Goal: Find specific page/section: Find specific page/section

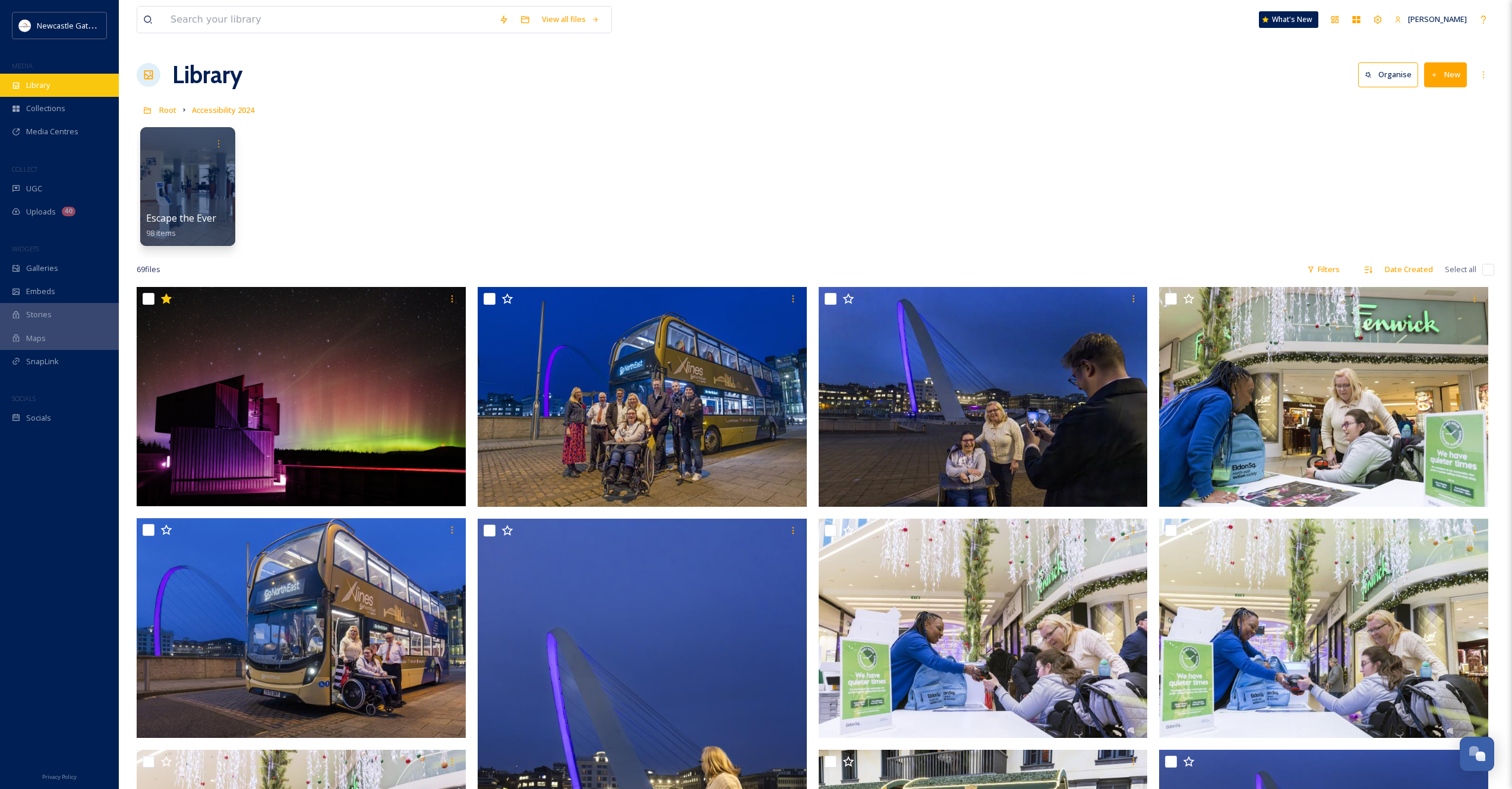
click at [49, 88] on span "Library" at bounding box center [38, 85] width 24 height 11
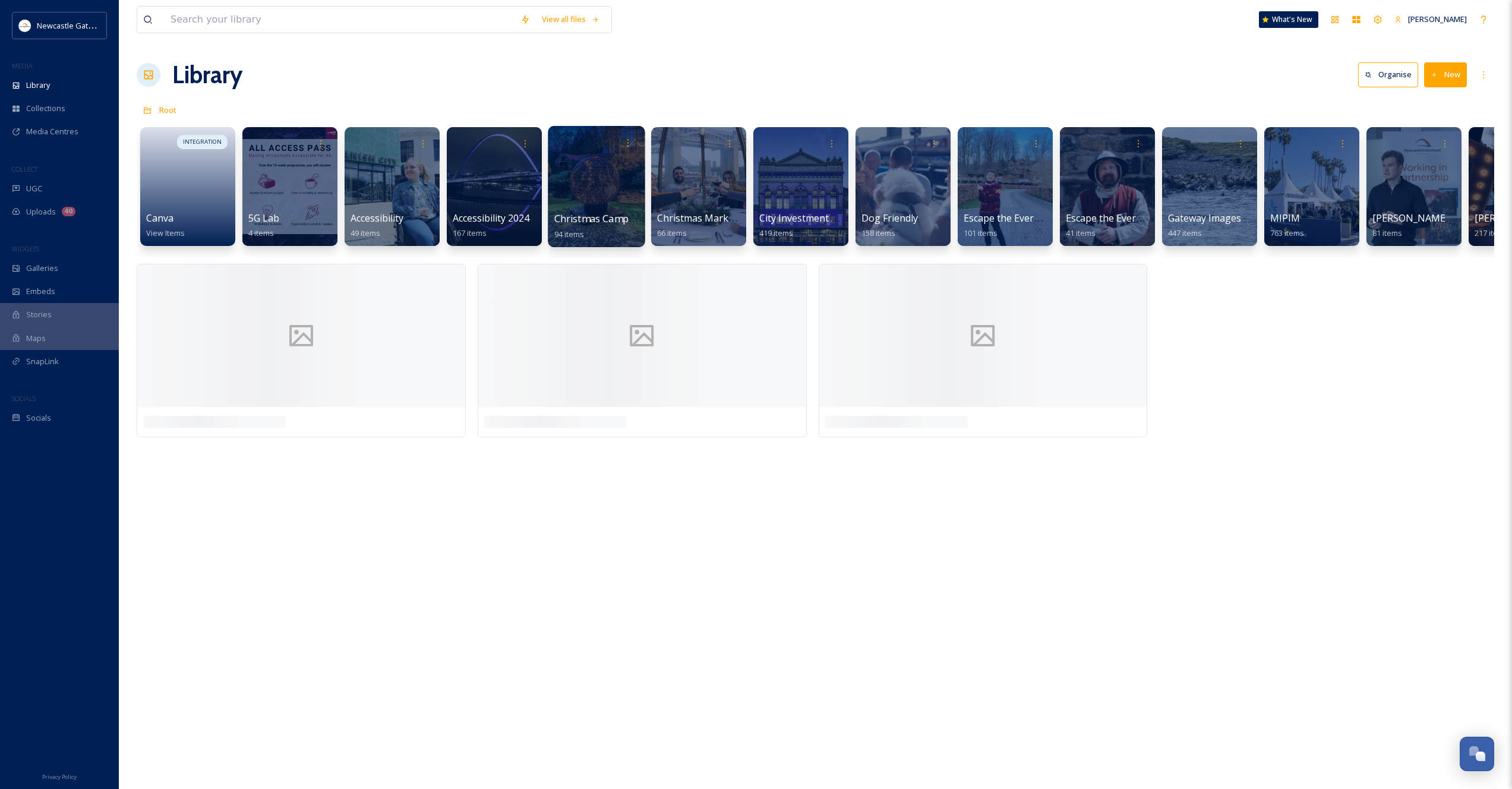
click at [605, 193] on div at bounding box center [597, 186] width 97 height 121
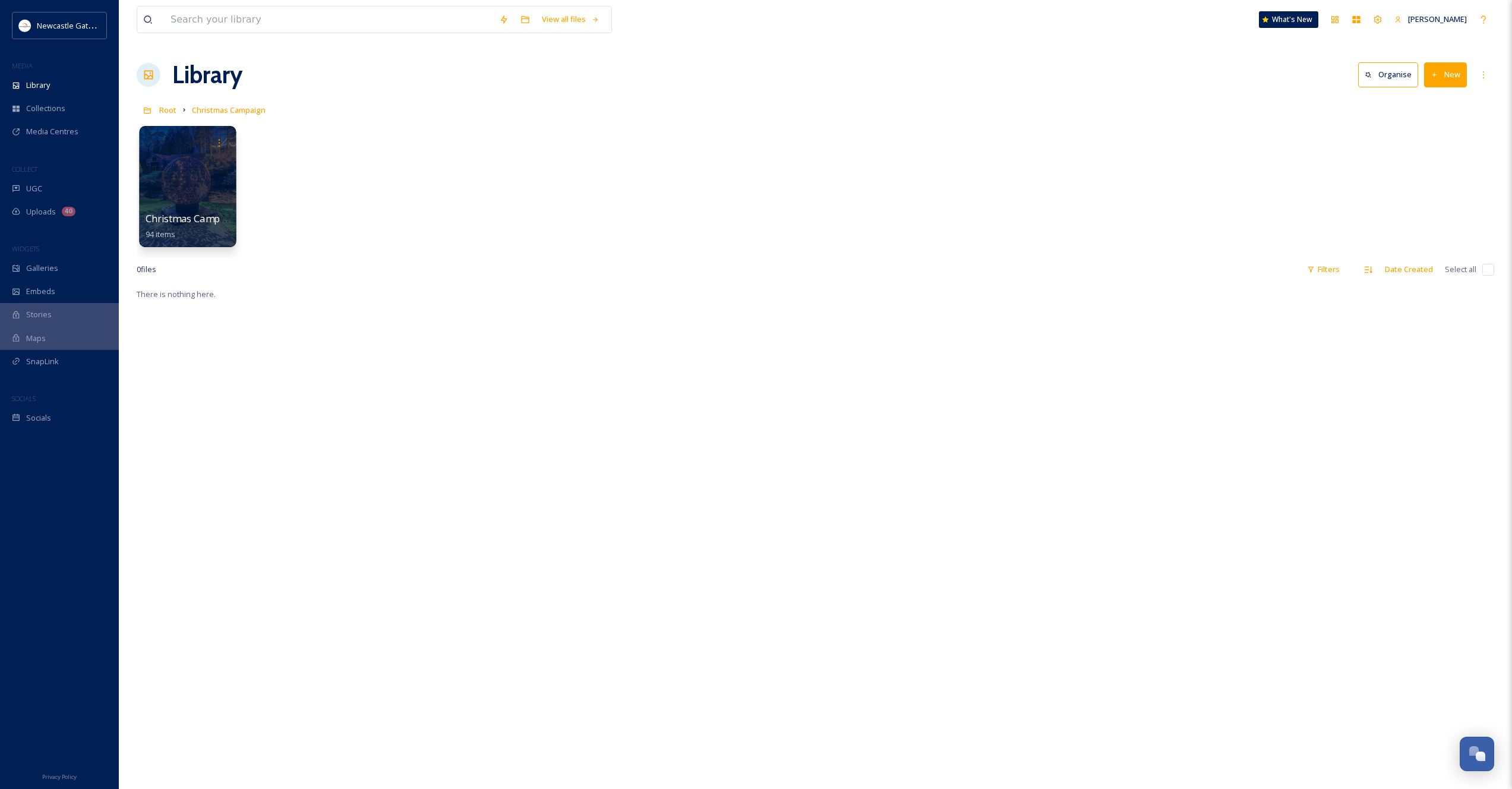
click at [191, 197] on div at bounding box center [187, 186] width 97 height 121
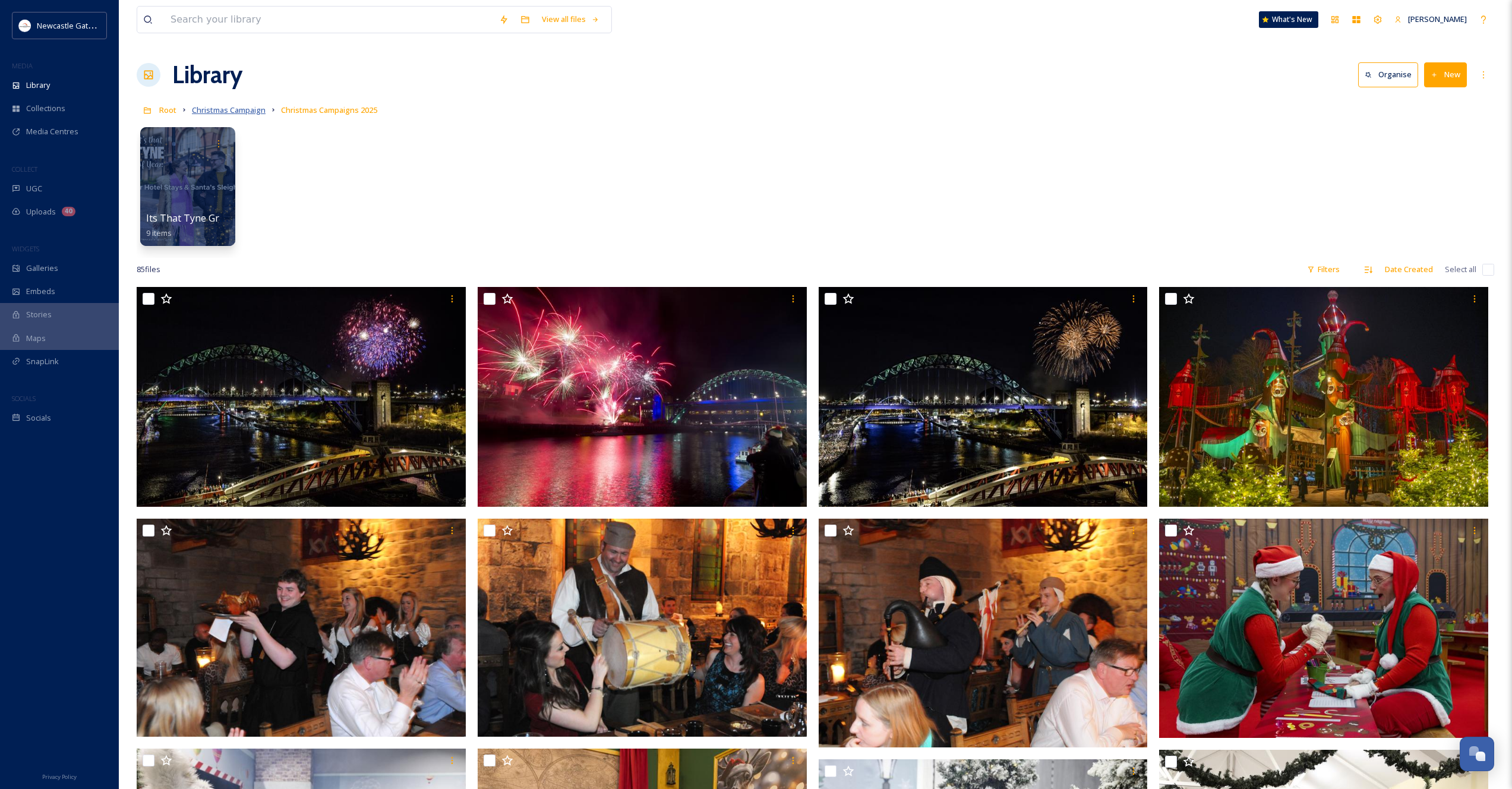
click at [244, 109] on span "Christmas Campaign" at bounding box center [228, 109] width 73 height 11
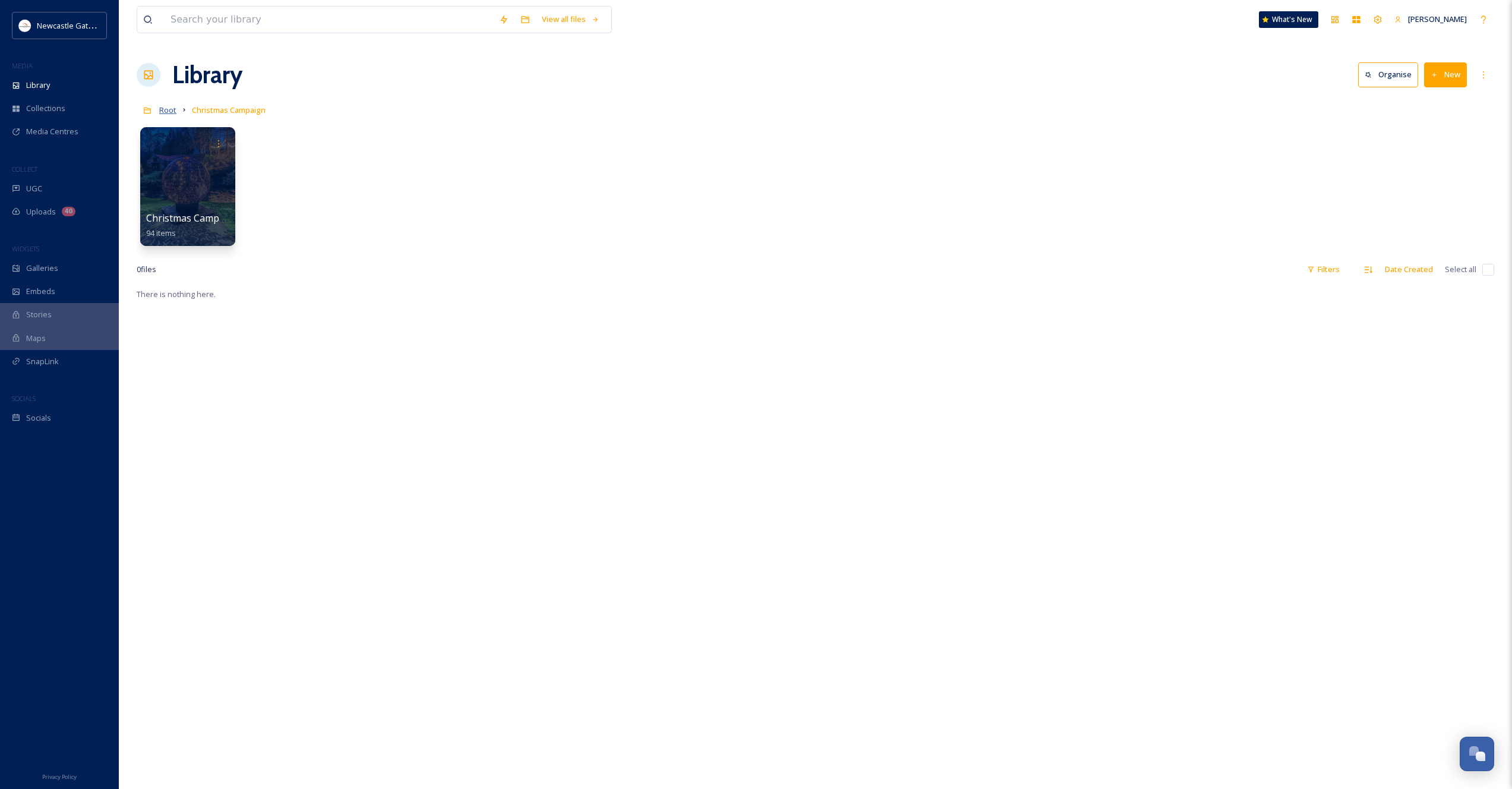
click at [174, 113] on span "Root" at bounding box center [168, 109] width 18 height 11
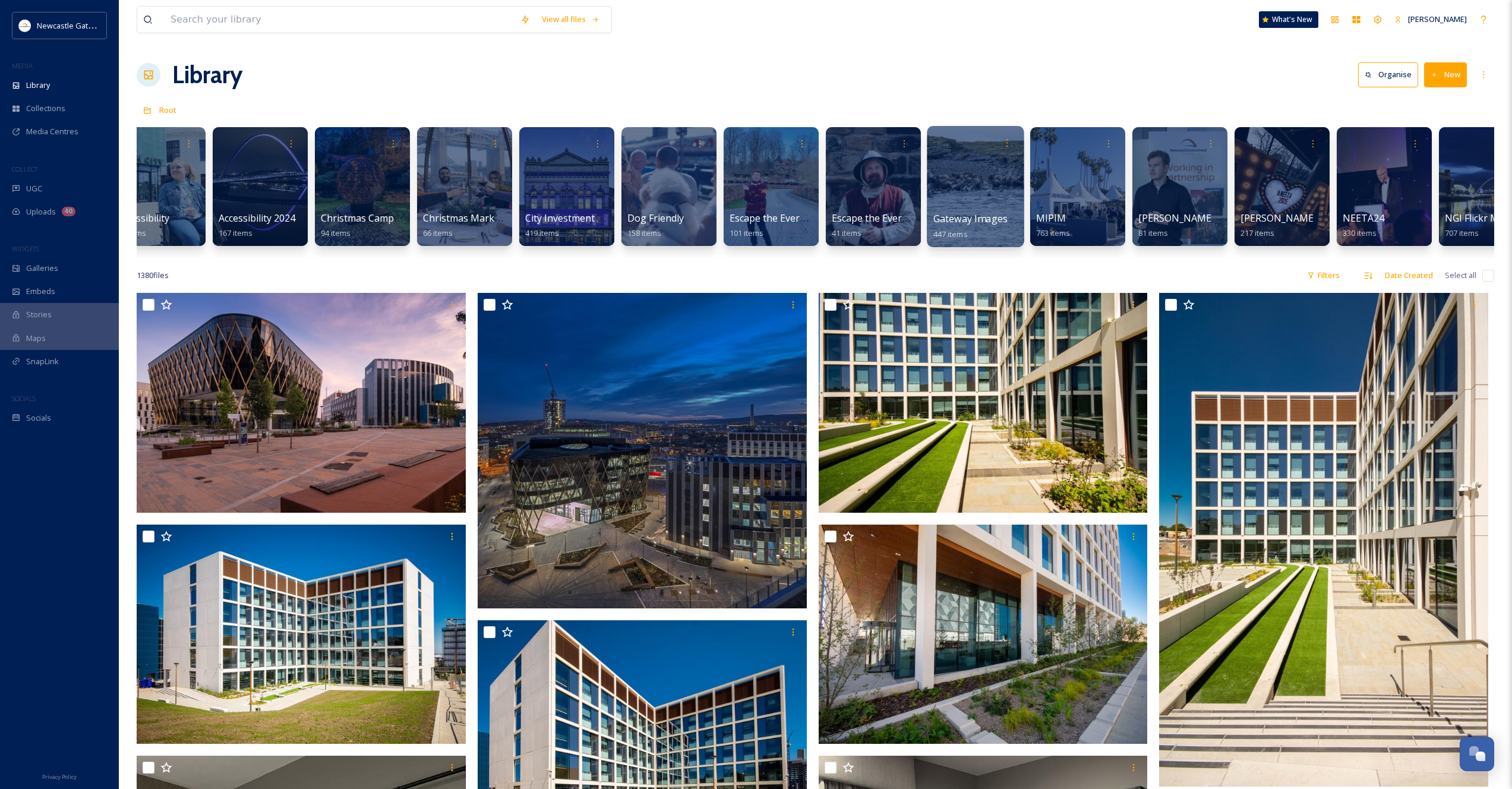
scroll to position [0, 646]
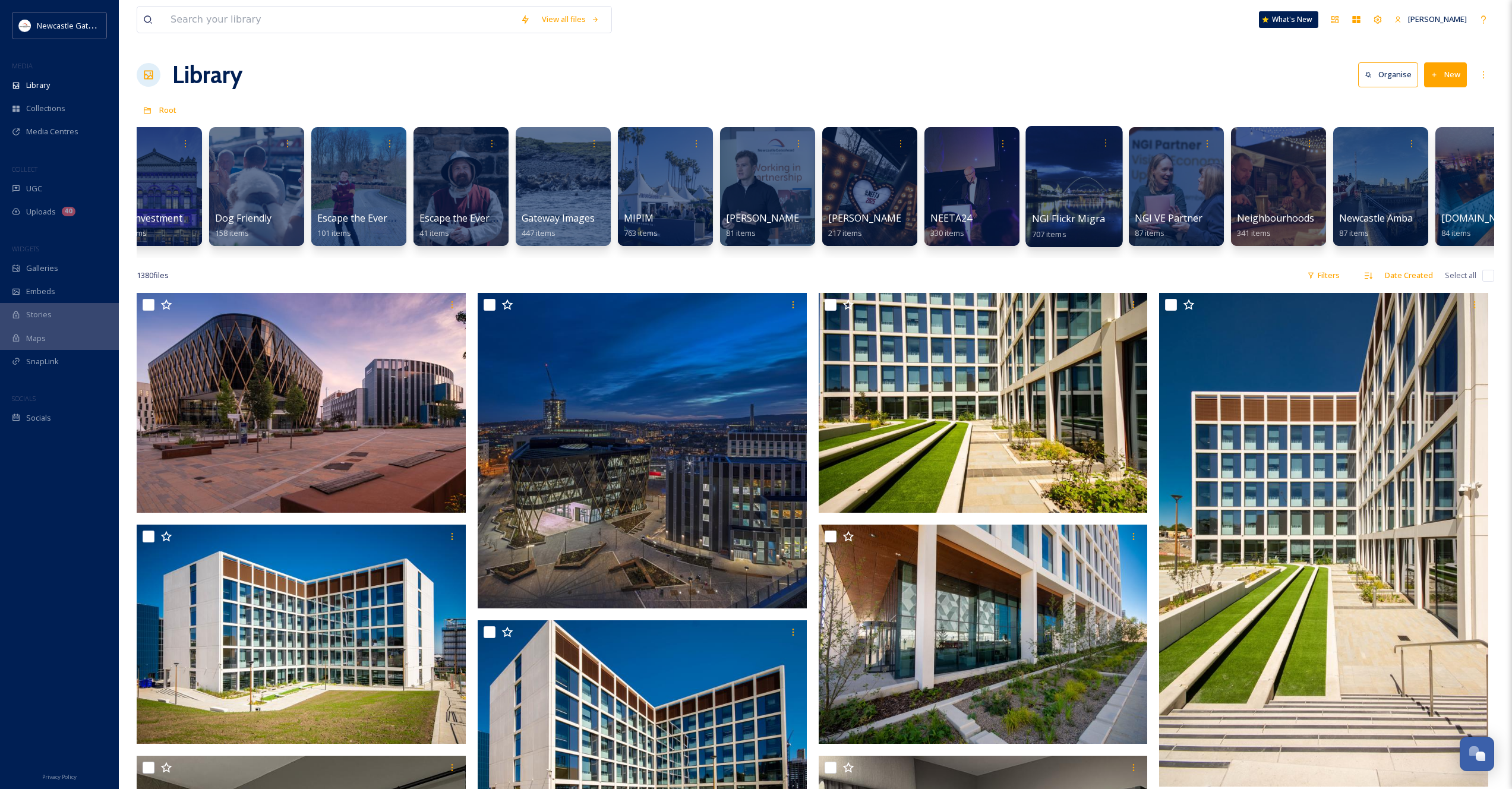
click at [1066, 195] on div at bounding box center [1074, 186] width 97 height 121
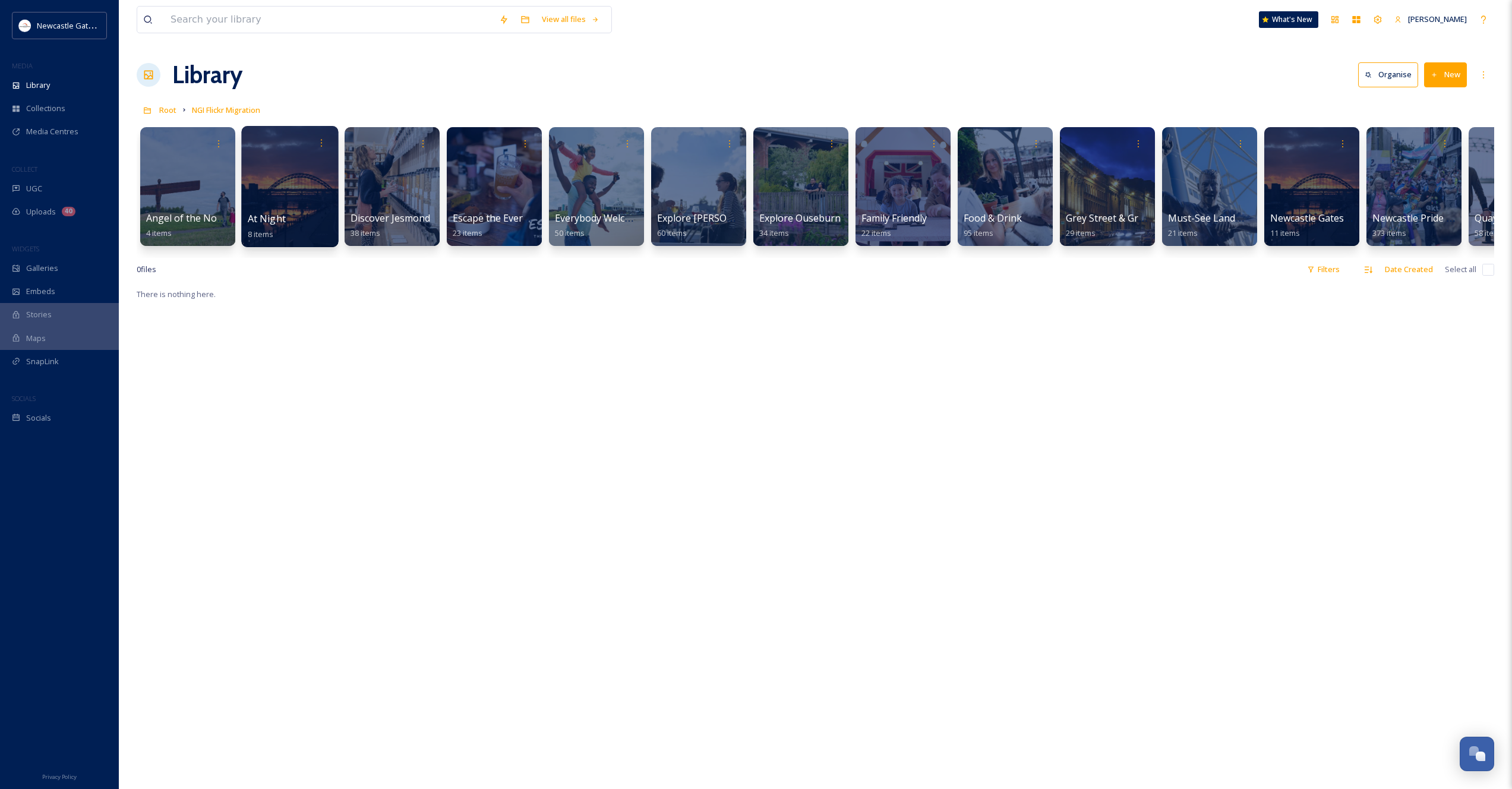
click at [323, 183] on div at bounding box center [290, 186] width 97 height 121
click at [985, 190] on div at bounding box center [1005, 186] width 97 height 121
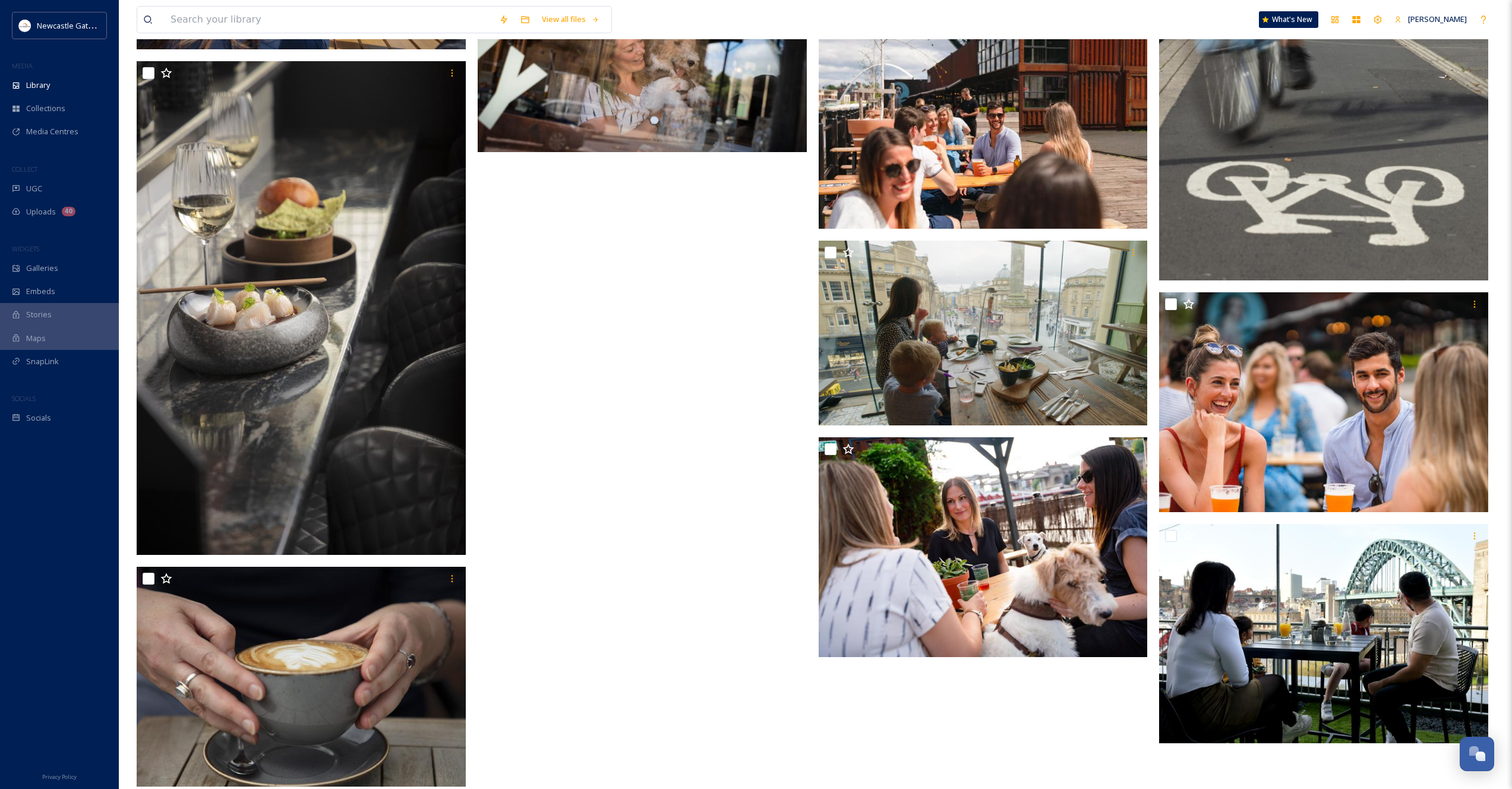
scroll to position [6579, 0]
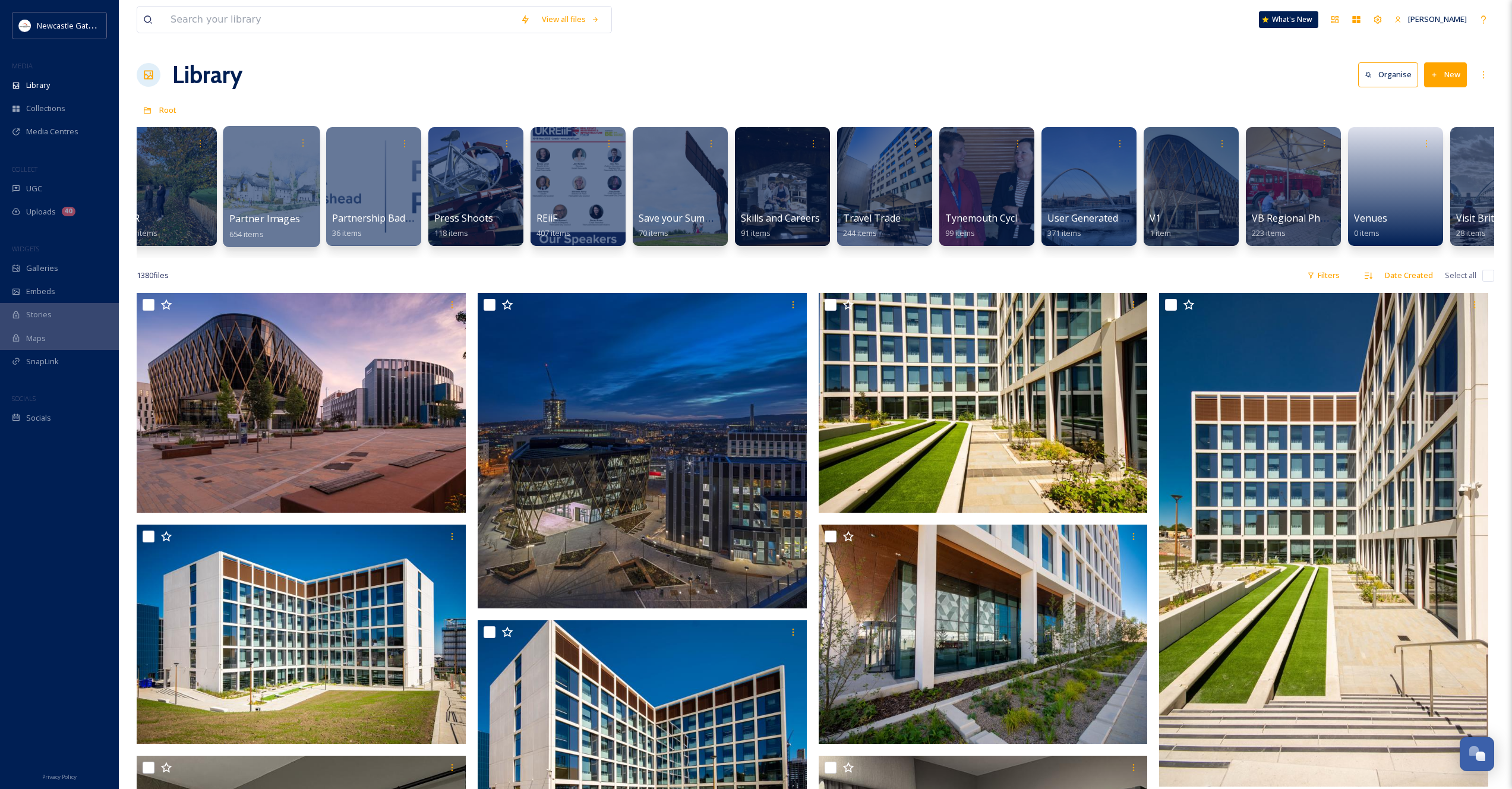
scroll to position [0, 2117]
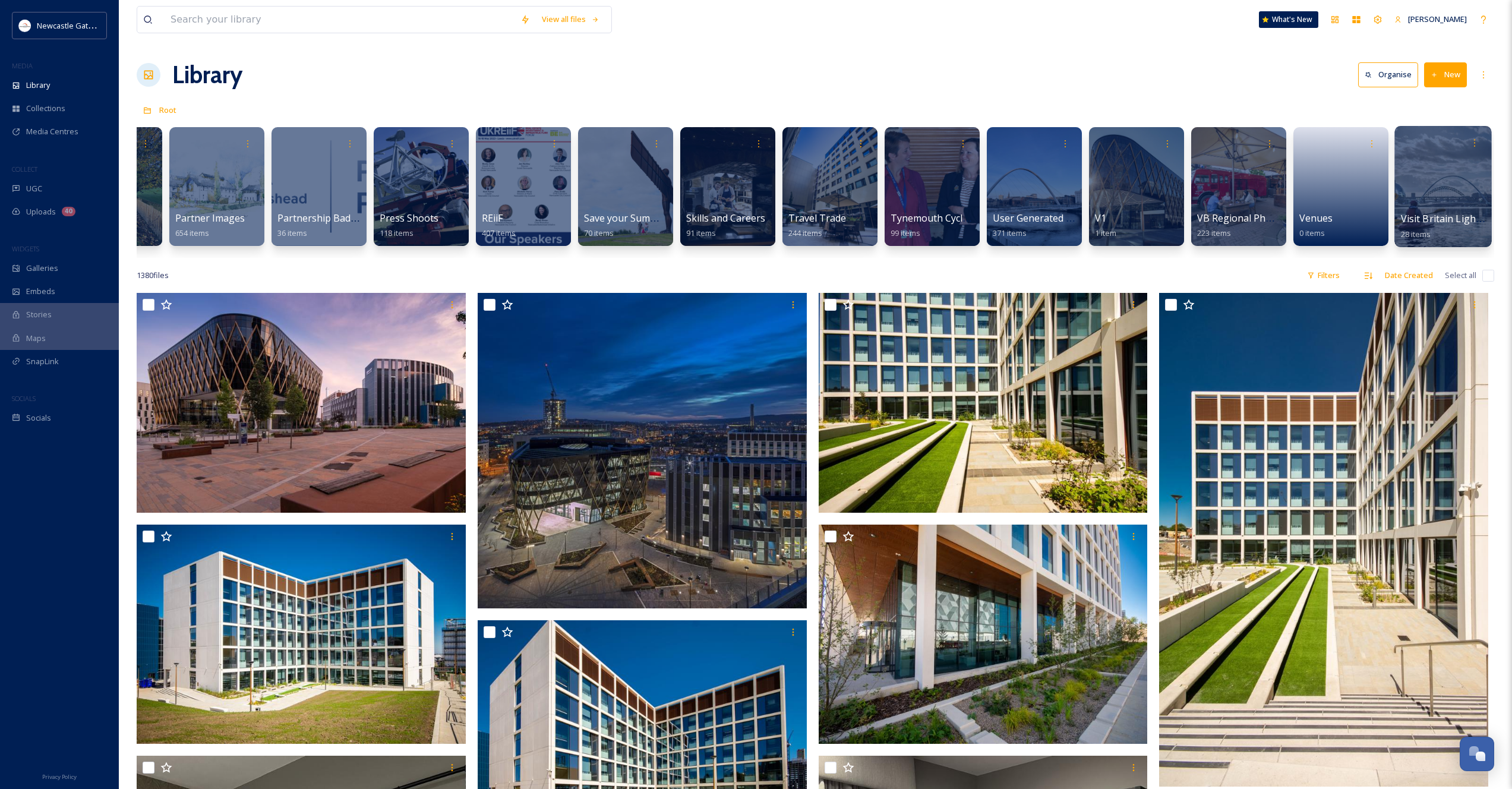
click at [1425, 190] on div at bounding box center [1443, 186] width 97 height 121
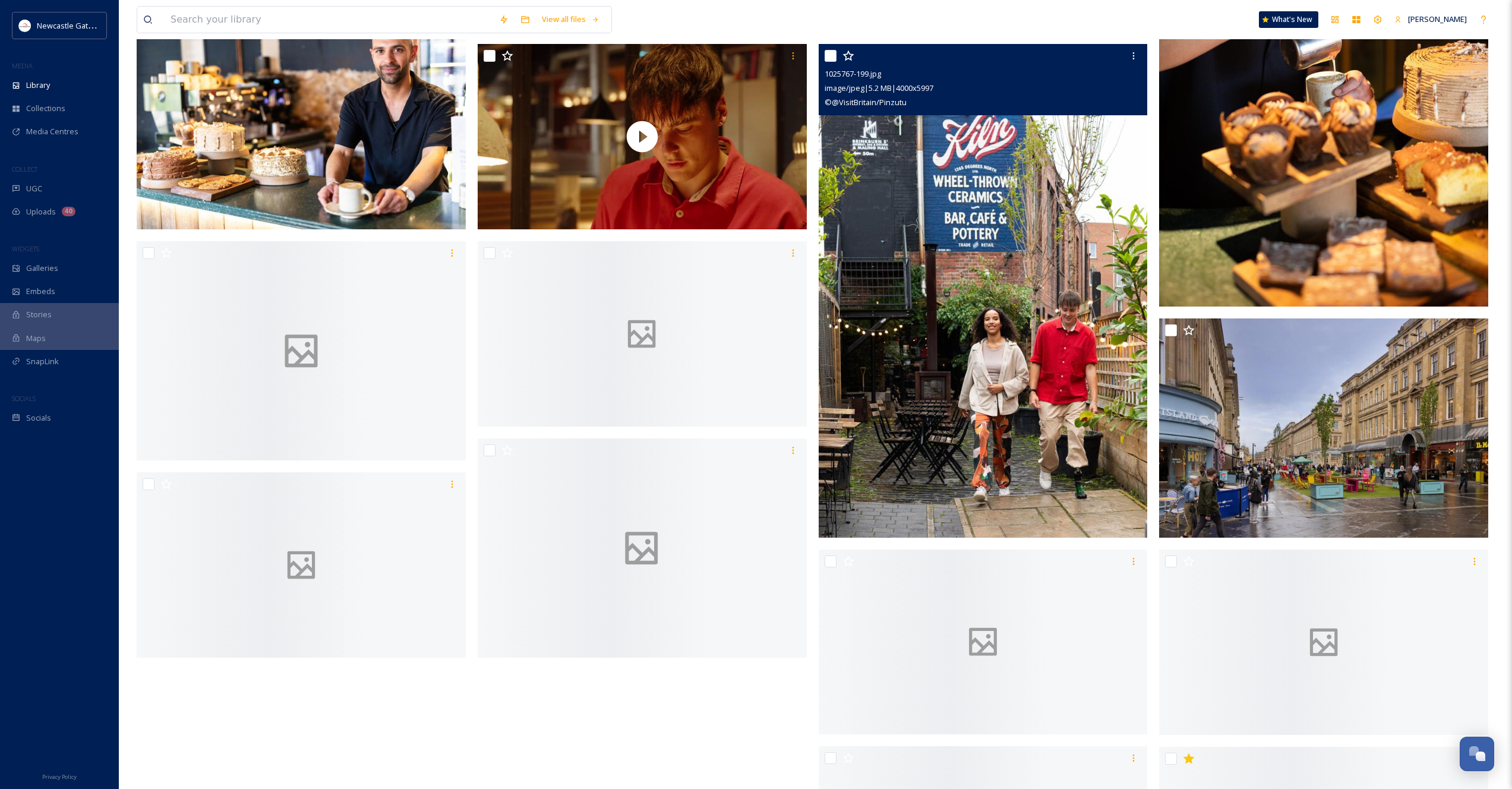
scroll to position [1241, 0]
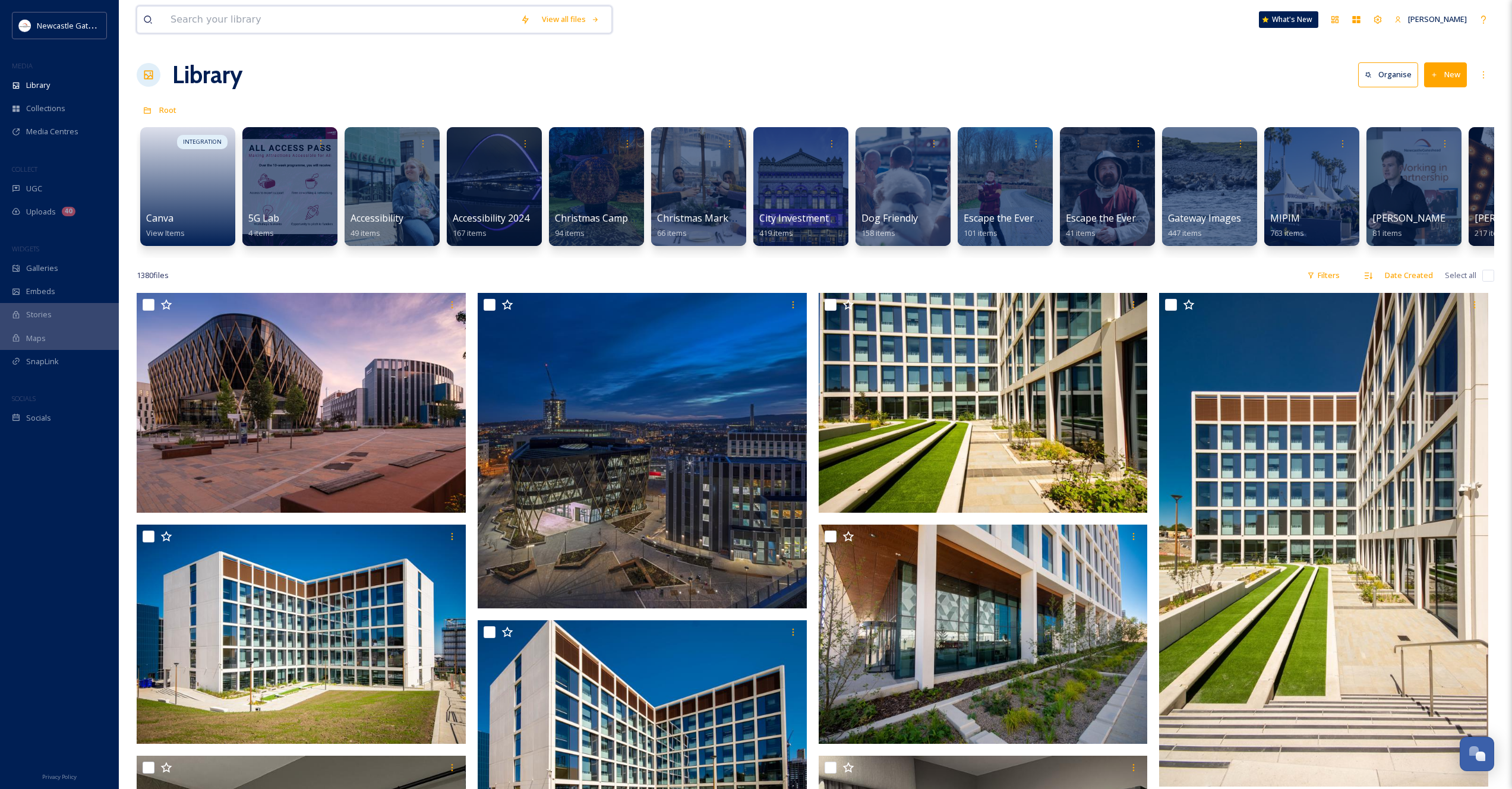
click at [274, 18] on input at bounding box center [339, 19] width 350 height 26
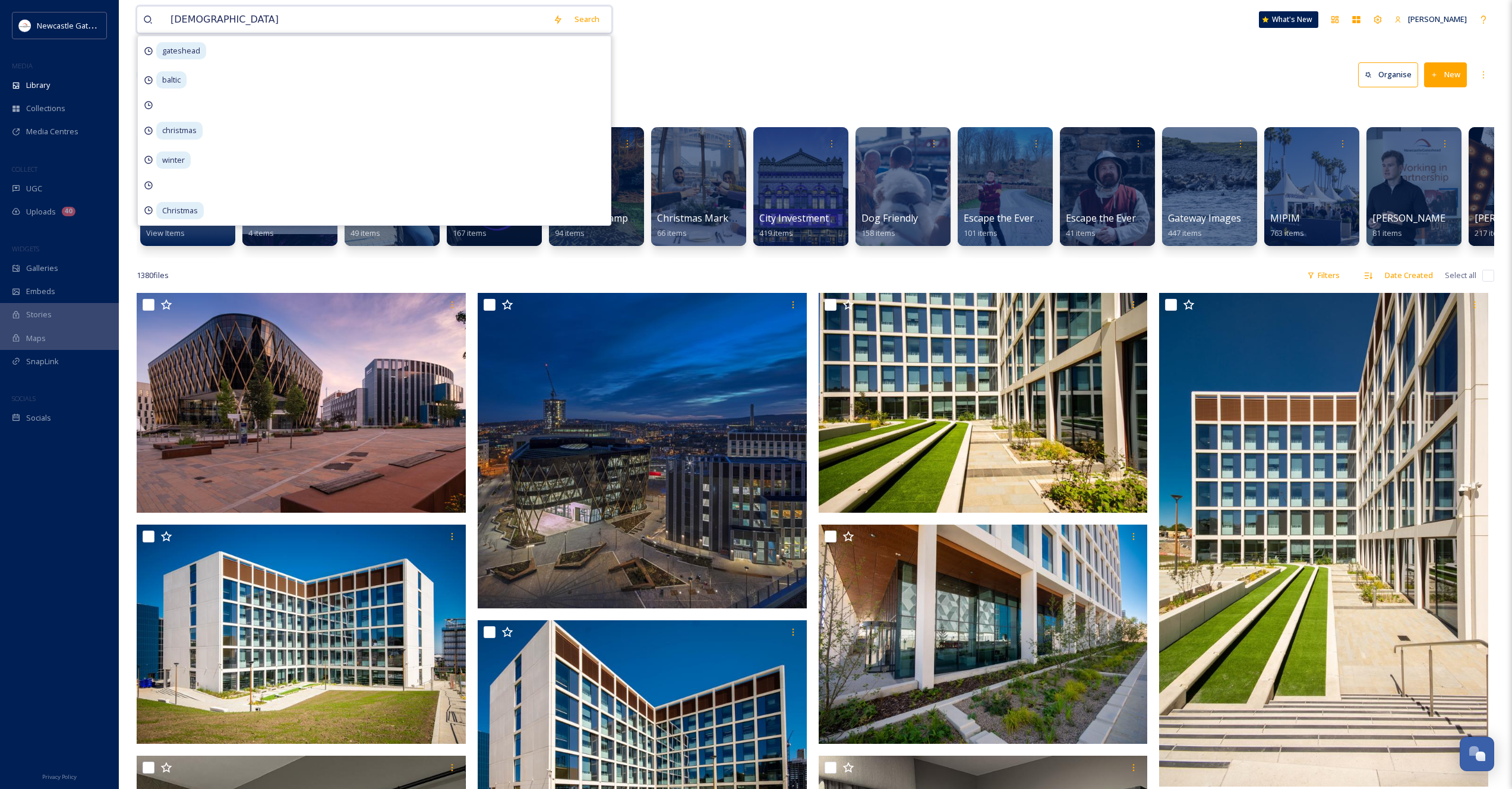
type input "christmas"
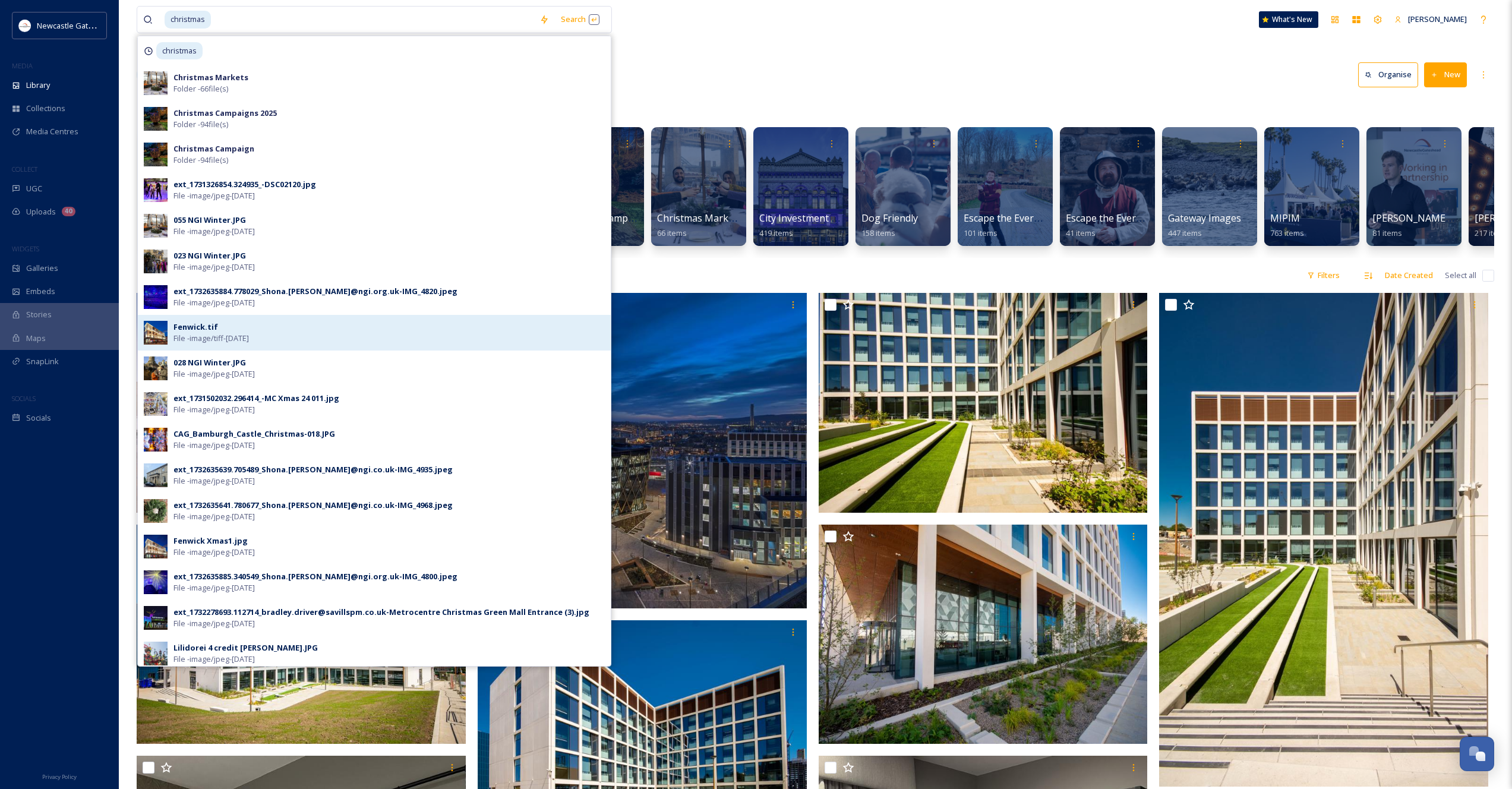
click at [208, 326] on div "Fenwick.tif" at bounding box center [196, 327] width 44 height 11
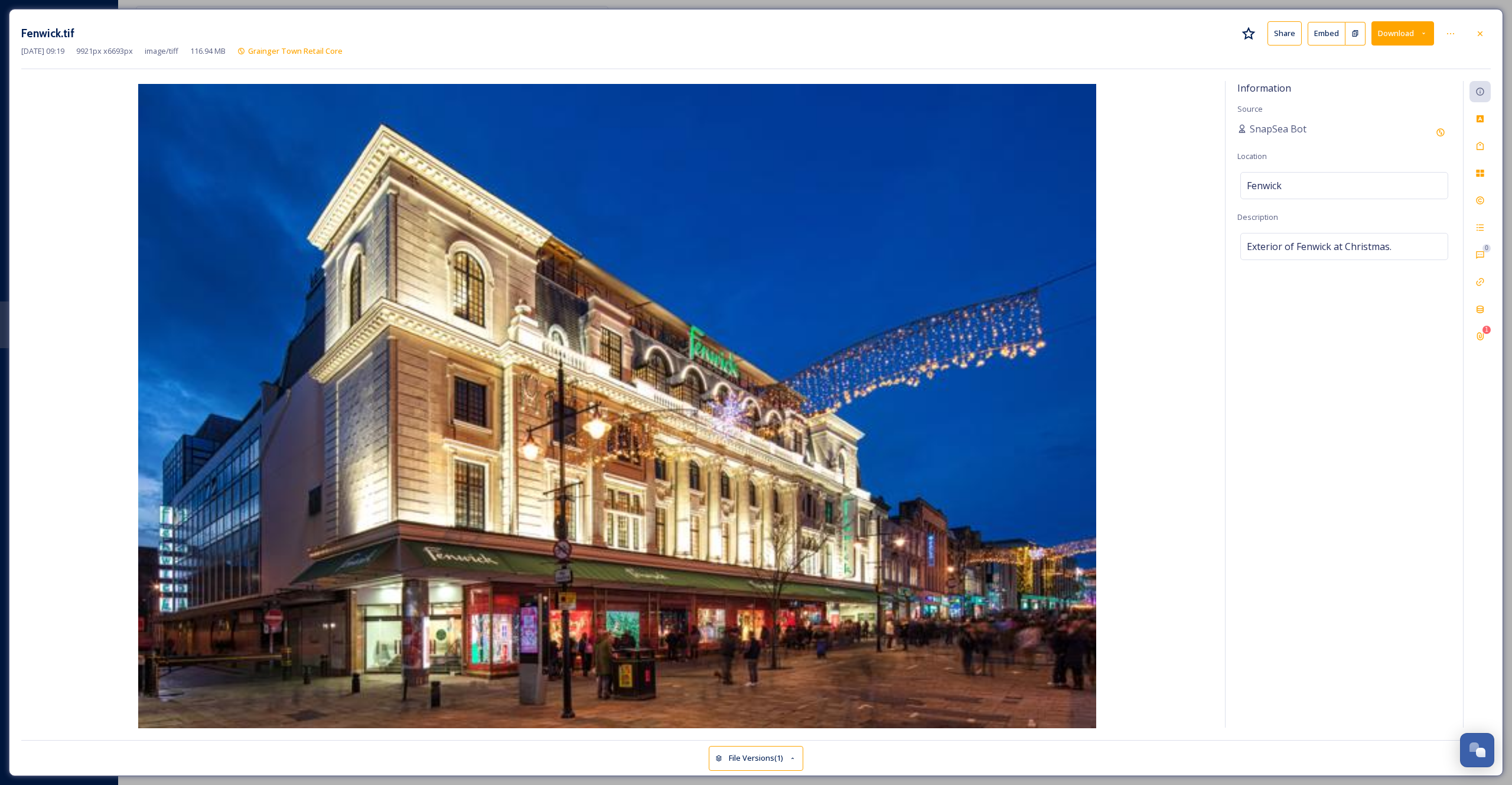
click at [195, 4] on div "Fenwick.tif Share Embed Download [DATE] 09:19 9921 px x 6693 px image/tiff 116.…" at bounding box center [756, 392] width 1512 height 785
click at [1482, 32] on icon at bounding box center [1480, 33] width 10 height 10
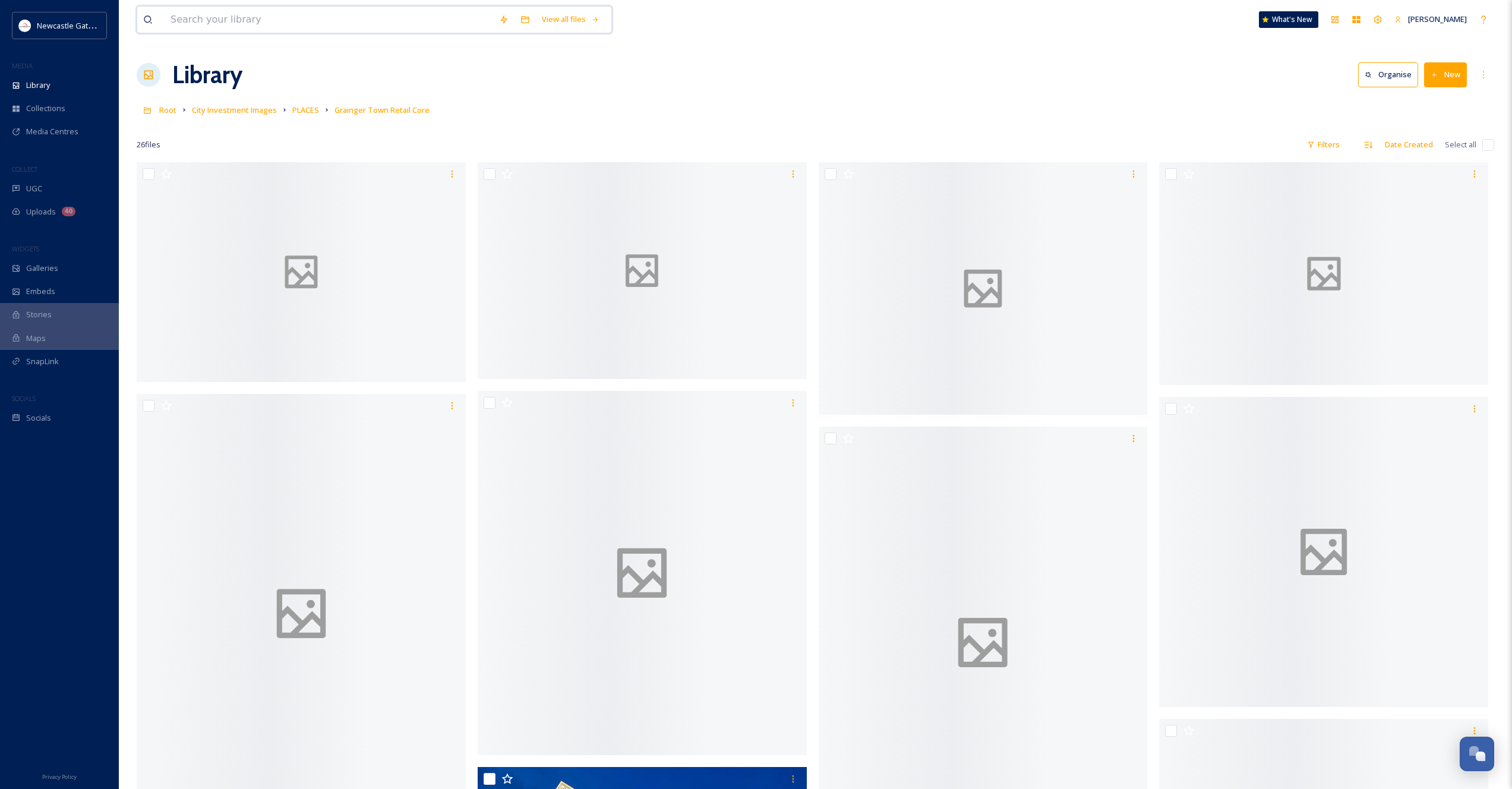
click at [251, 28] on input at bounding box center [328, 19] width 328 height 26
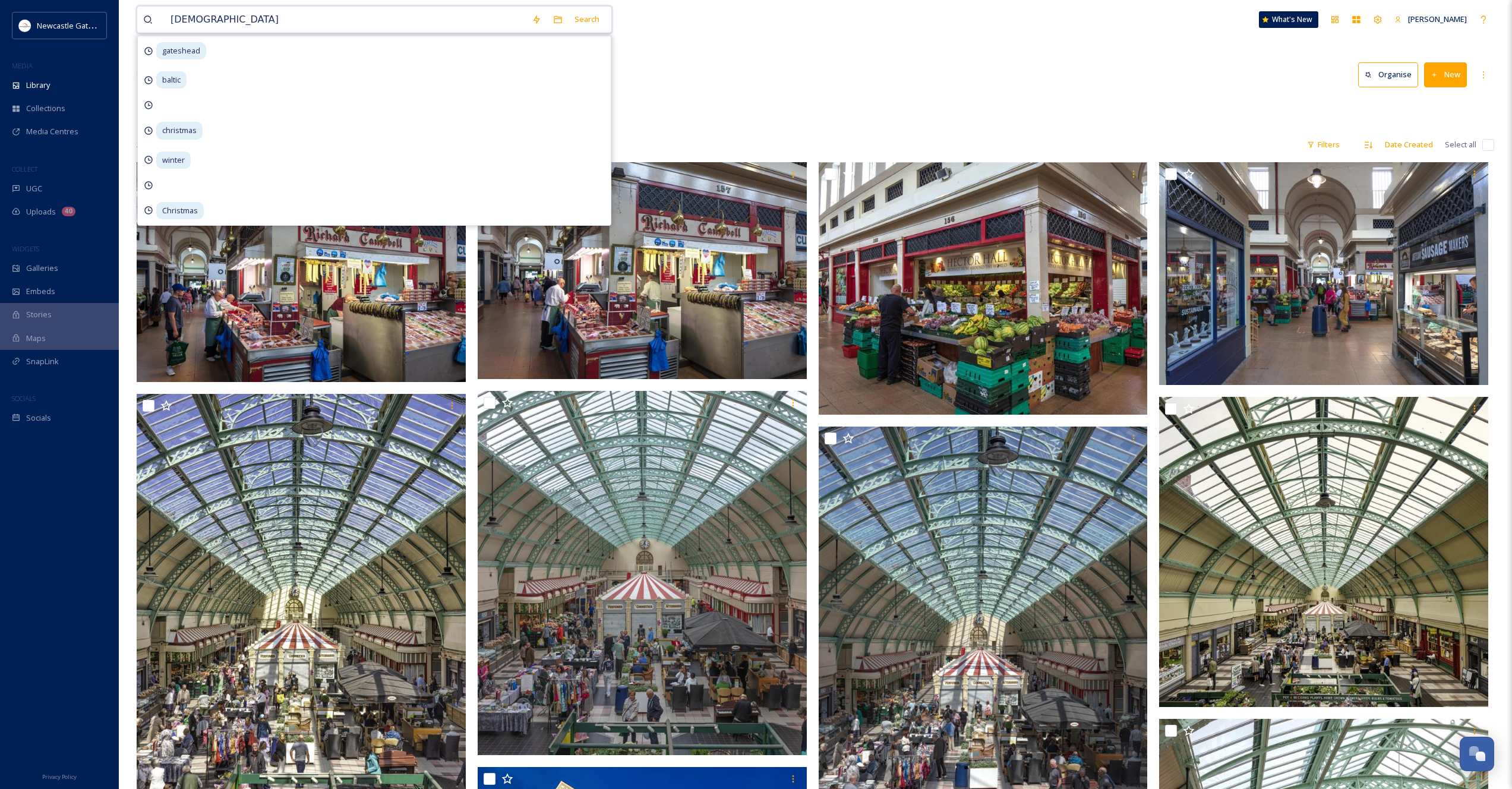
type input "christmas"
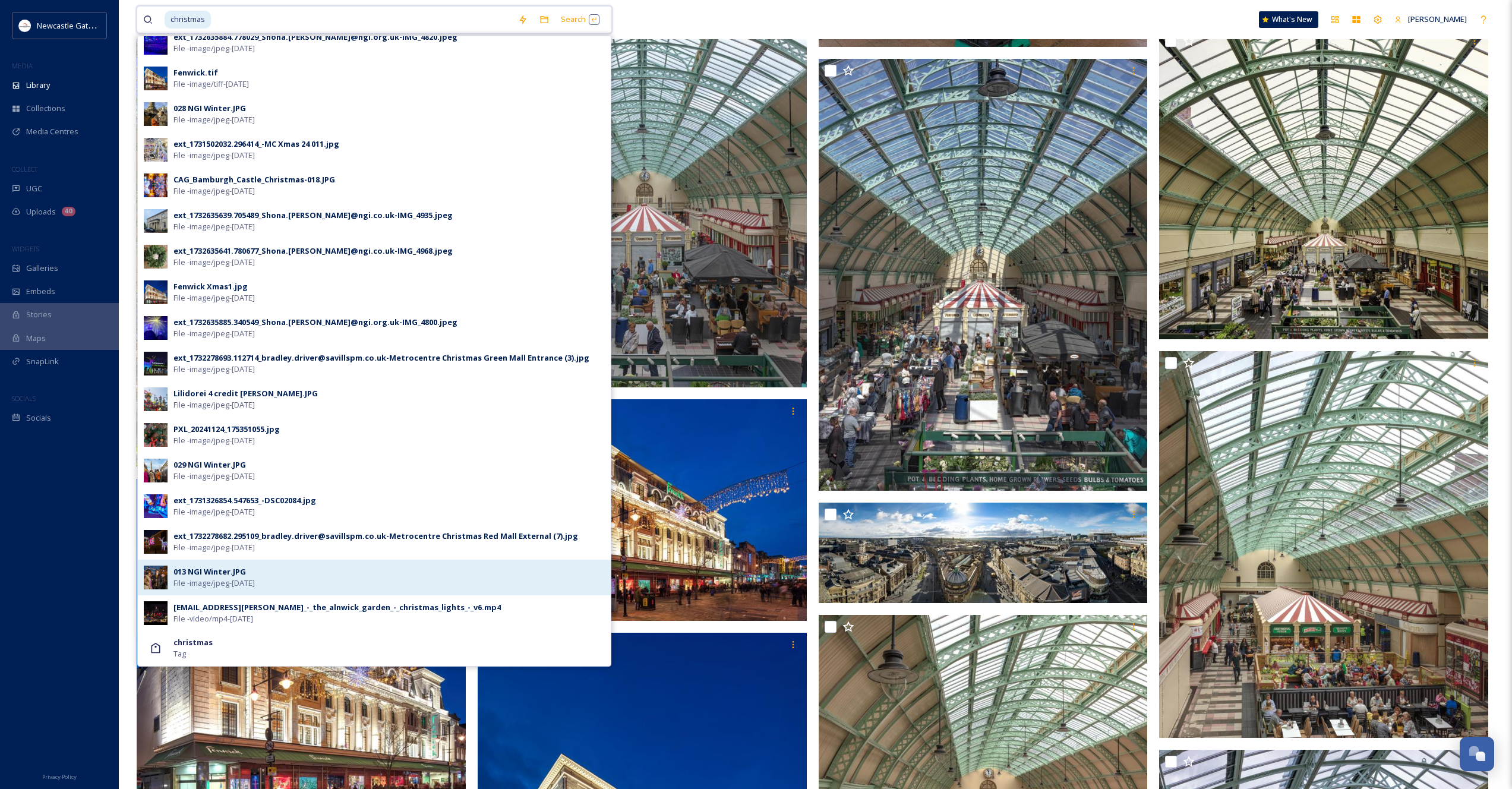
scroll to position [380, 0]
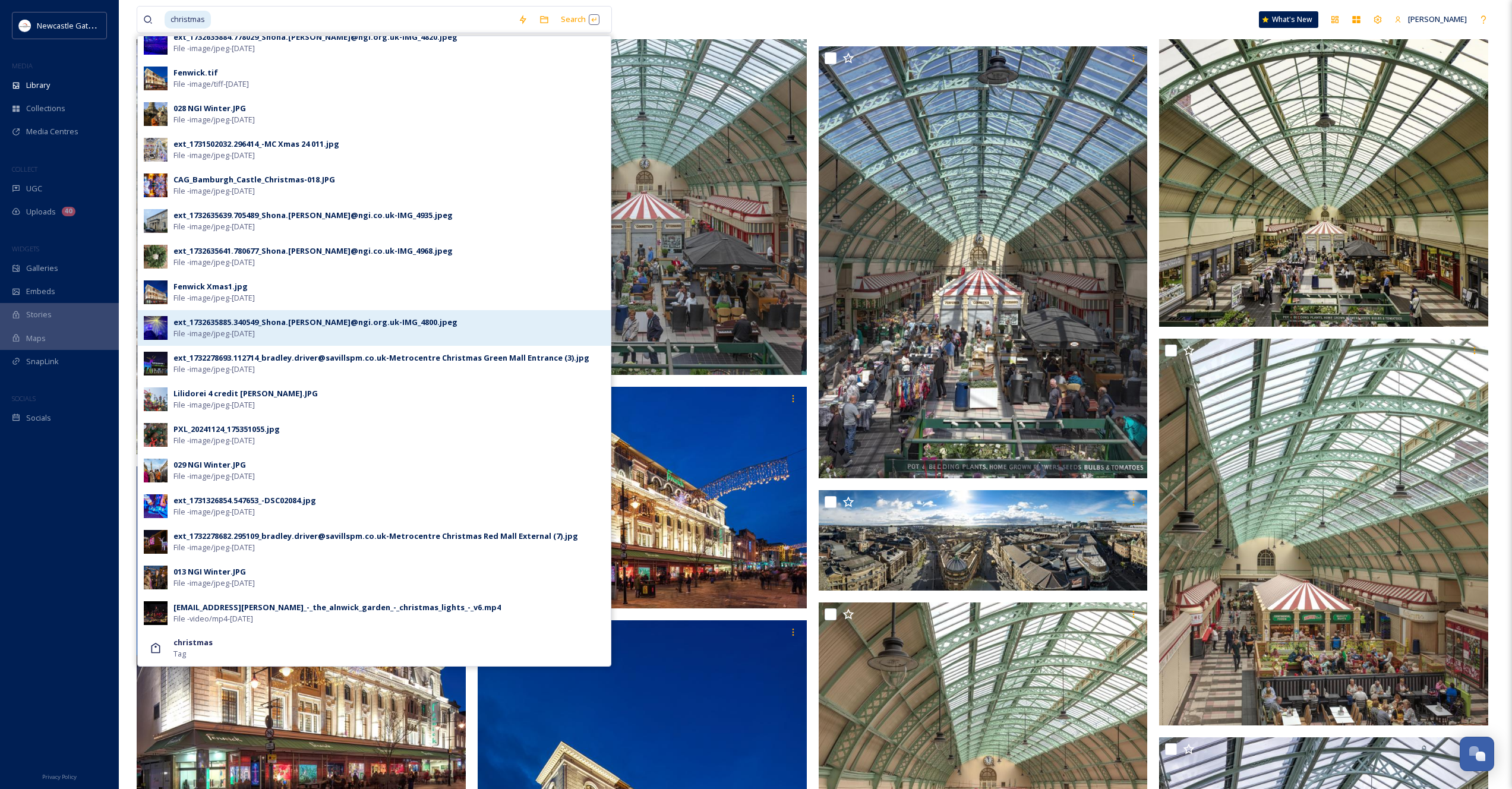
click at [236, 329] on span "File - image/jpeg - [DATE]" at bounding box center [214, 334] width 81 height 11
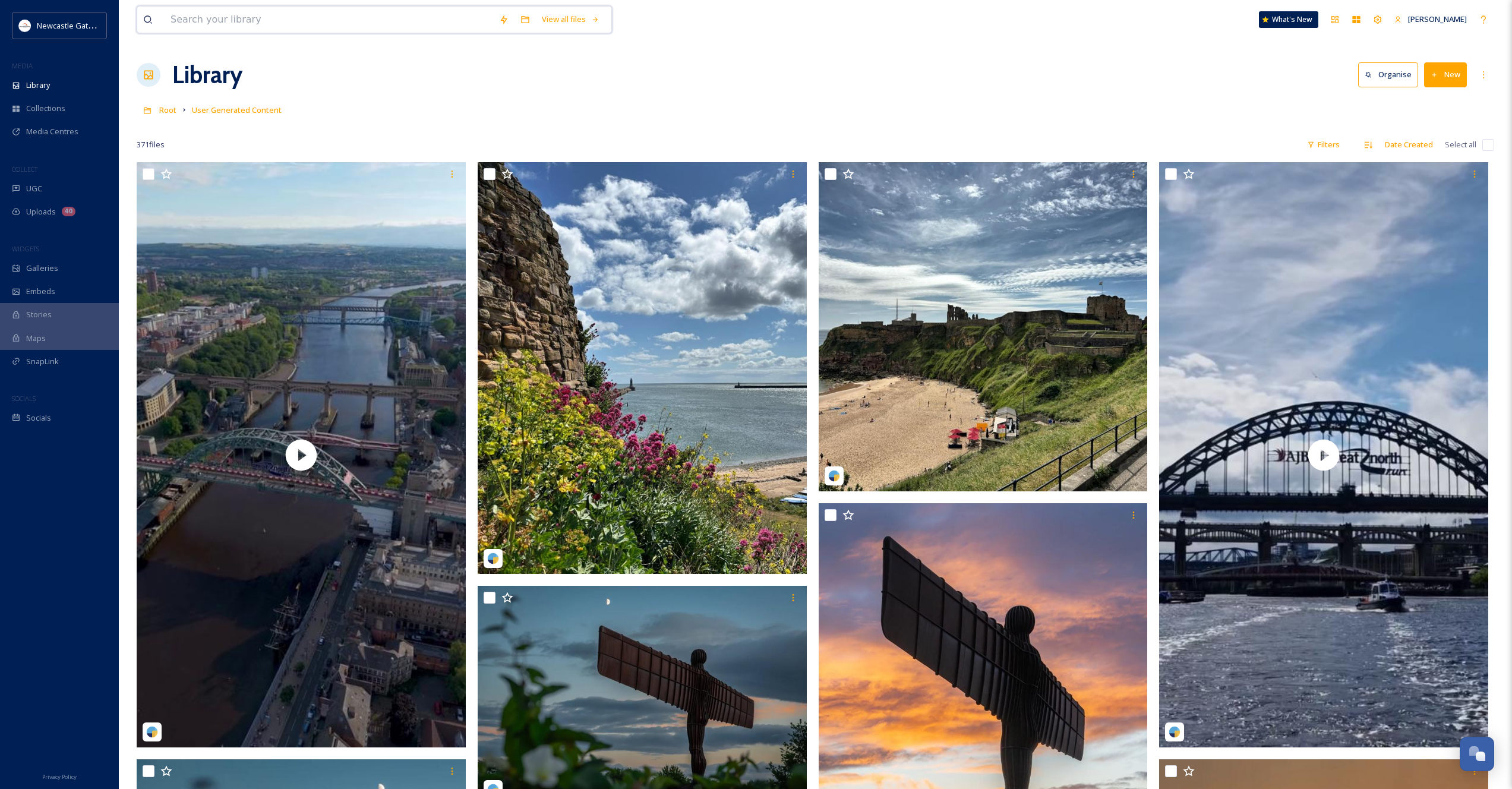
click at [279, 22] on input at bounding box center [328, 19] width 328 height 26
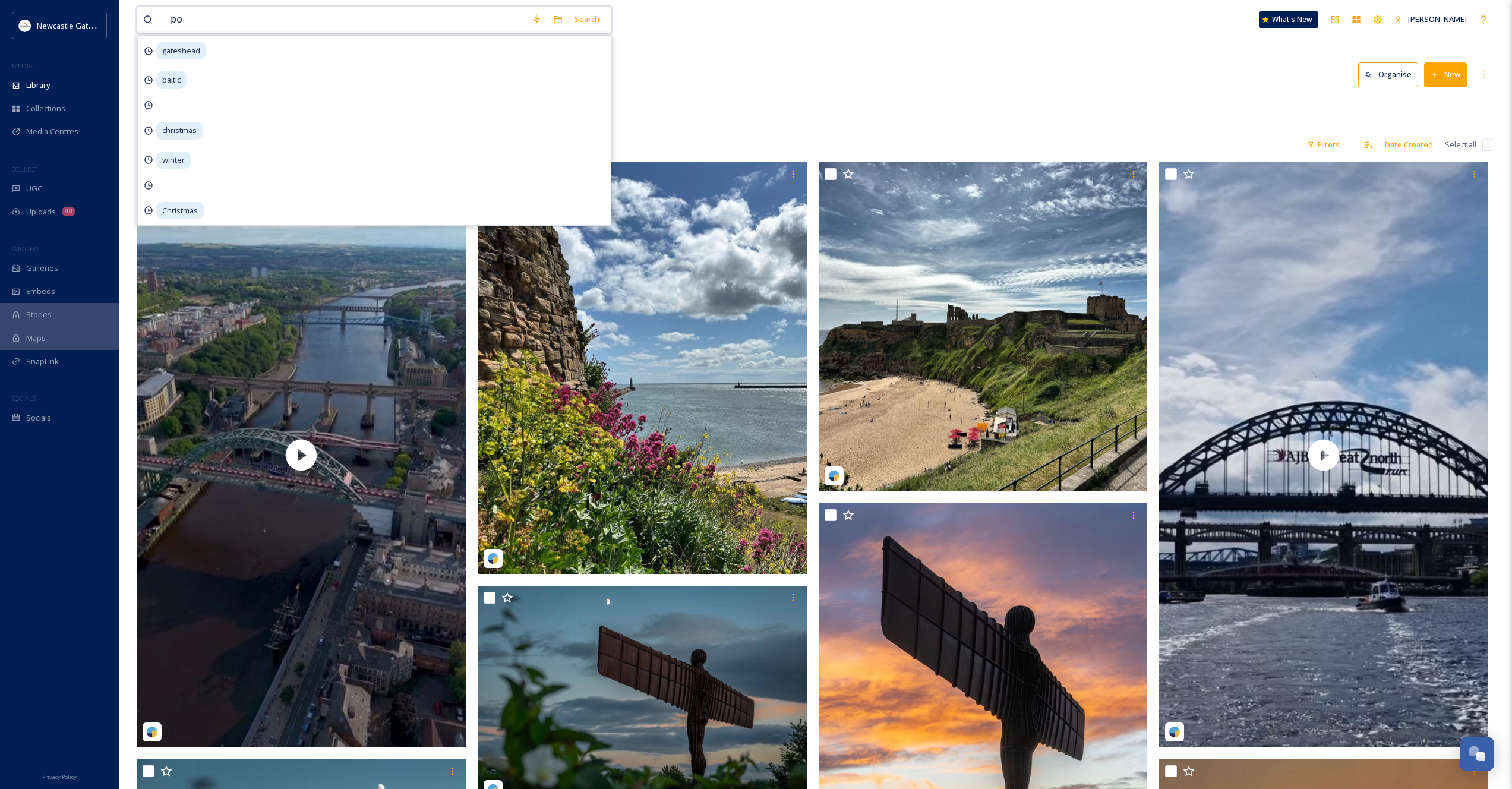
type input "pod"
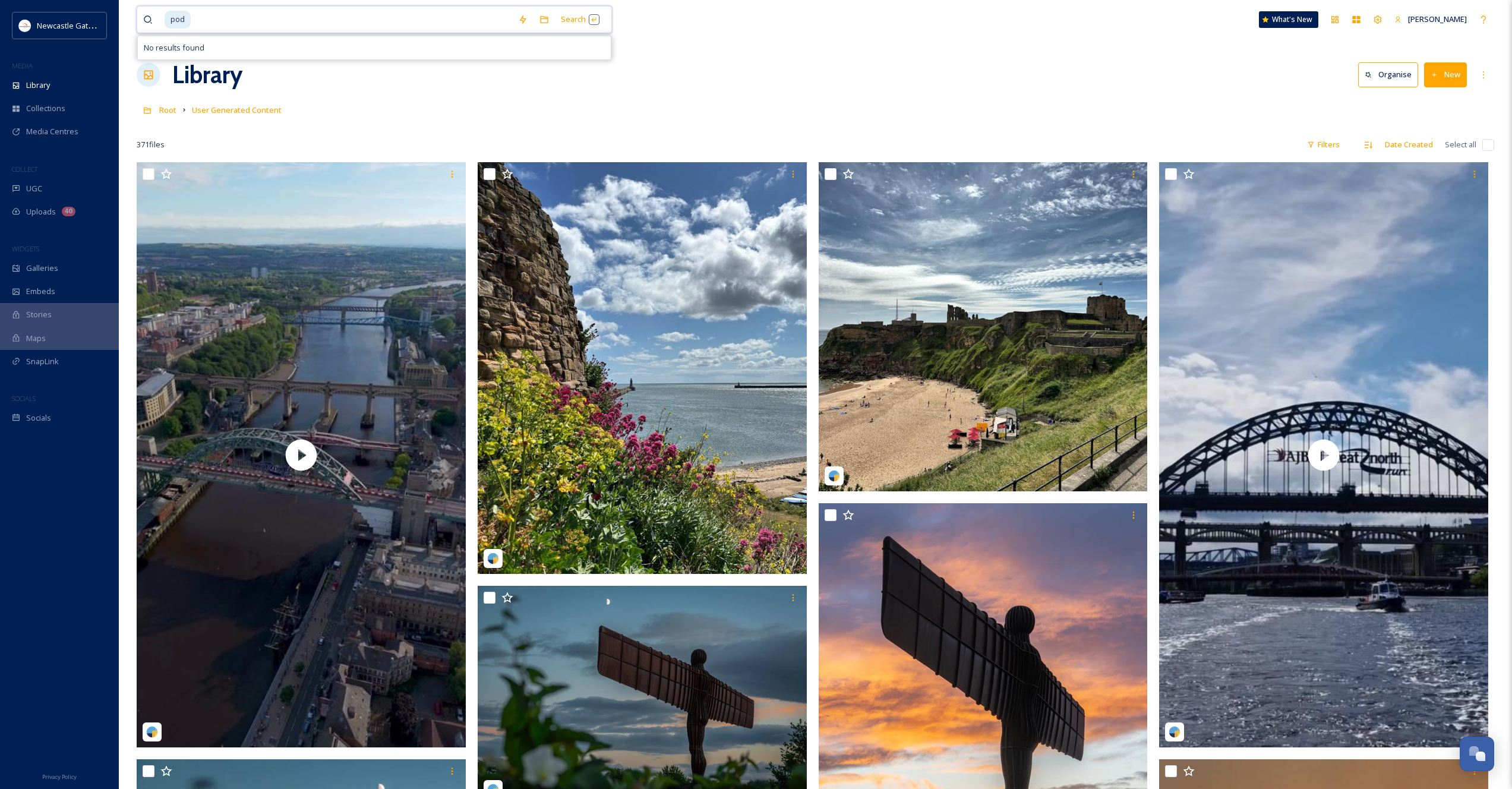
click at [219, 19] on input at bounding box center [351, 19] width 320 height 26
type input "p"
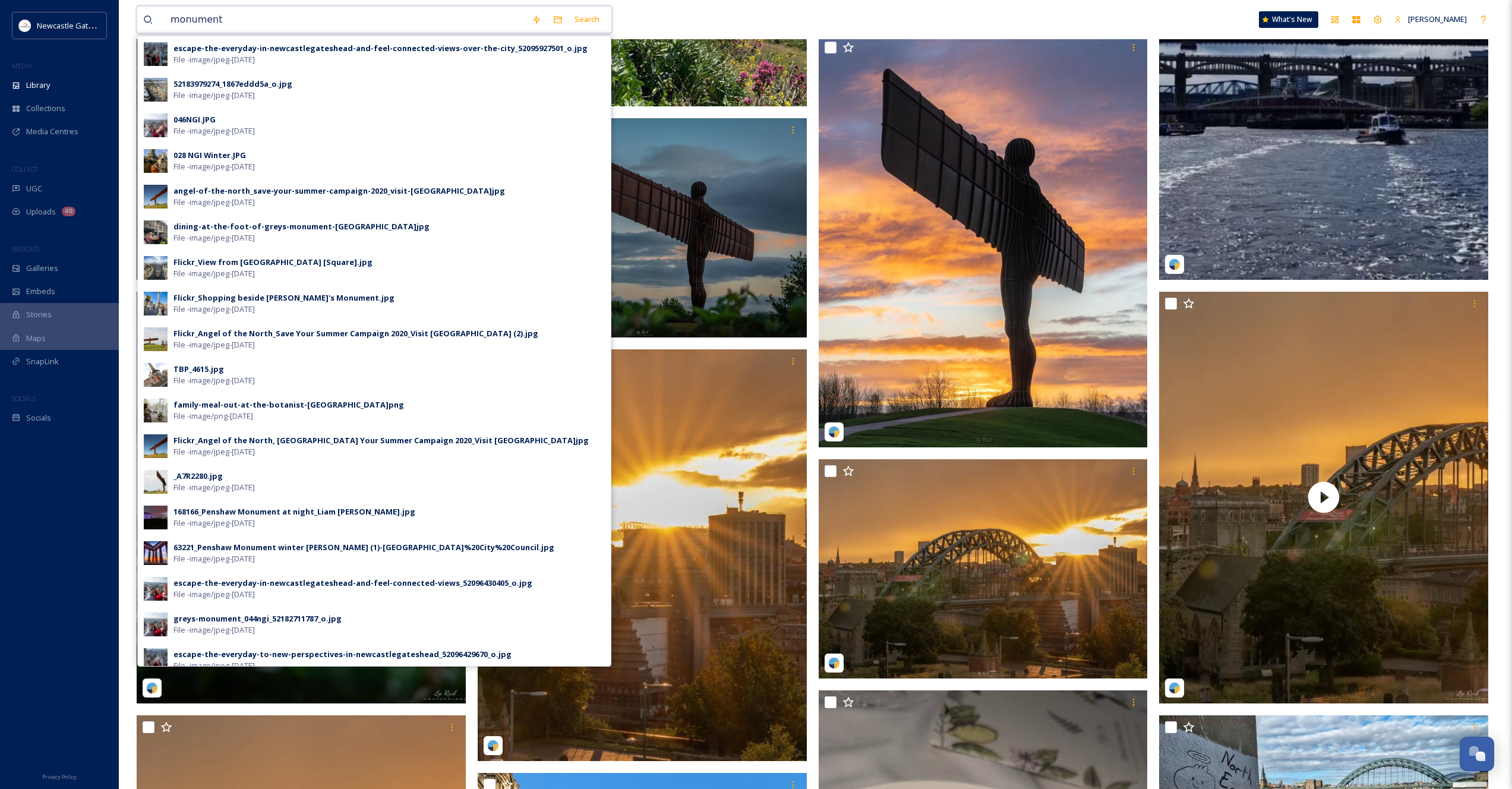
click at [227, 21] on input "monument" at bounding box center [344, 19] width 361 height 26
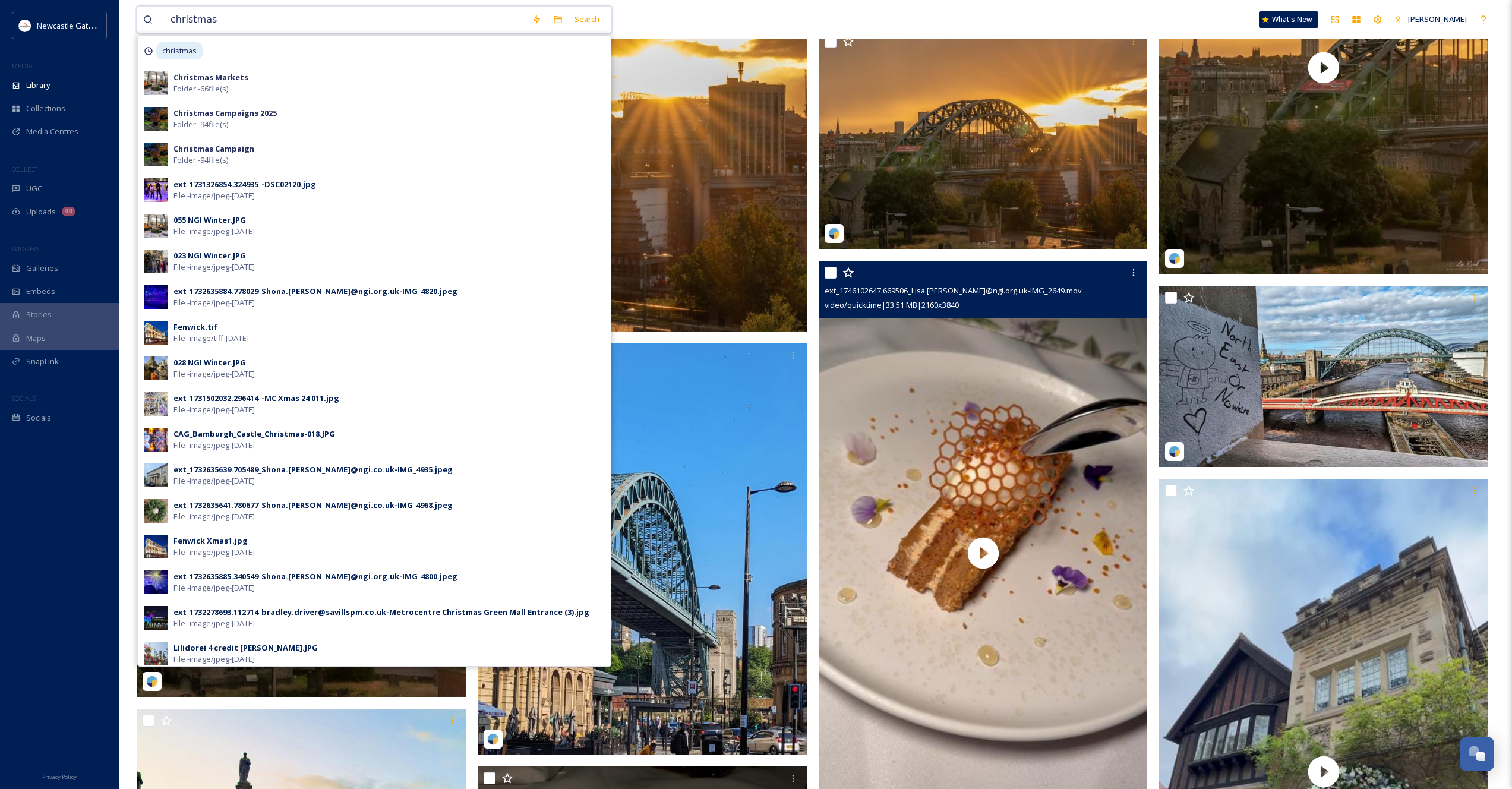
scroll to position [1005, 0]
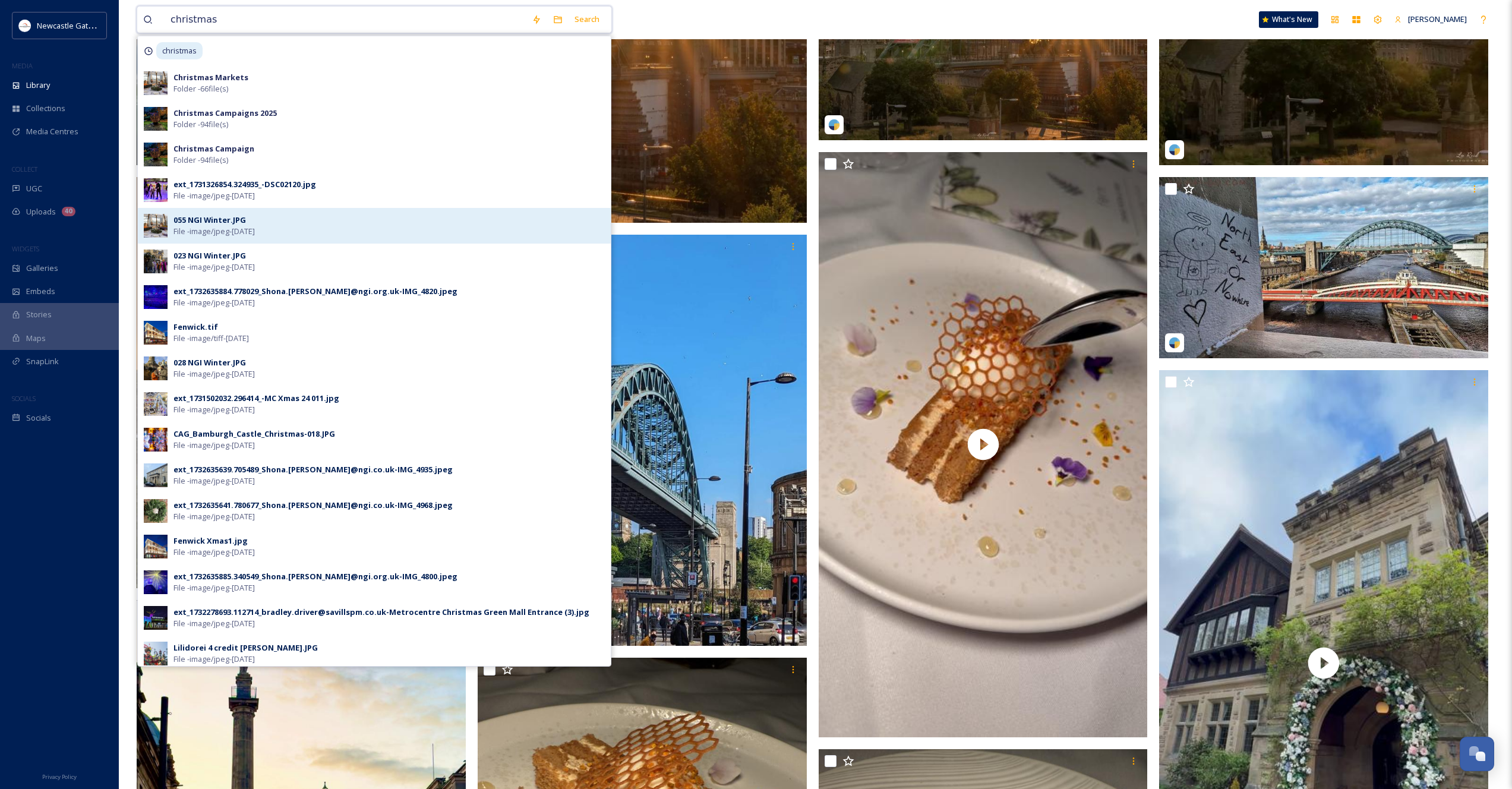
type input "christmas"
click at [234, 221] on div "055 NGI Winter.JPG" at bounding box center [210, 220] width 72 height 11
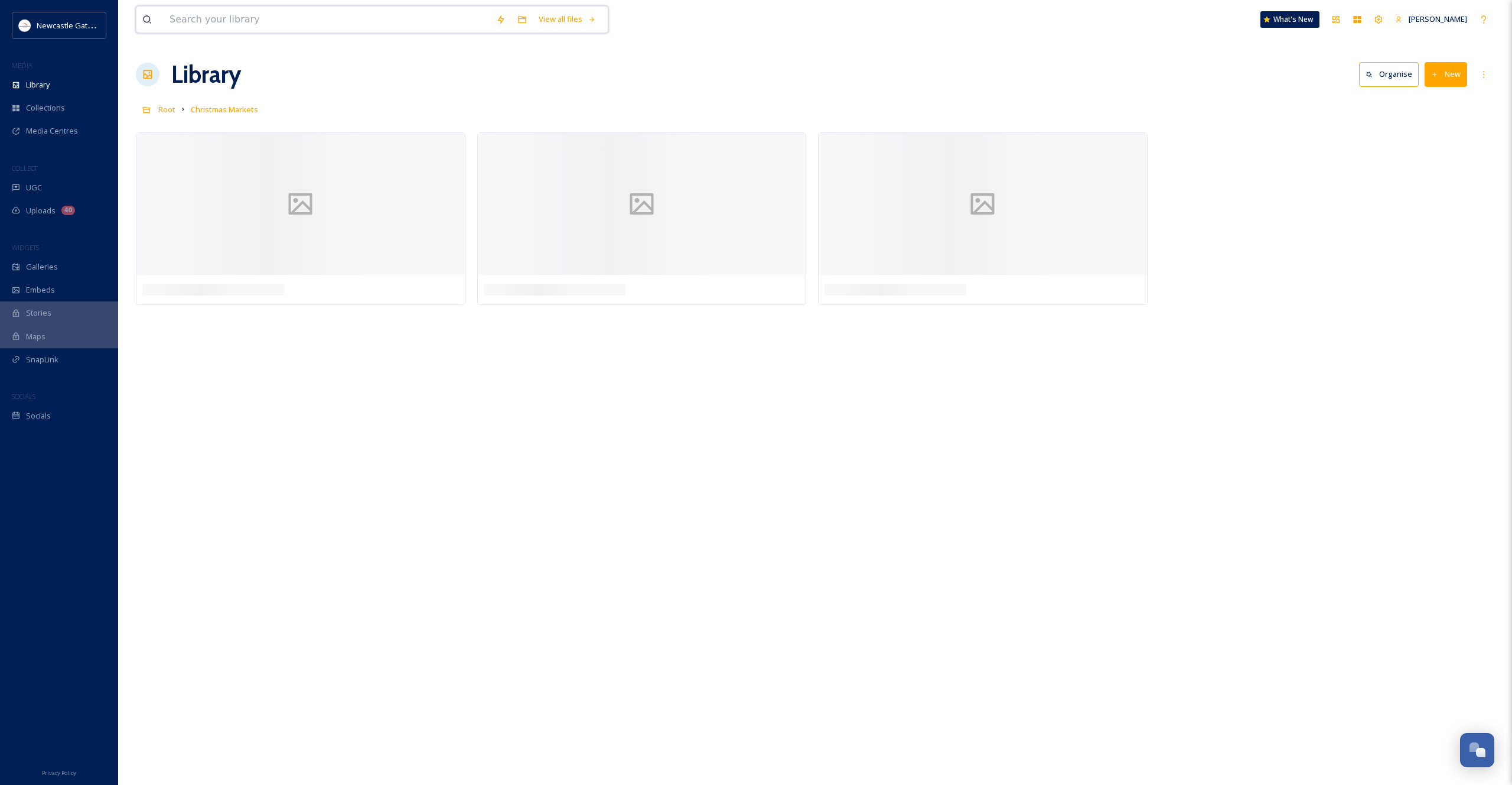
click at [241, 25] on input at bounding box center [326, 19] width 326 height 26
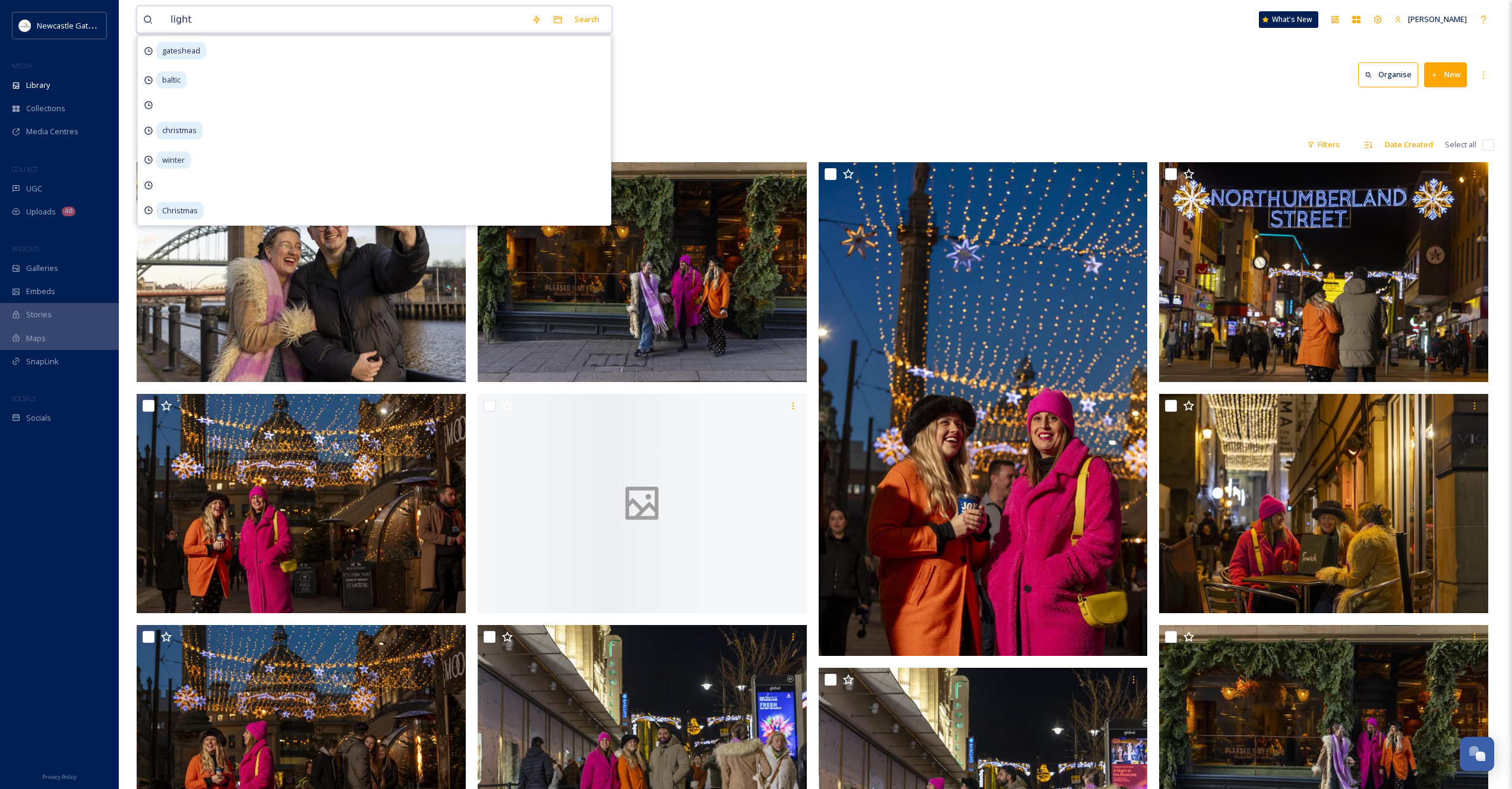
type input "lights"
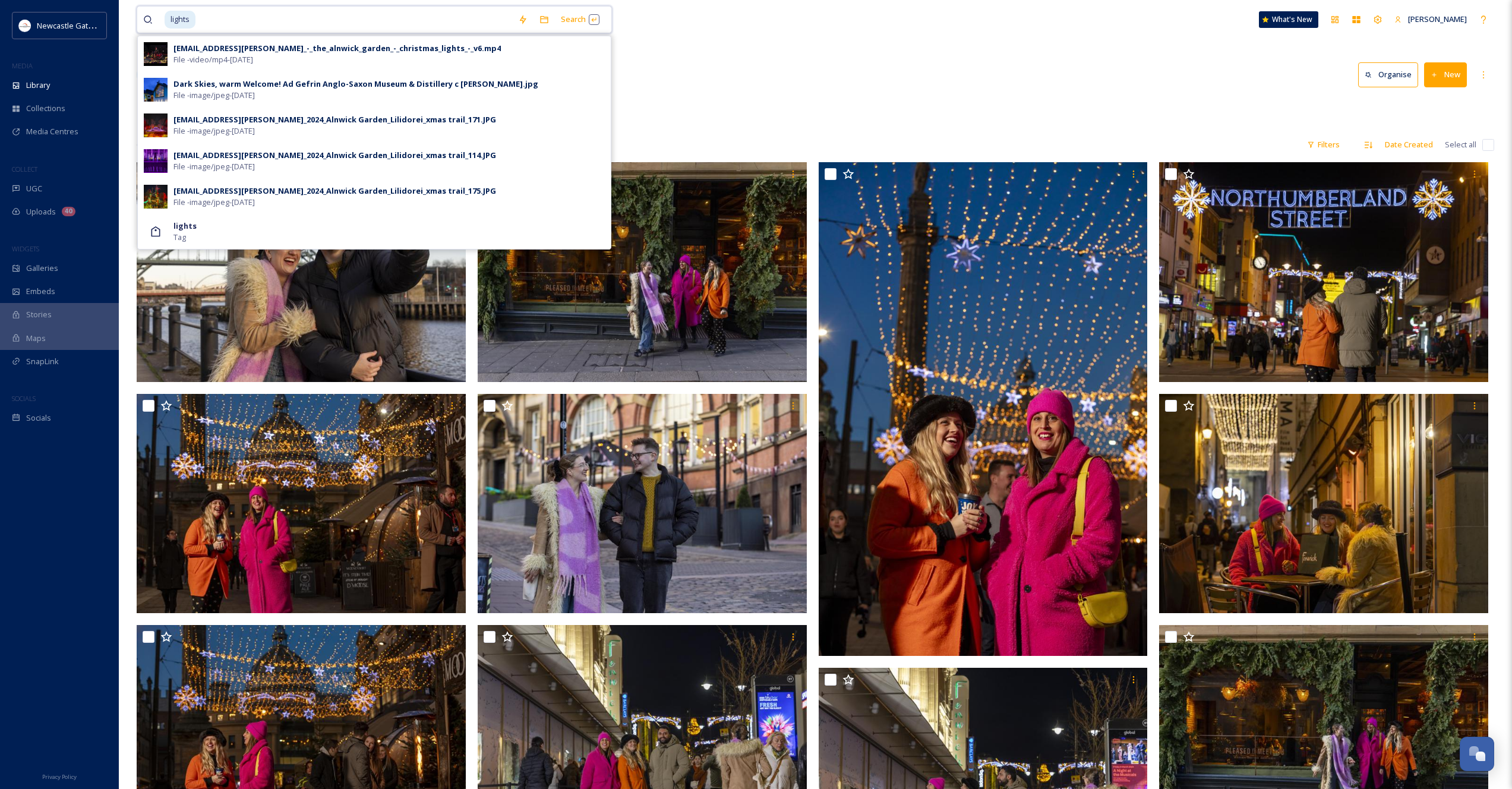
click at [215, 19] on input at bounding box center [354, 19] width 315 height 26
type input "l"
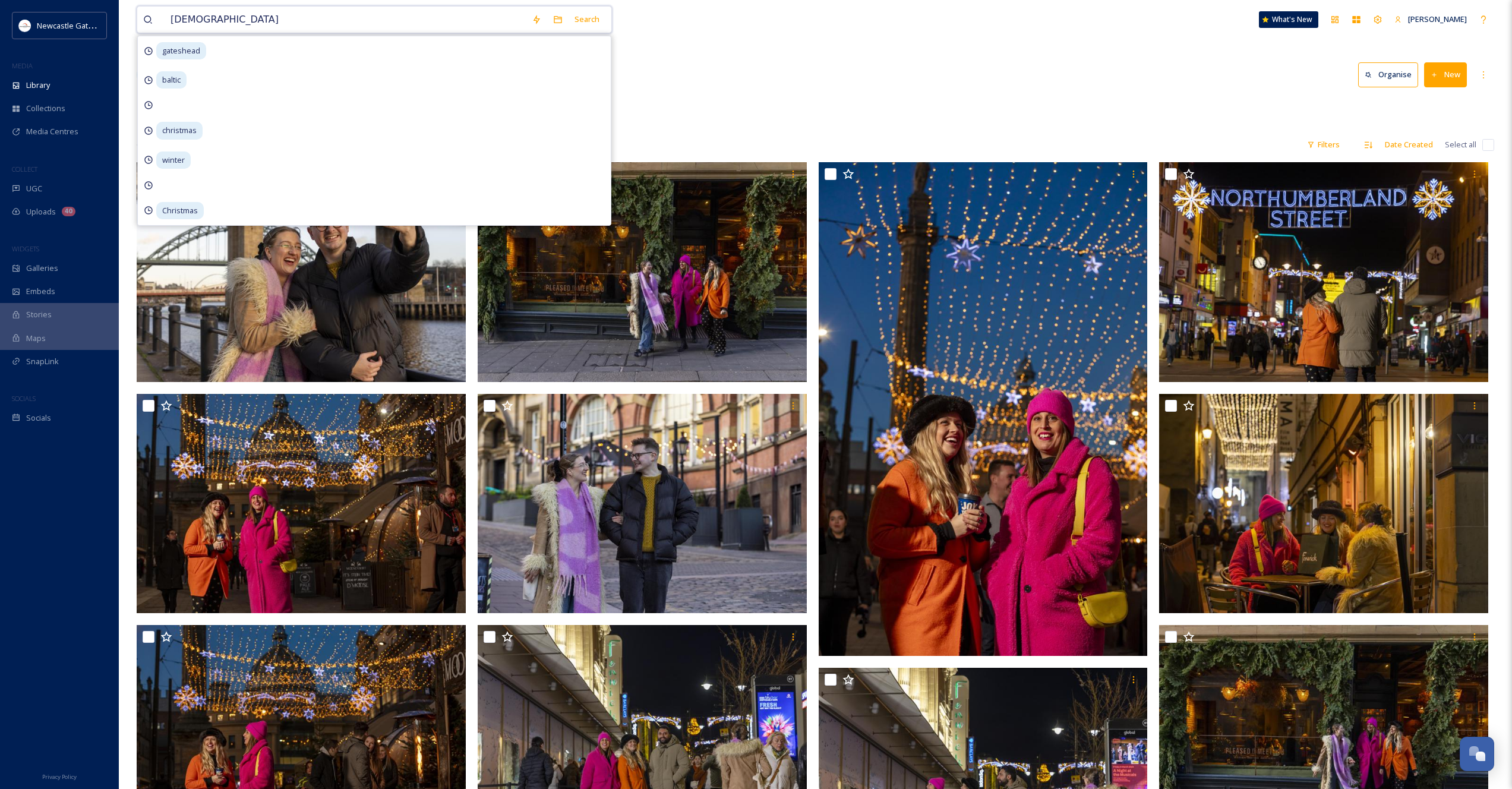
type input "christmas"
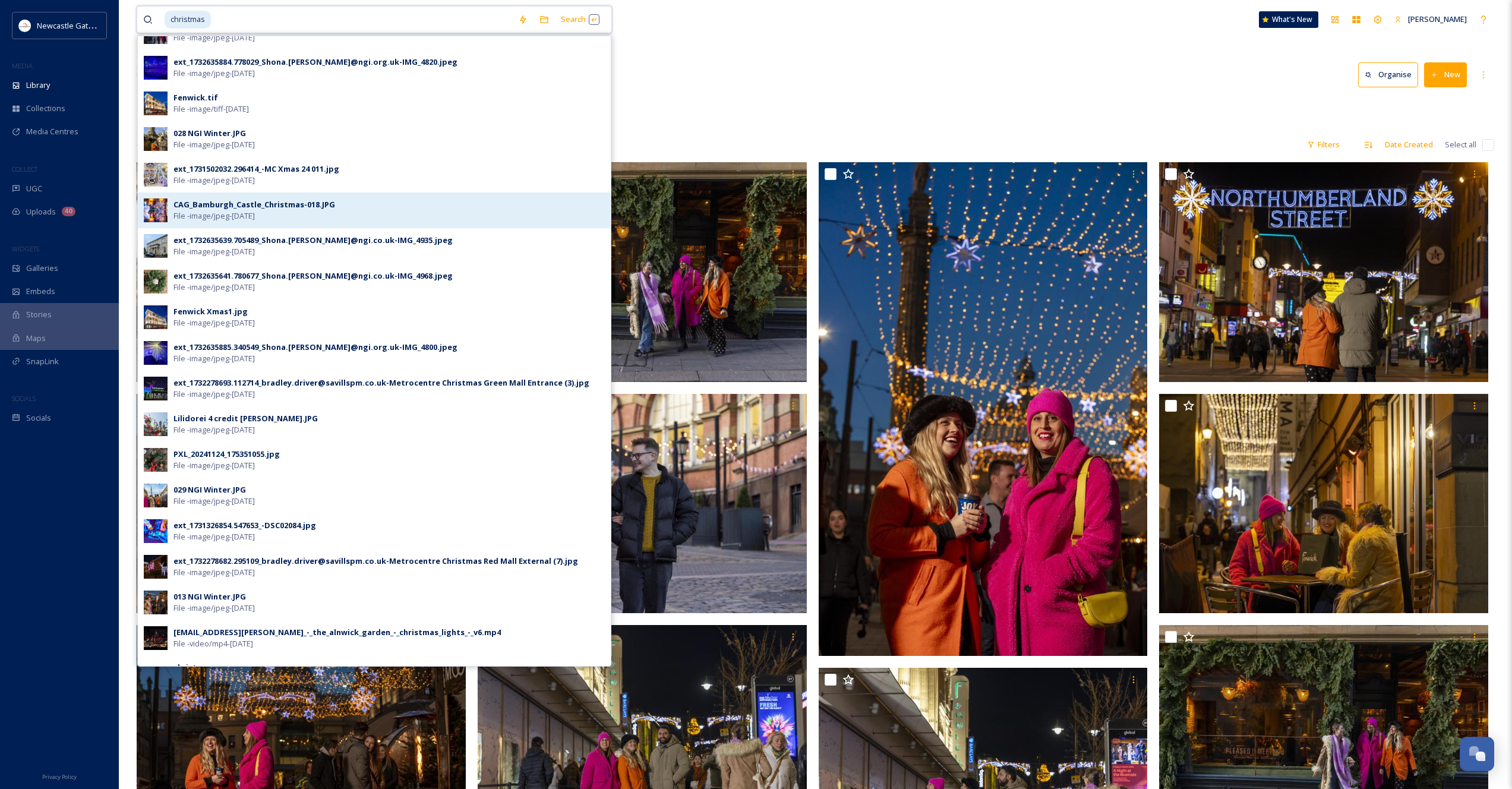
scroll to position [254, 0]
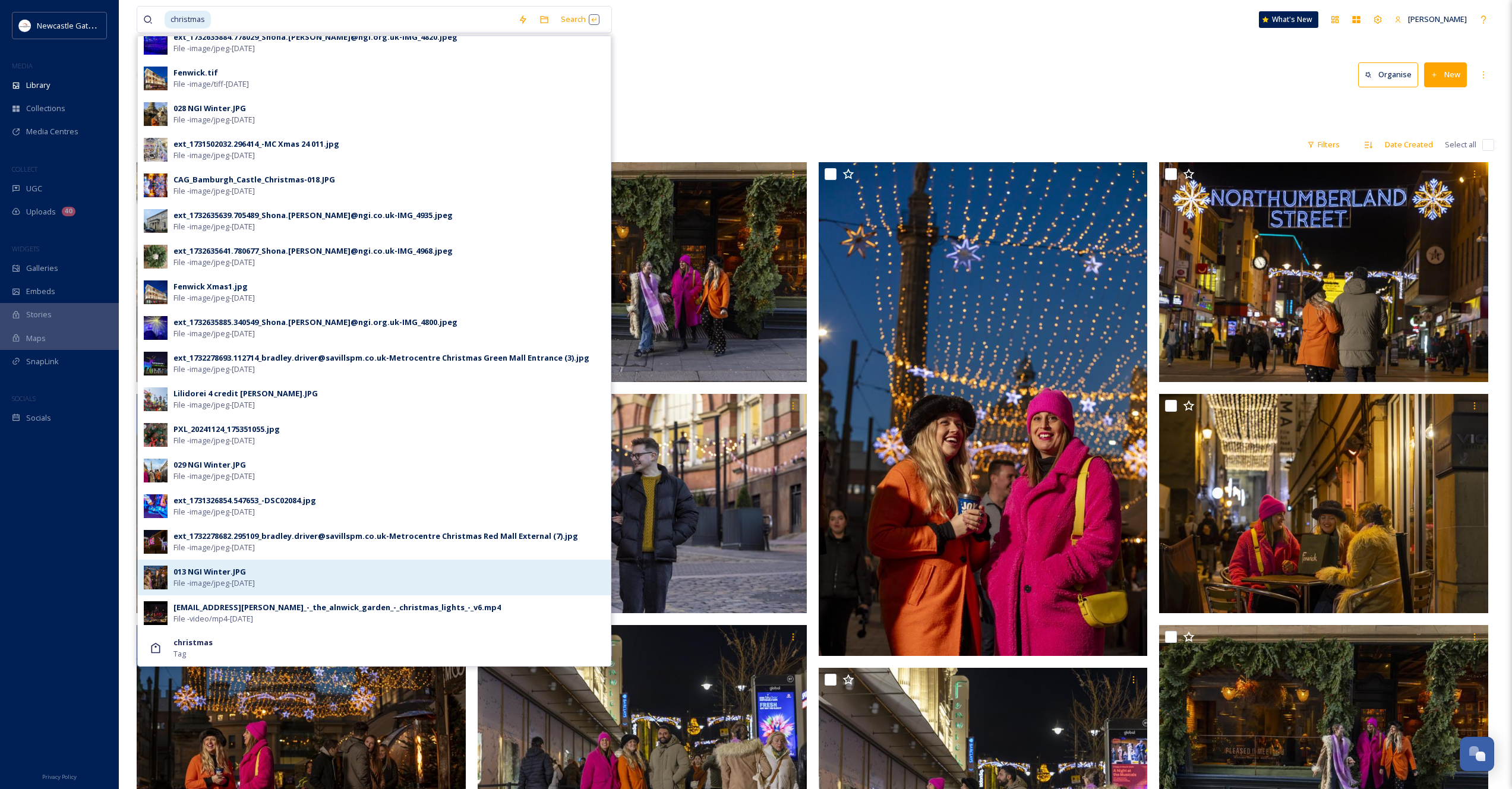
click at [236, 573] on div "013 NGI Winter.JPG" at bounding box center [210, 571] width 72 height 11
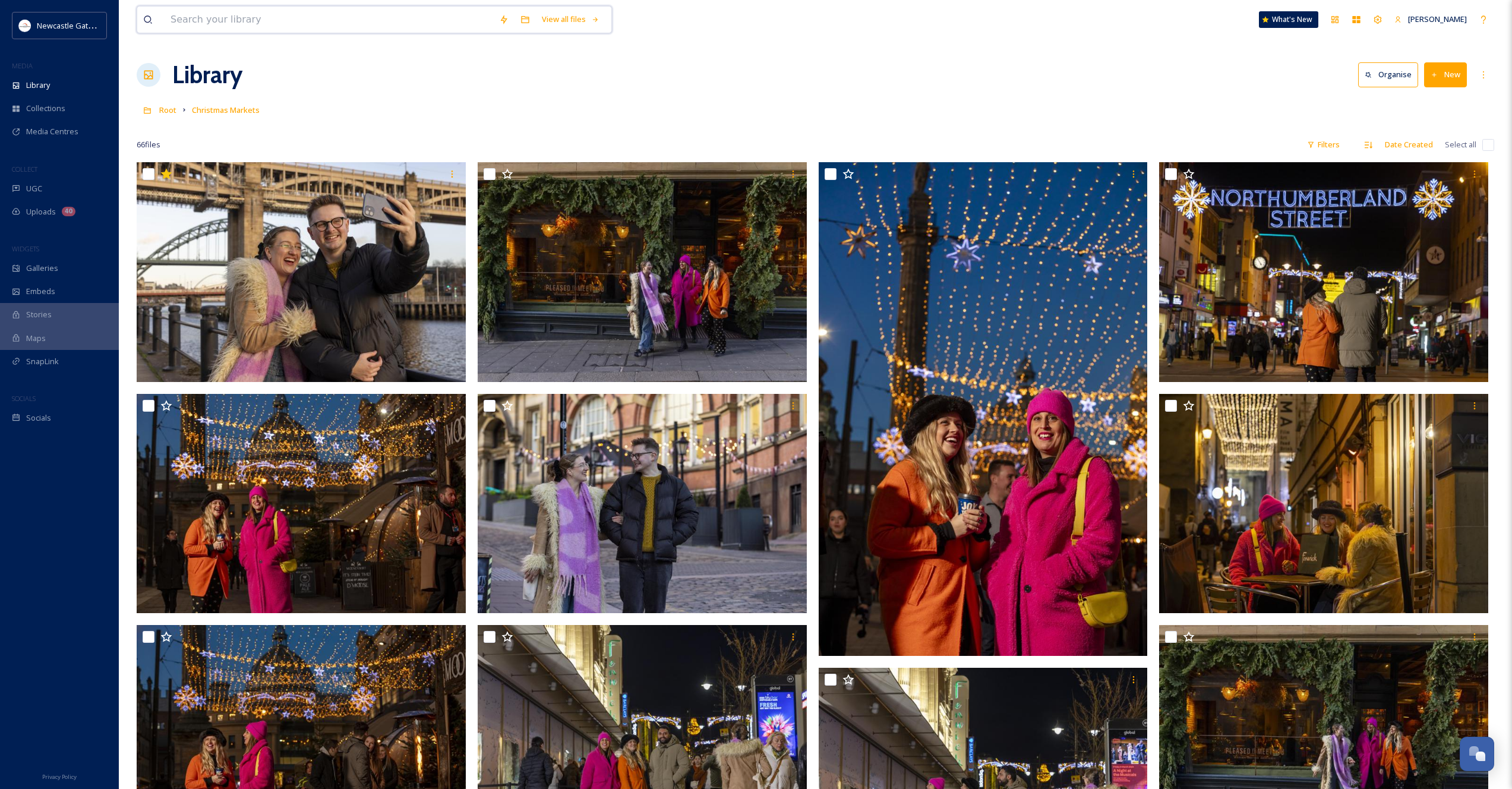
click at [267, 21] on input at bounding box center [328, 19] width 328 height 26
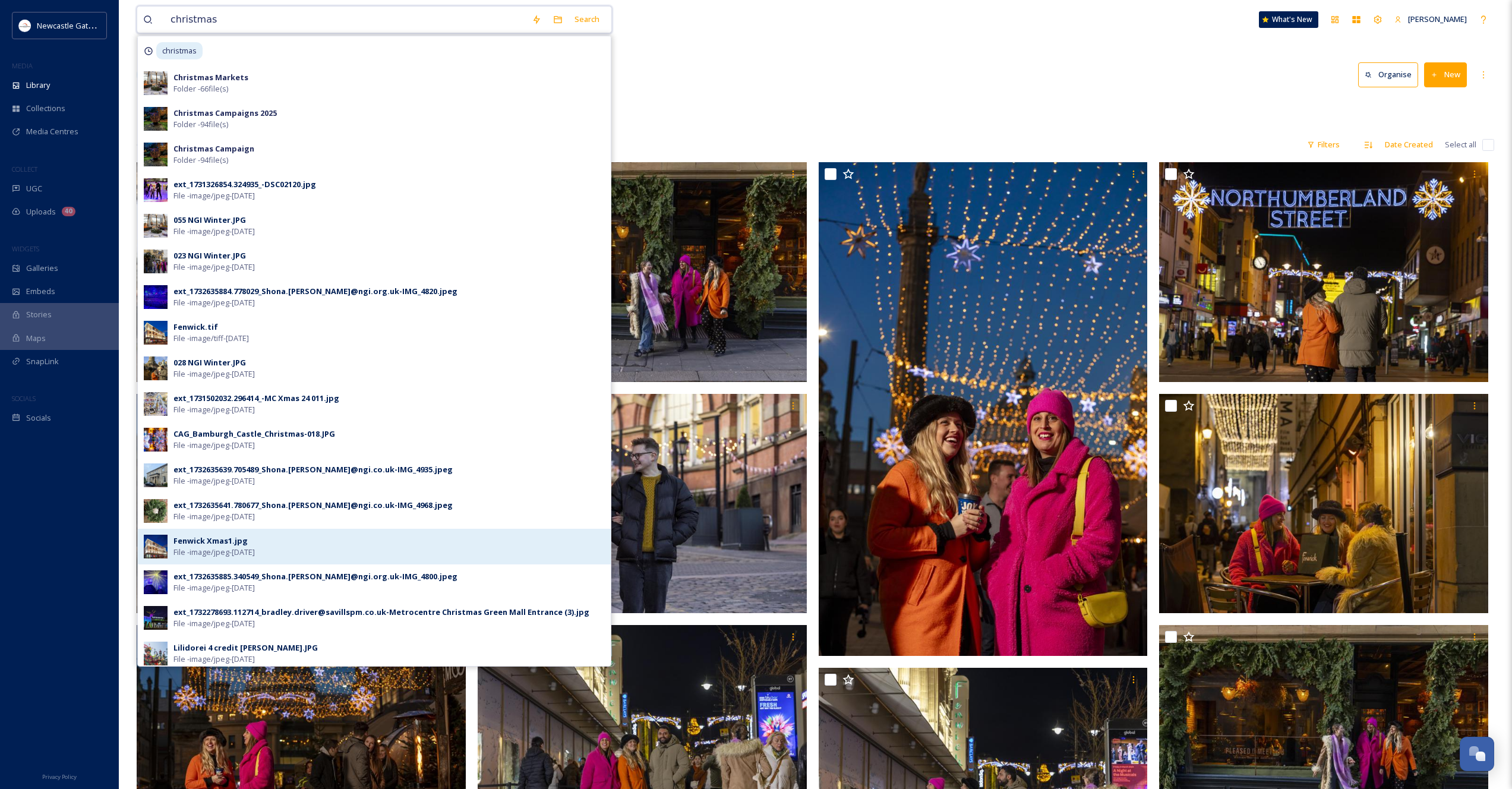
type input "christmas"
click at [229, 538] on div "Fenwick Xmas1.jpg" at bounding box center [211, 540] width 74 height 11
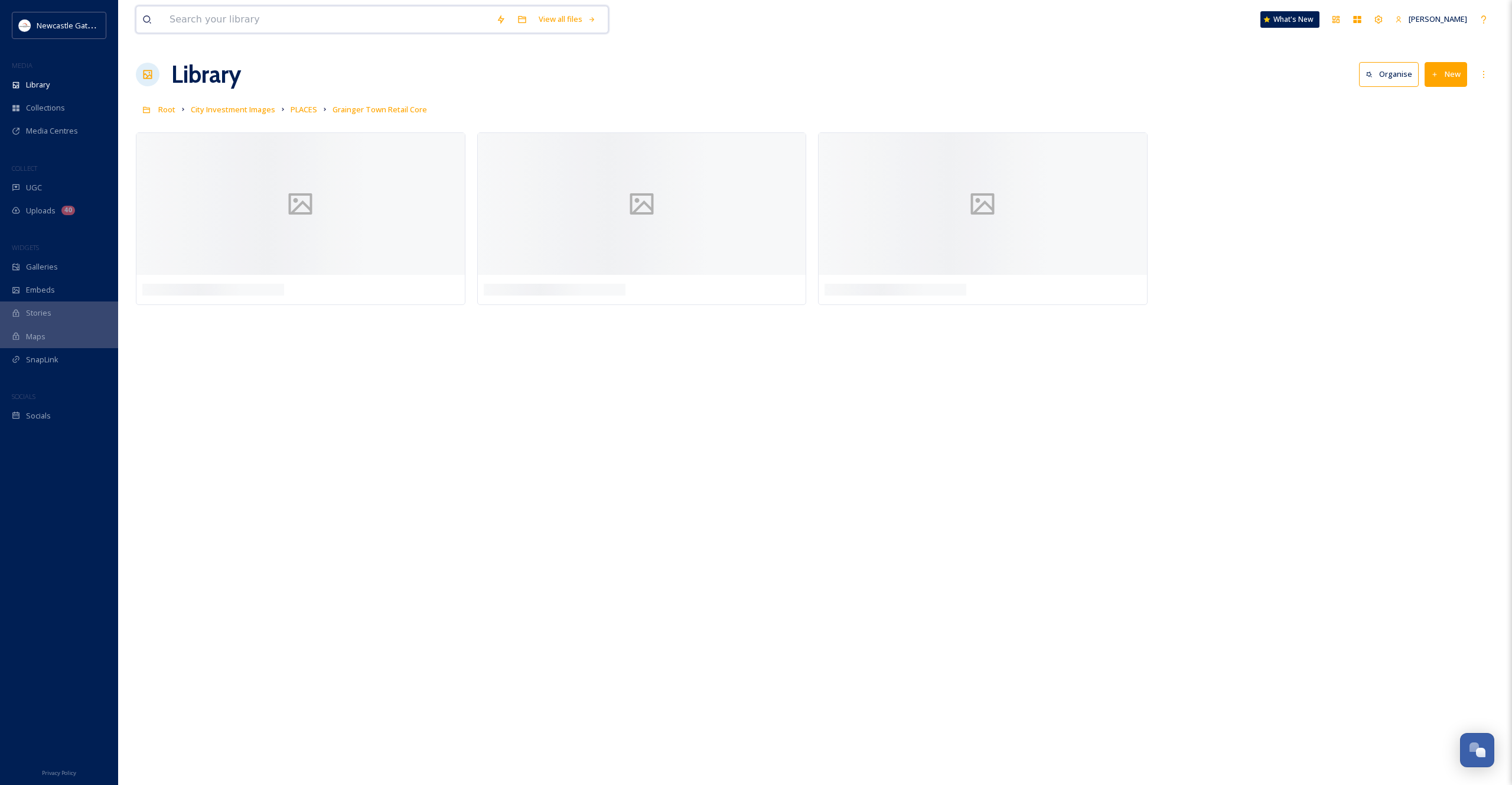
click at [291, 15] on input at bounding box center [326, 19] width 326 height 26
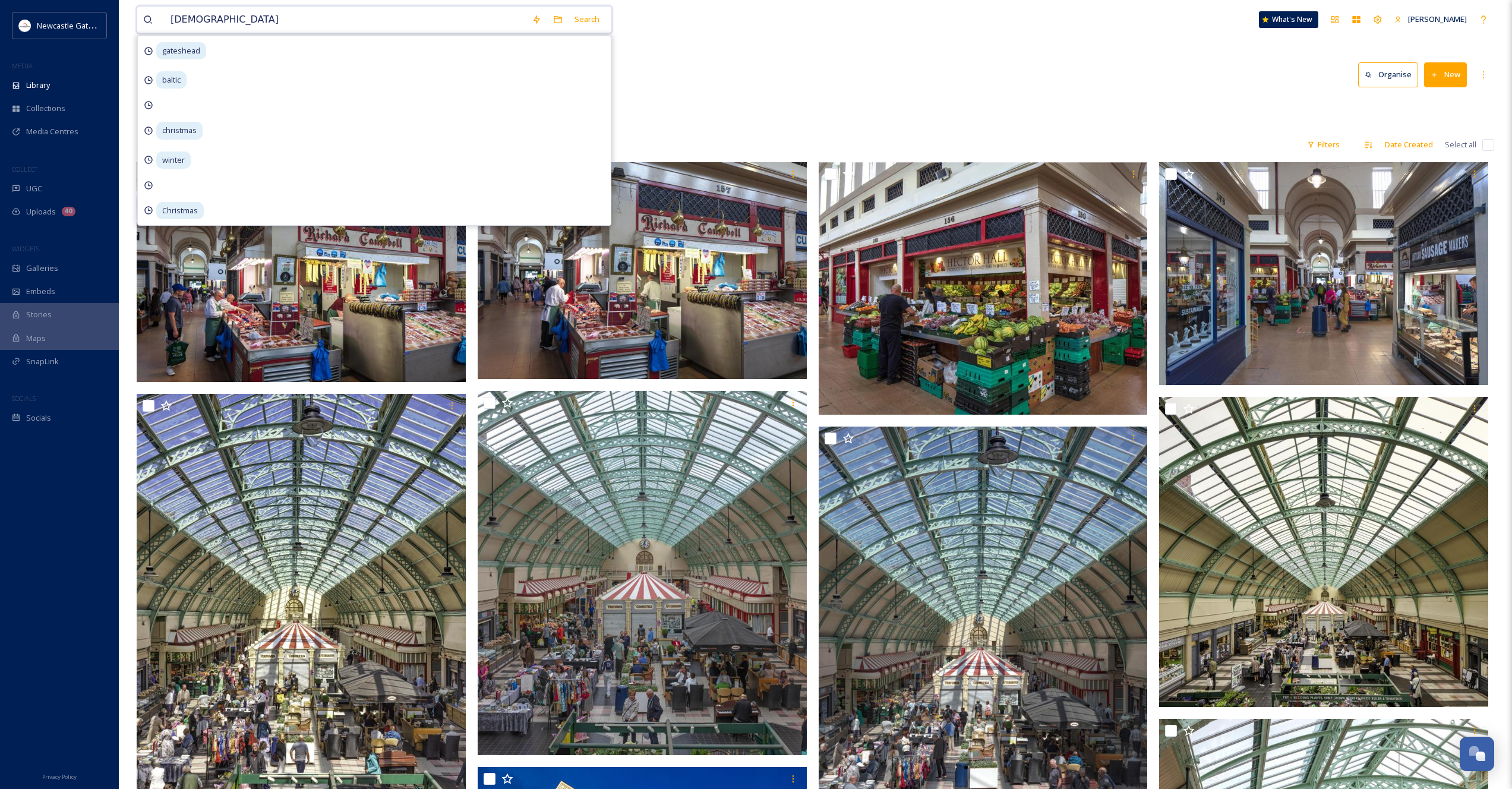
type input "christmas"
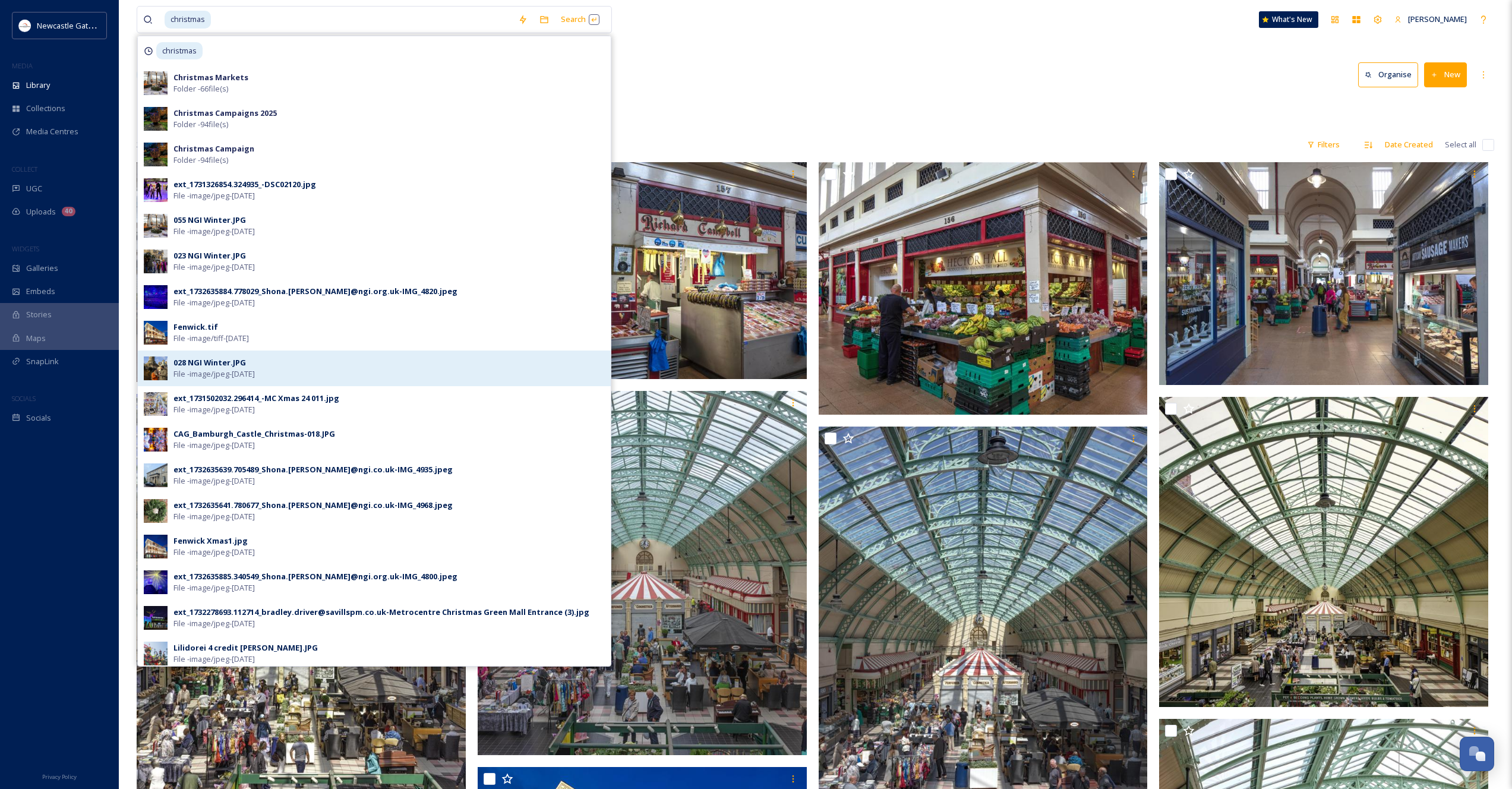
click at [297, 370] on div "028 NGI Winter.JPG File - image/jpeg - [DATE]" at bounding box center [389, 368] width 432 height 23
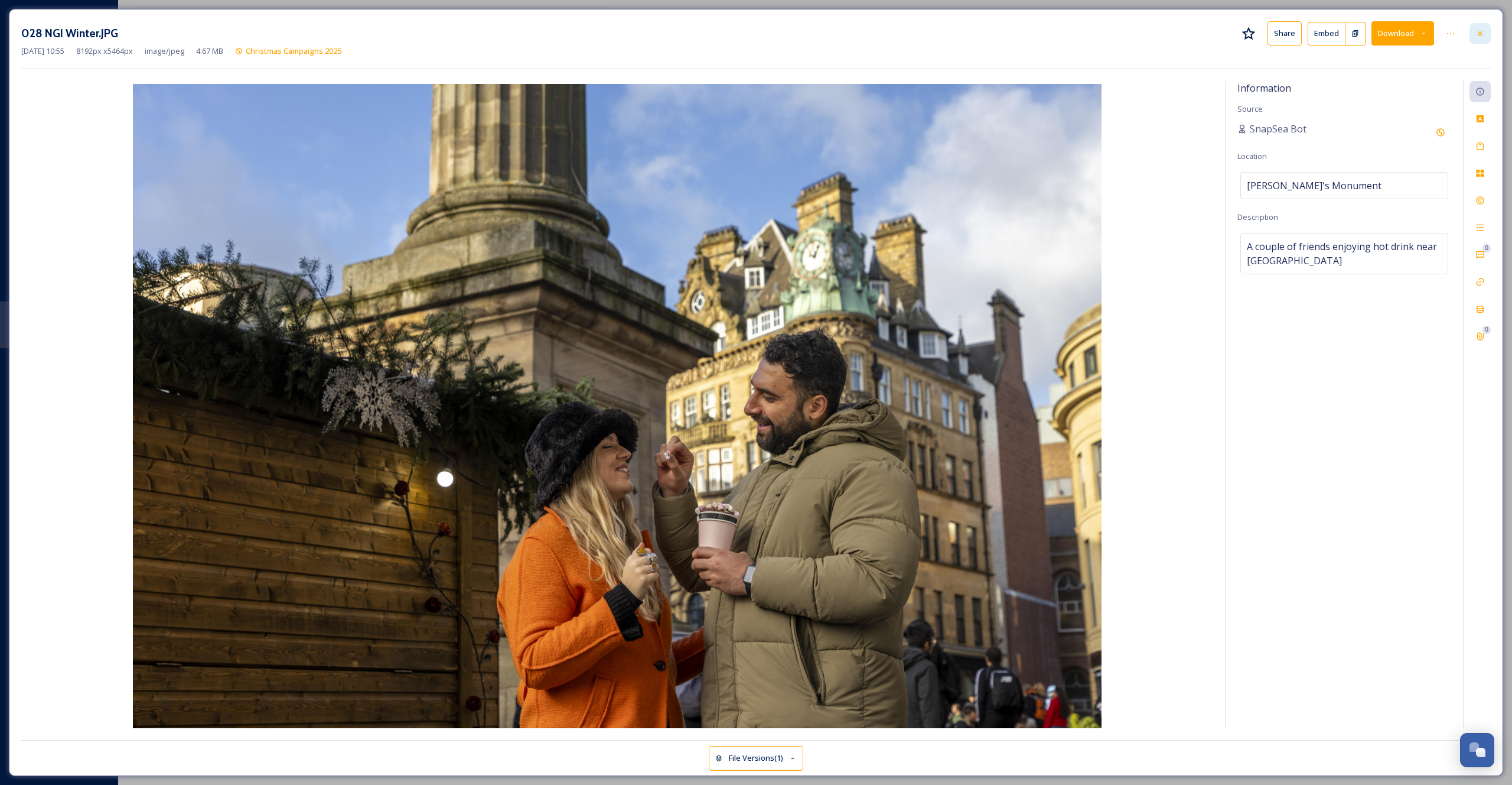
click at [1483, 31] on icon at bounding box center [1480, 33] width 10 height 10
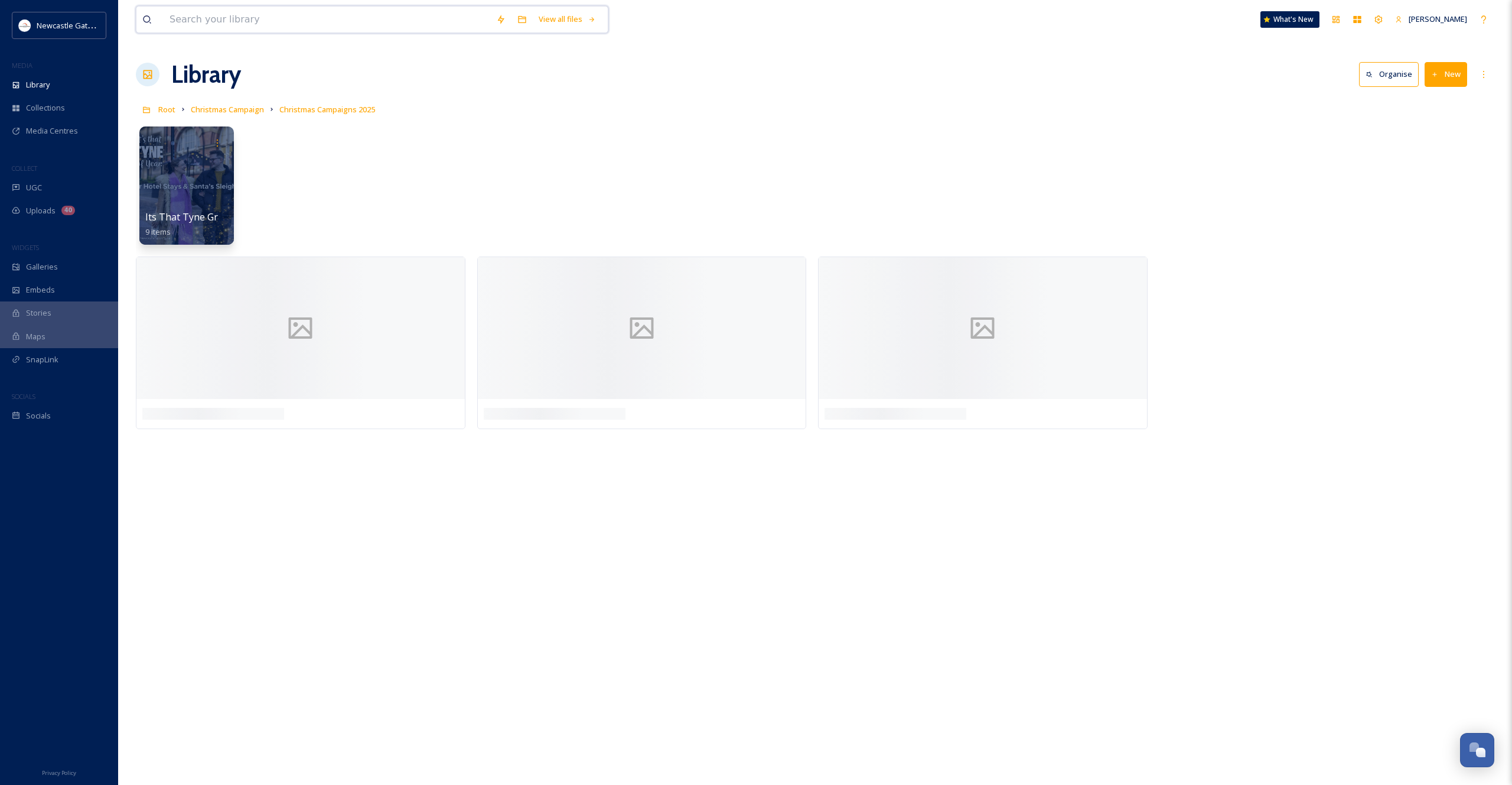
click at [285, 23] on input at bounding box center [326, 19] width 326 height 26
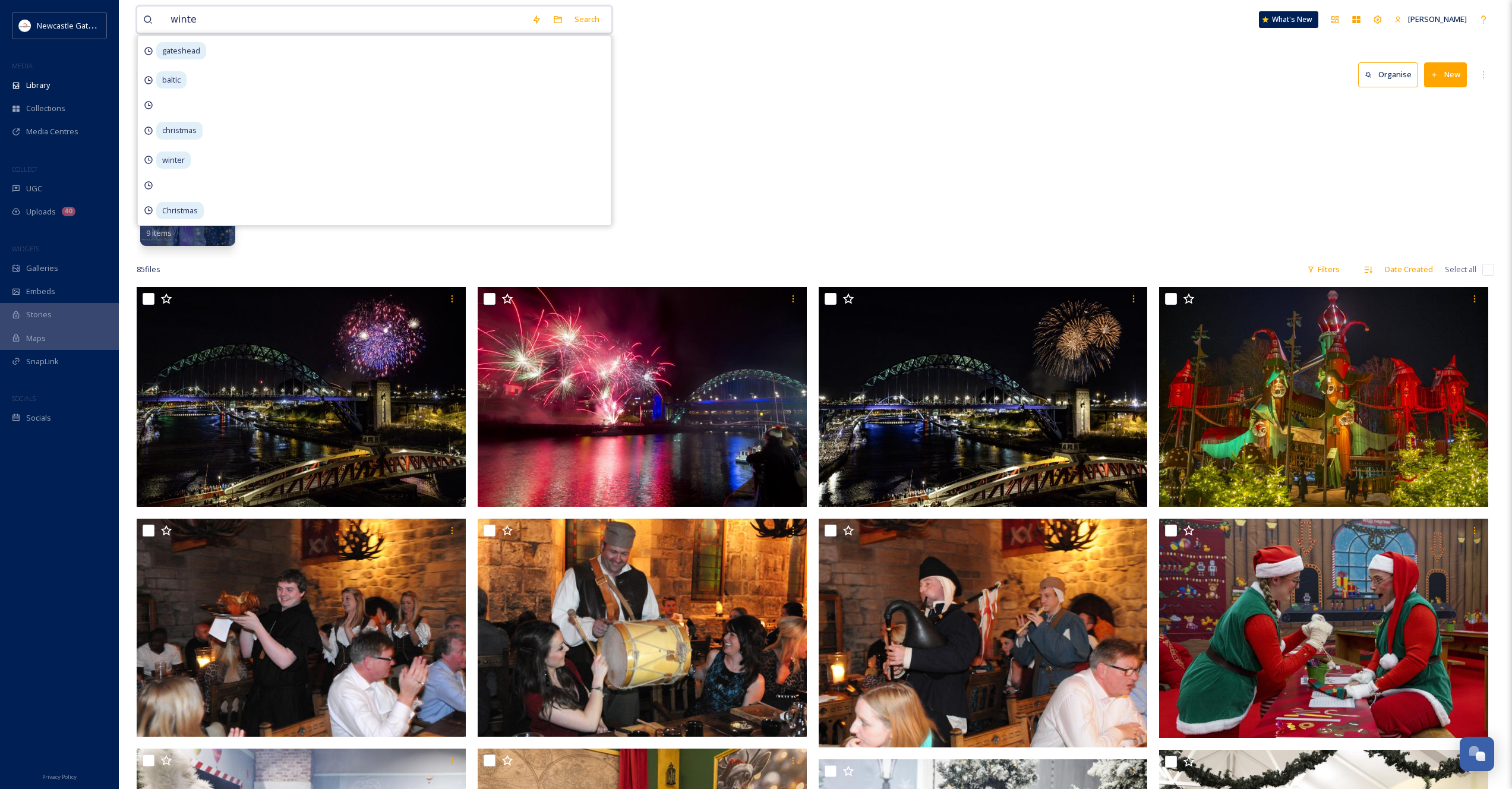
type input "winter"
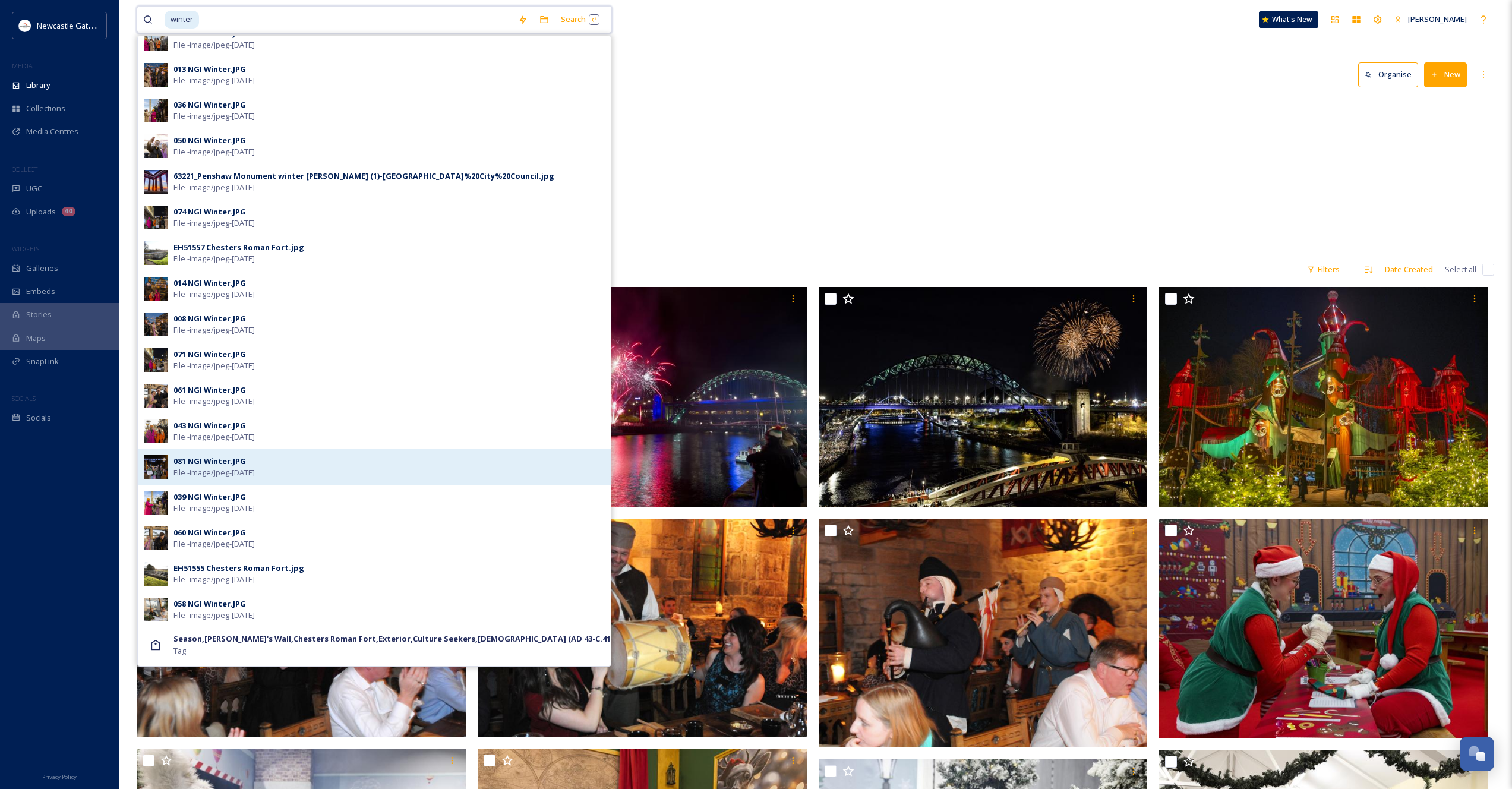
scroll to position [219, 0]
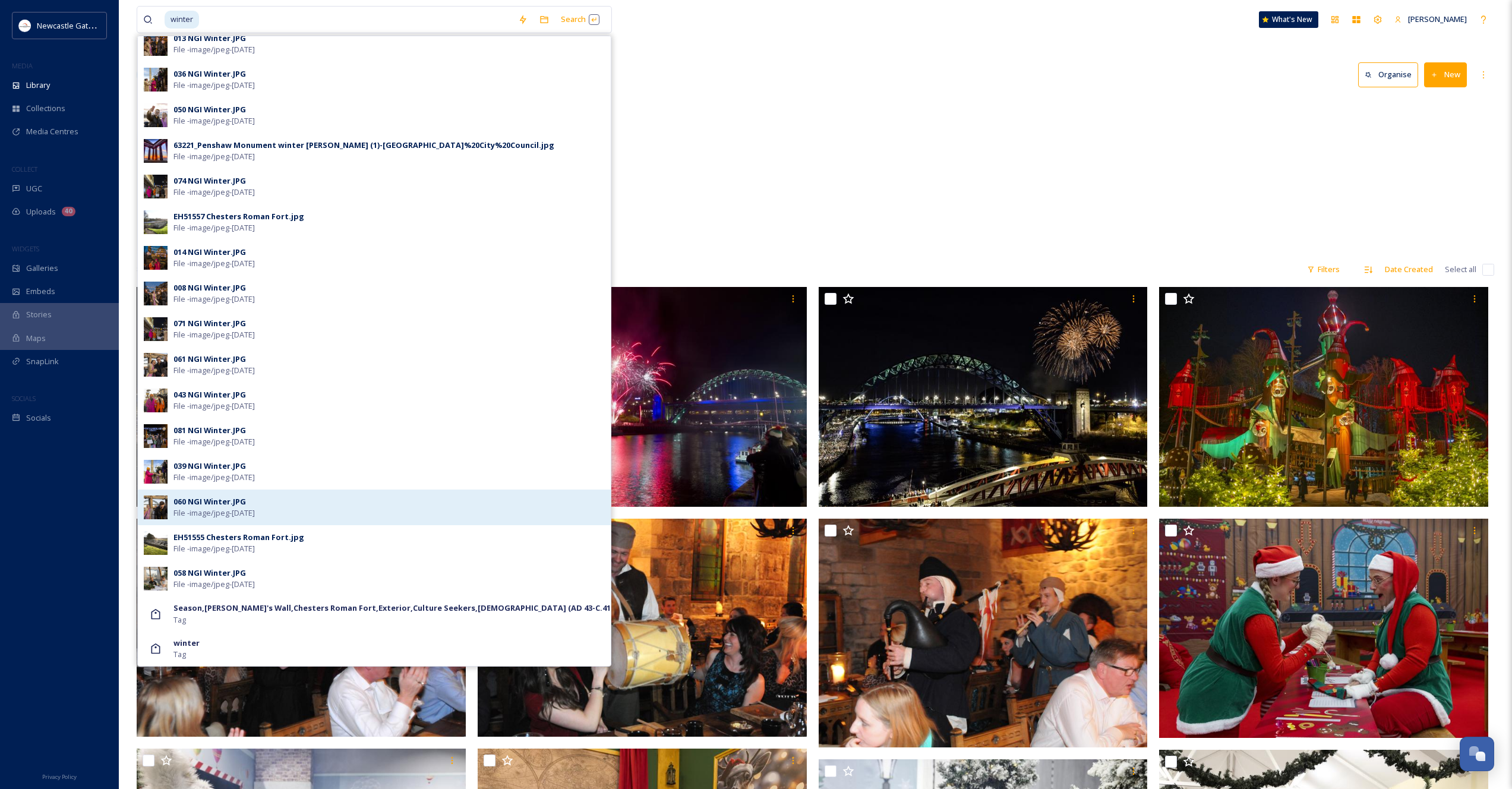
click at [225, 506] on div "060 NGI Winter.JPG" at bounding box center [210, 501] width 72 height 11
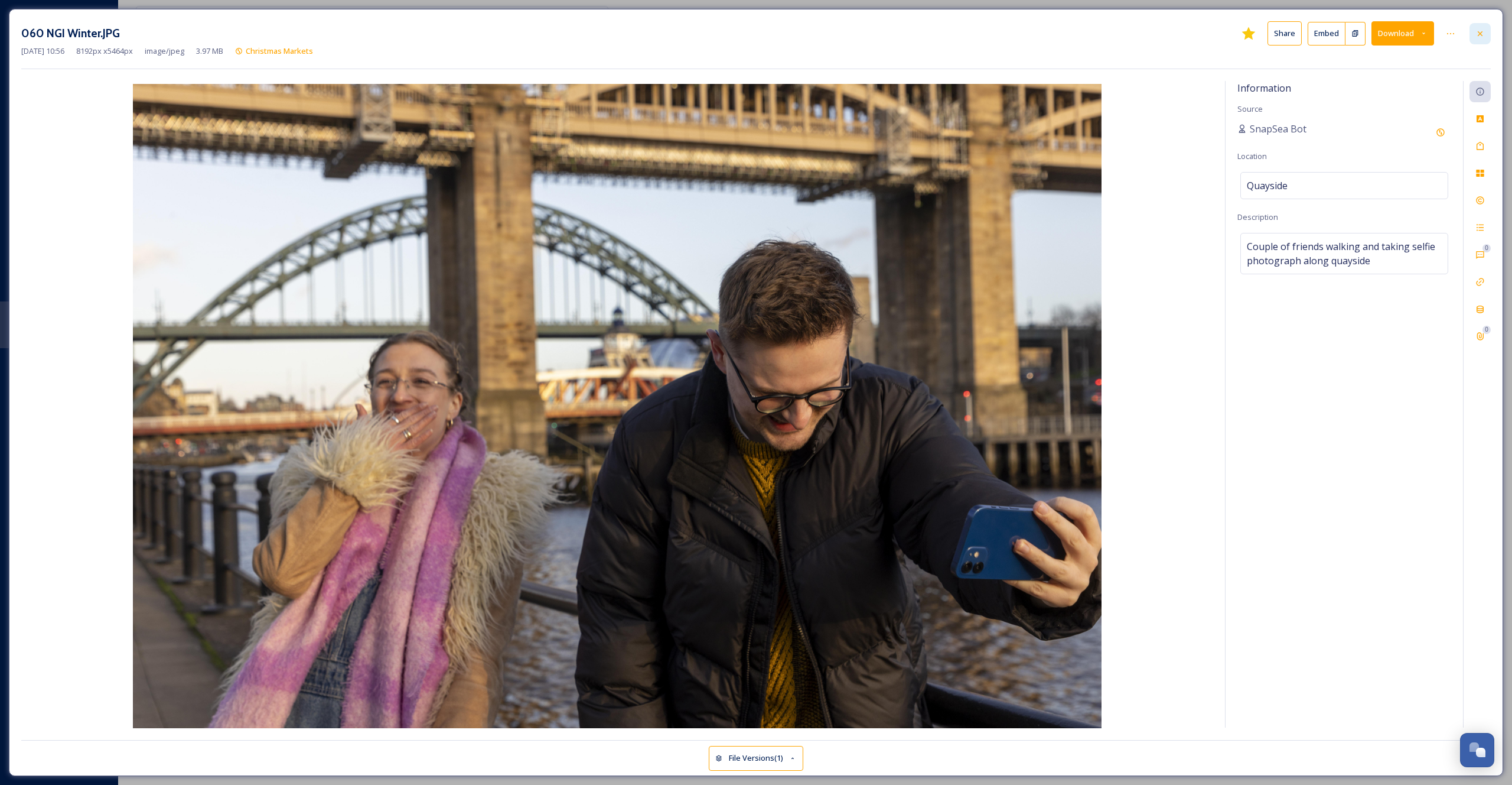
click at [1480, 35] on icon at bounding box center [1480, 33] width 10 height 10
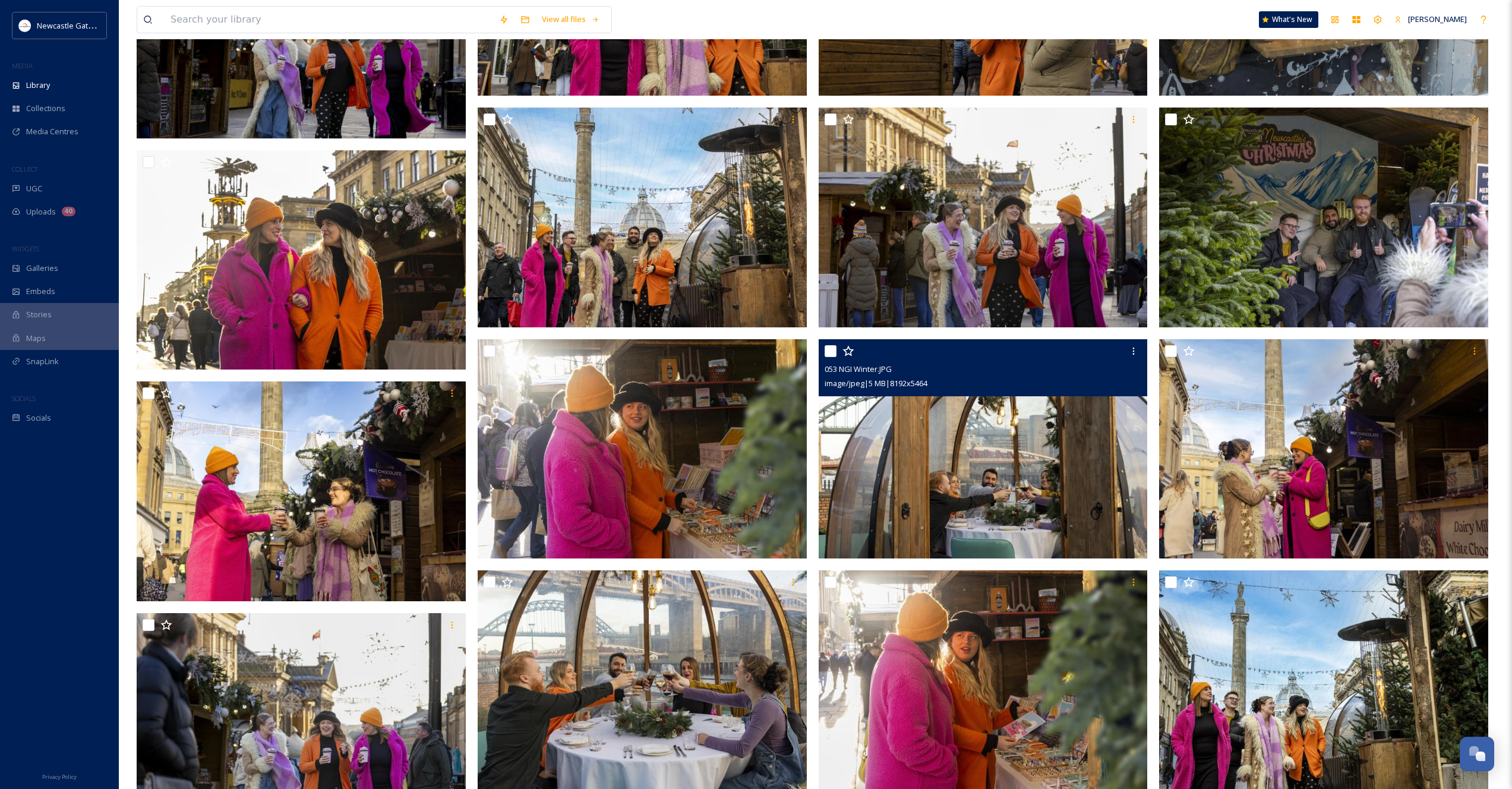
scroll to position [3102, 0]
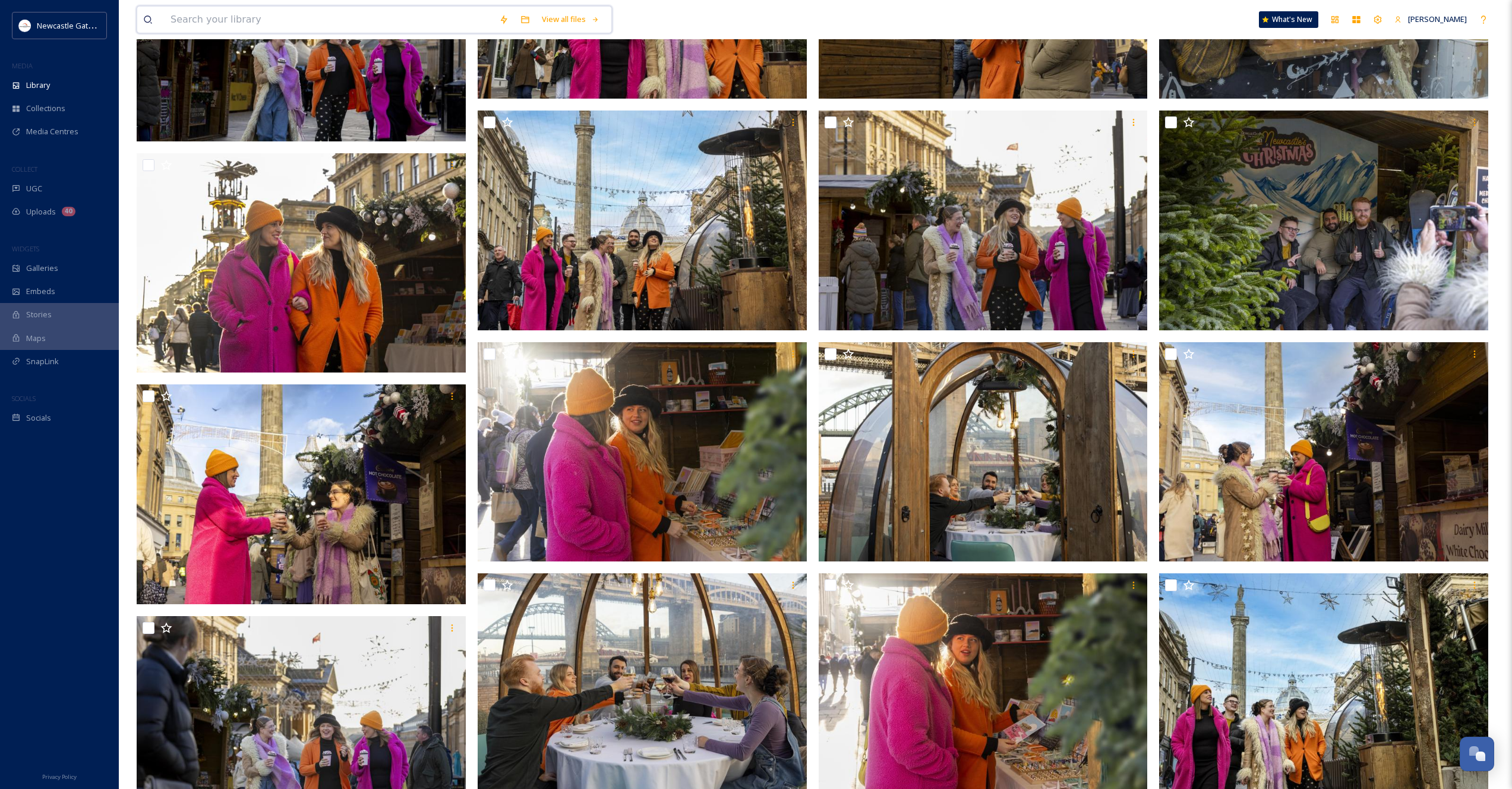
click at [319, 26] on input at bounding box center [328, 19] width 328 height 26
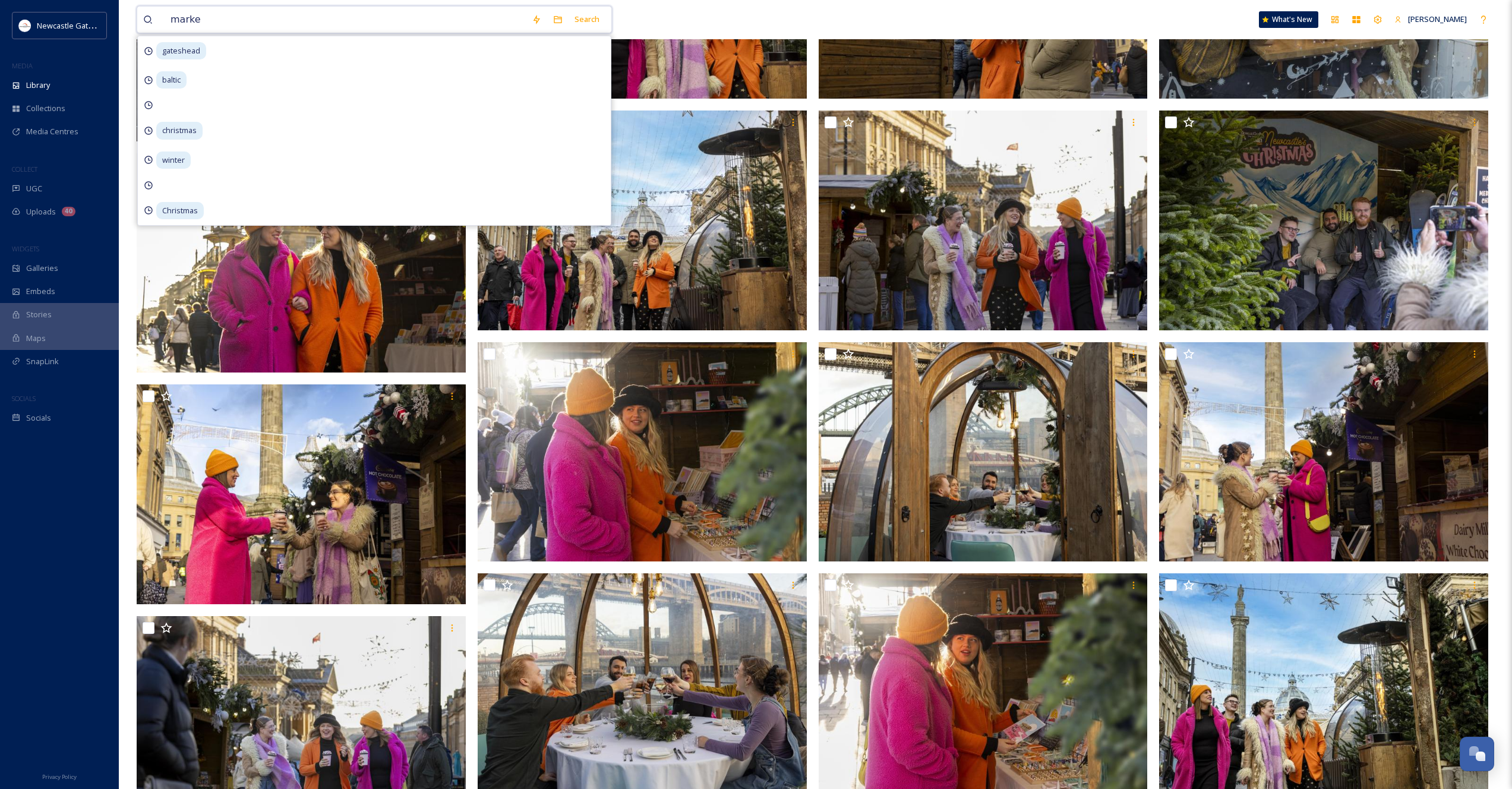
type input "market"
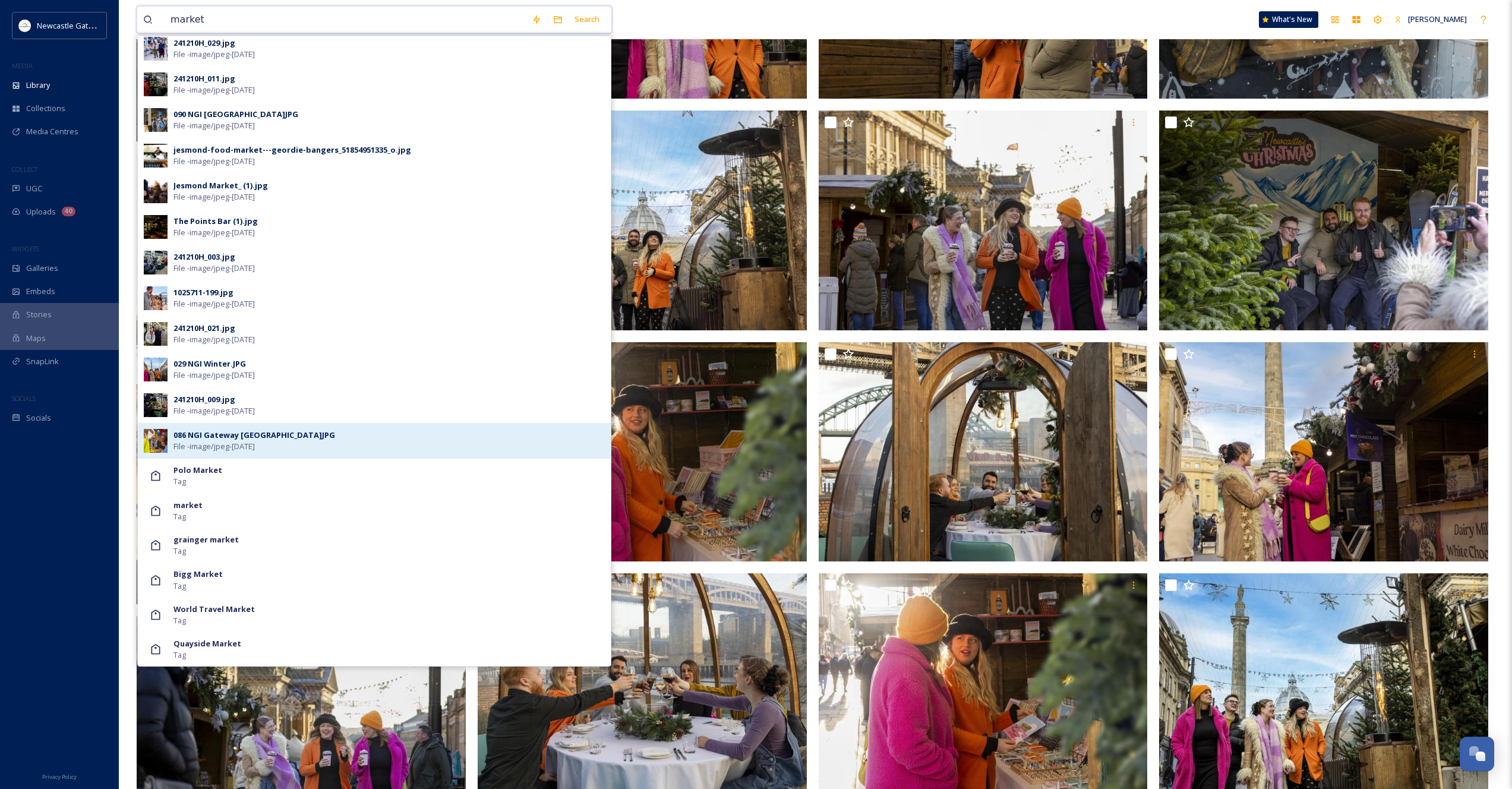
scroll to position [328, 0]
click at [210, 20] on input "market" at bounding box center [344, 19] width 361 height 26
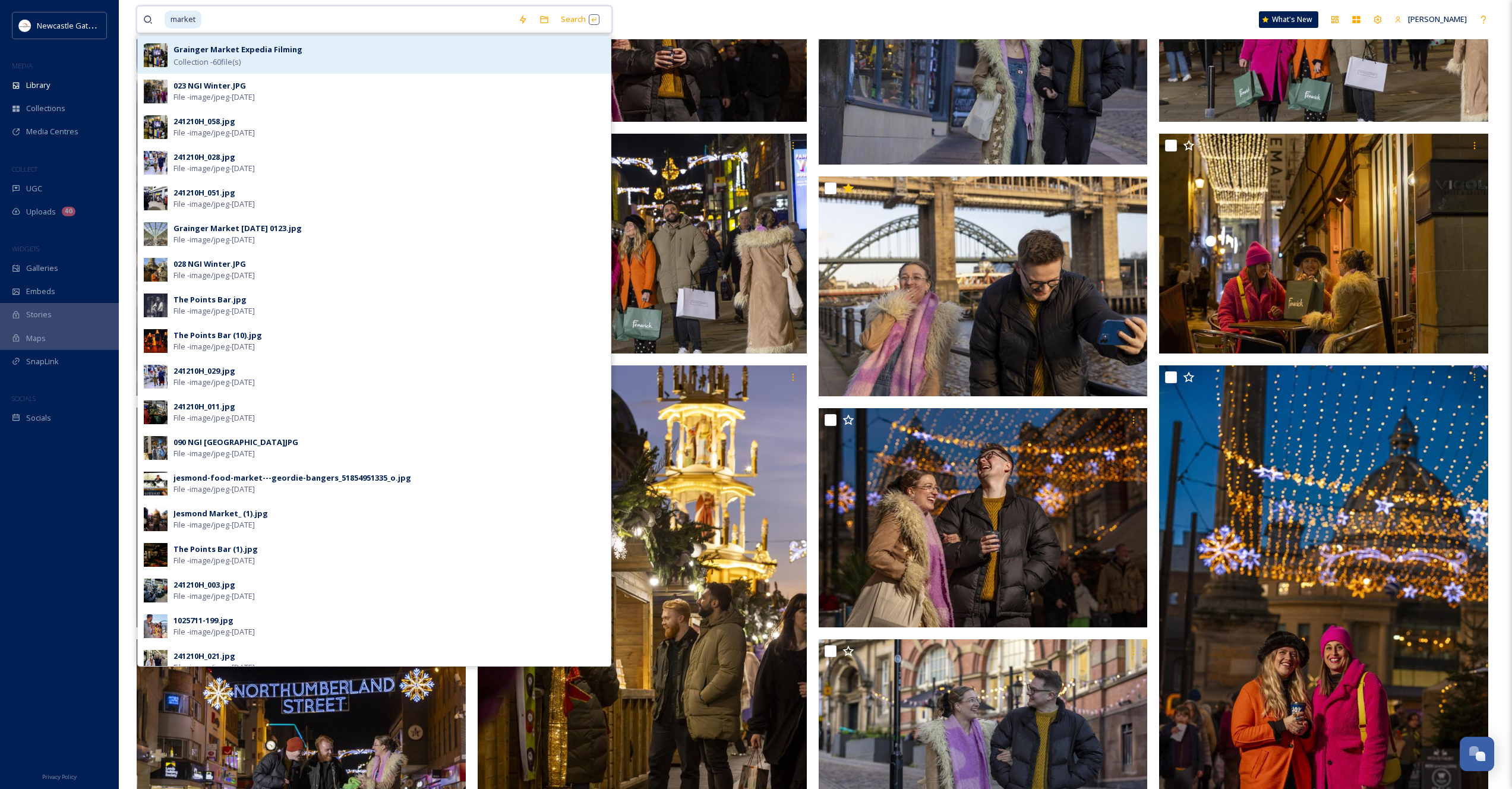
scroll to position [948, 0]
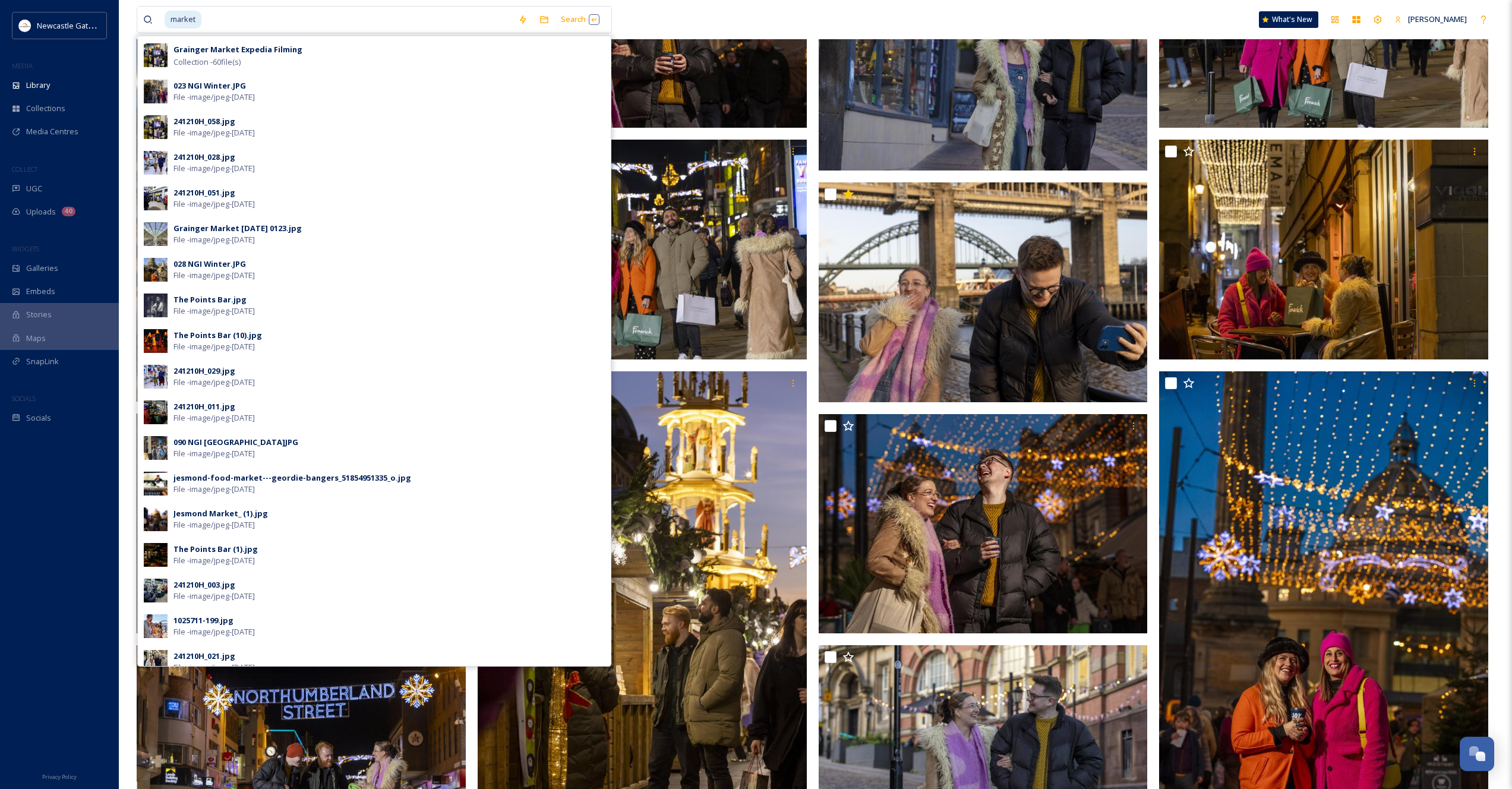
click at [680, 10] on div "market Search Grainger Market Expedia Filming Collection - 60 file(s) 023 NGI W…" at bounding box center [492, 19] width 710 height 27
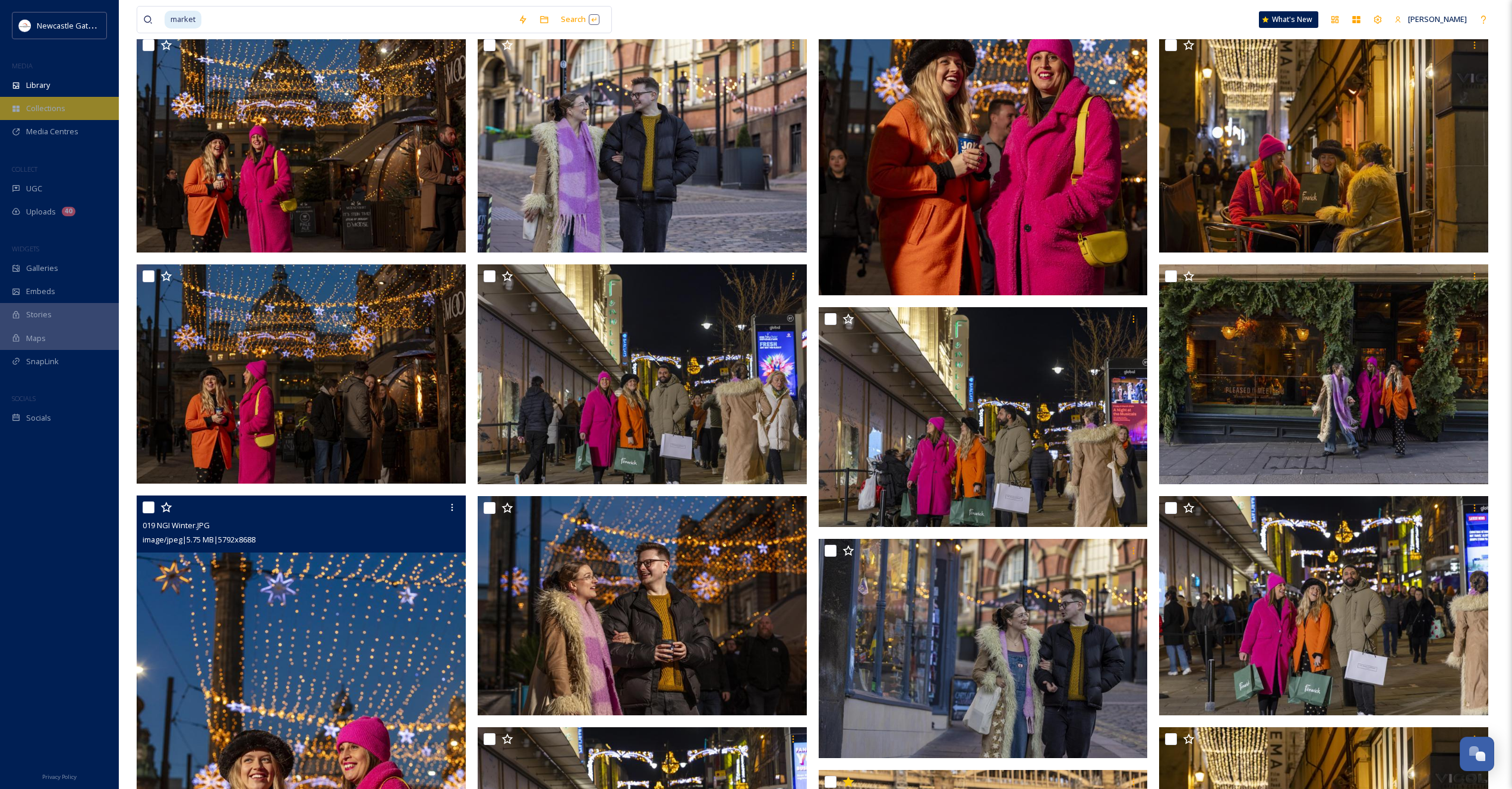
scroll to position [150, 0]
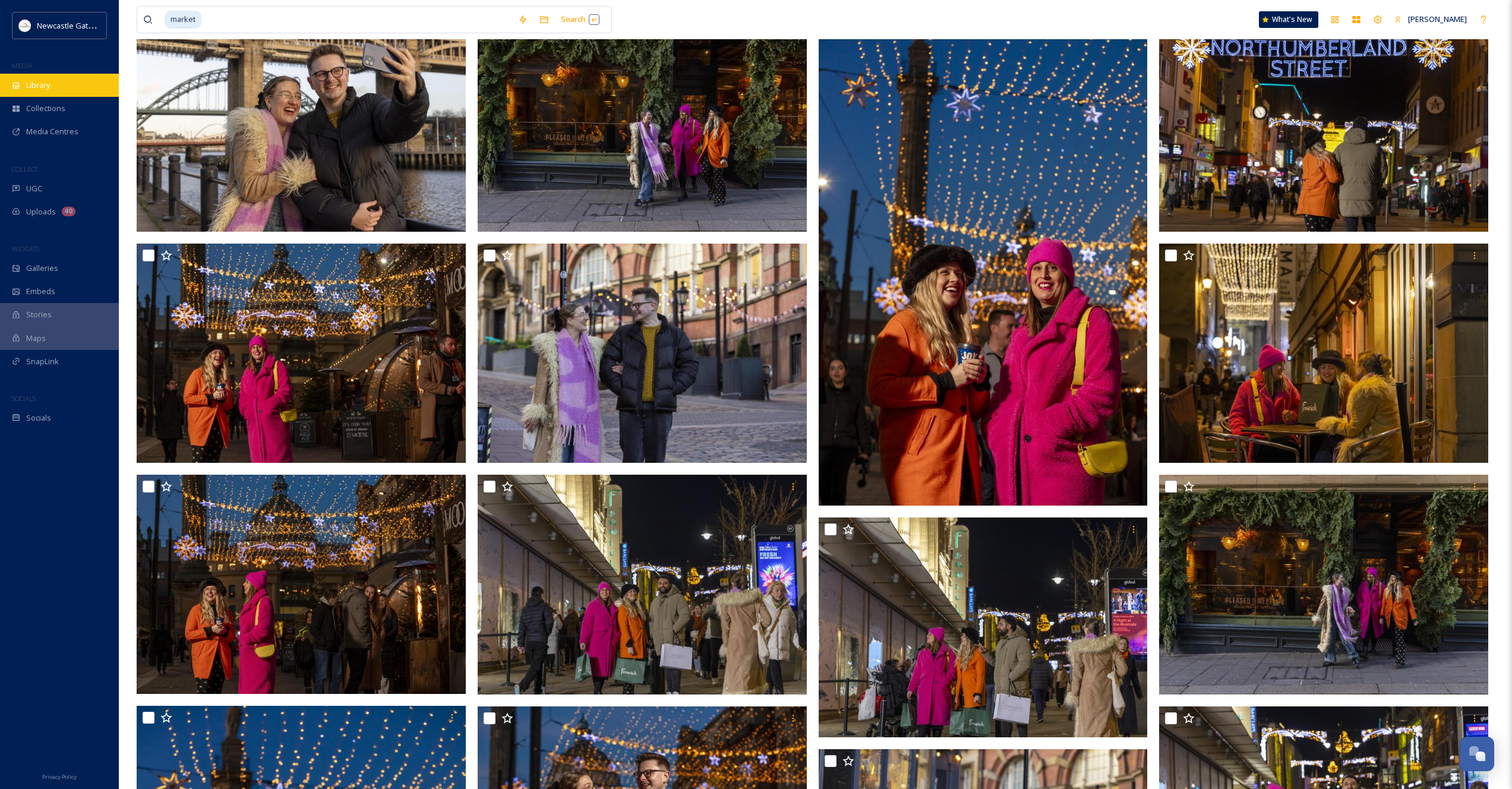
click at [26, 83] on span "Library" at bounding box center [38, 85] width 24 height 11
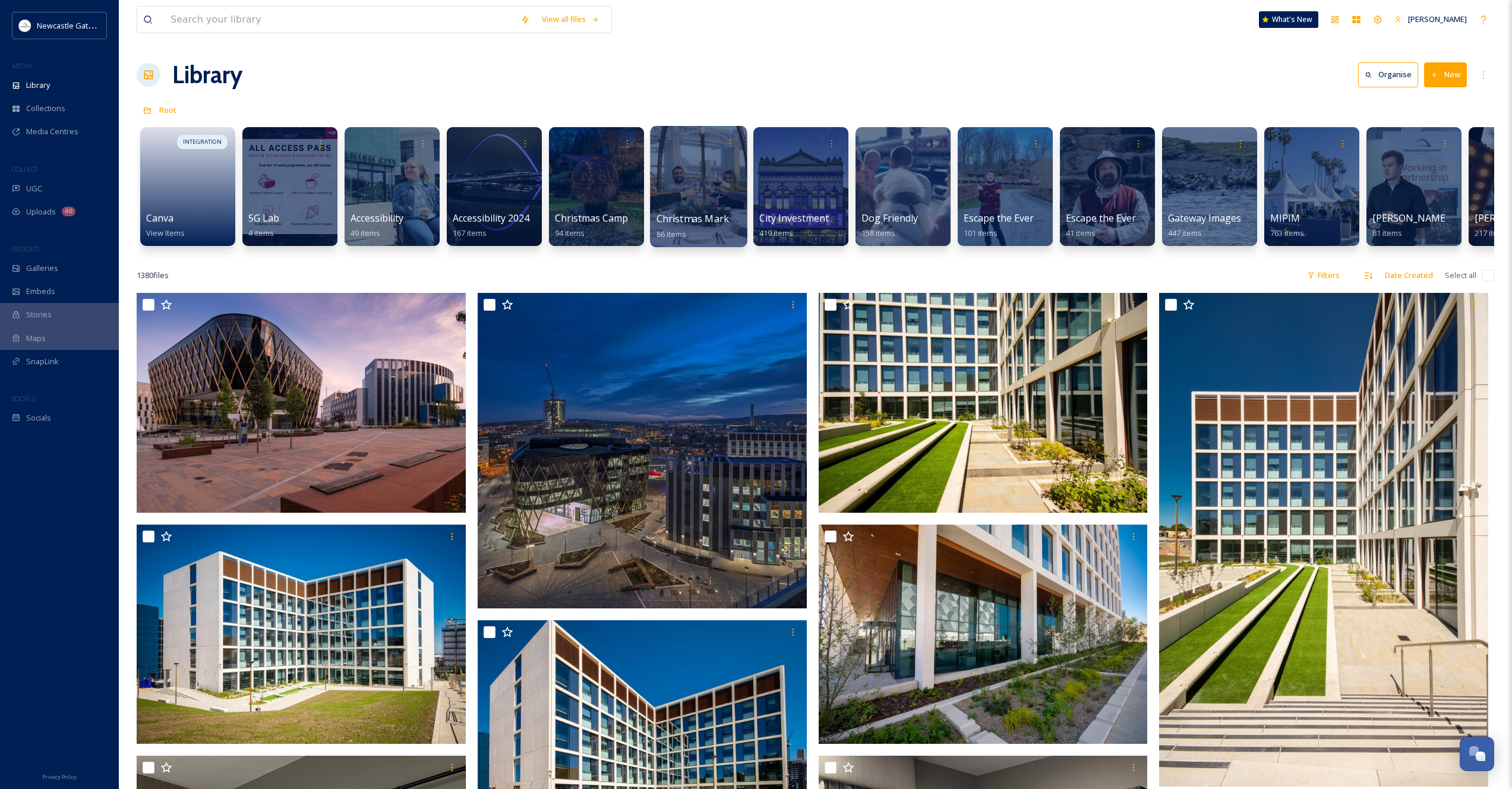
click at [696, 184] on div at bounding box center [698, 186] width 97 height 121
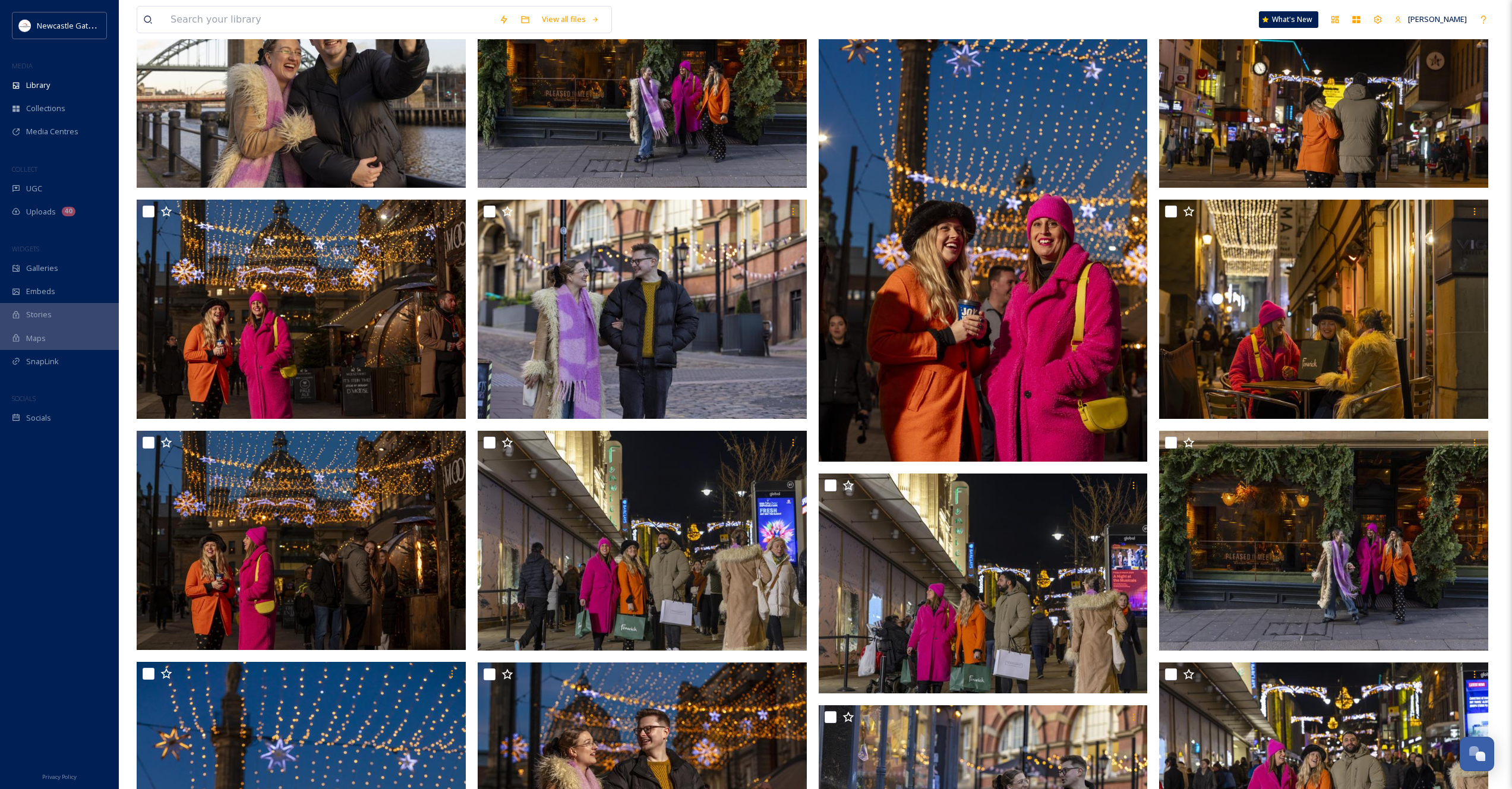
scroll to position [141, 0]
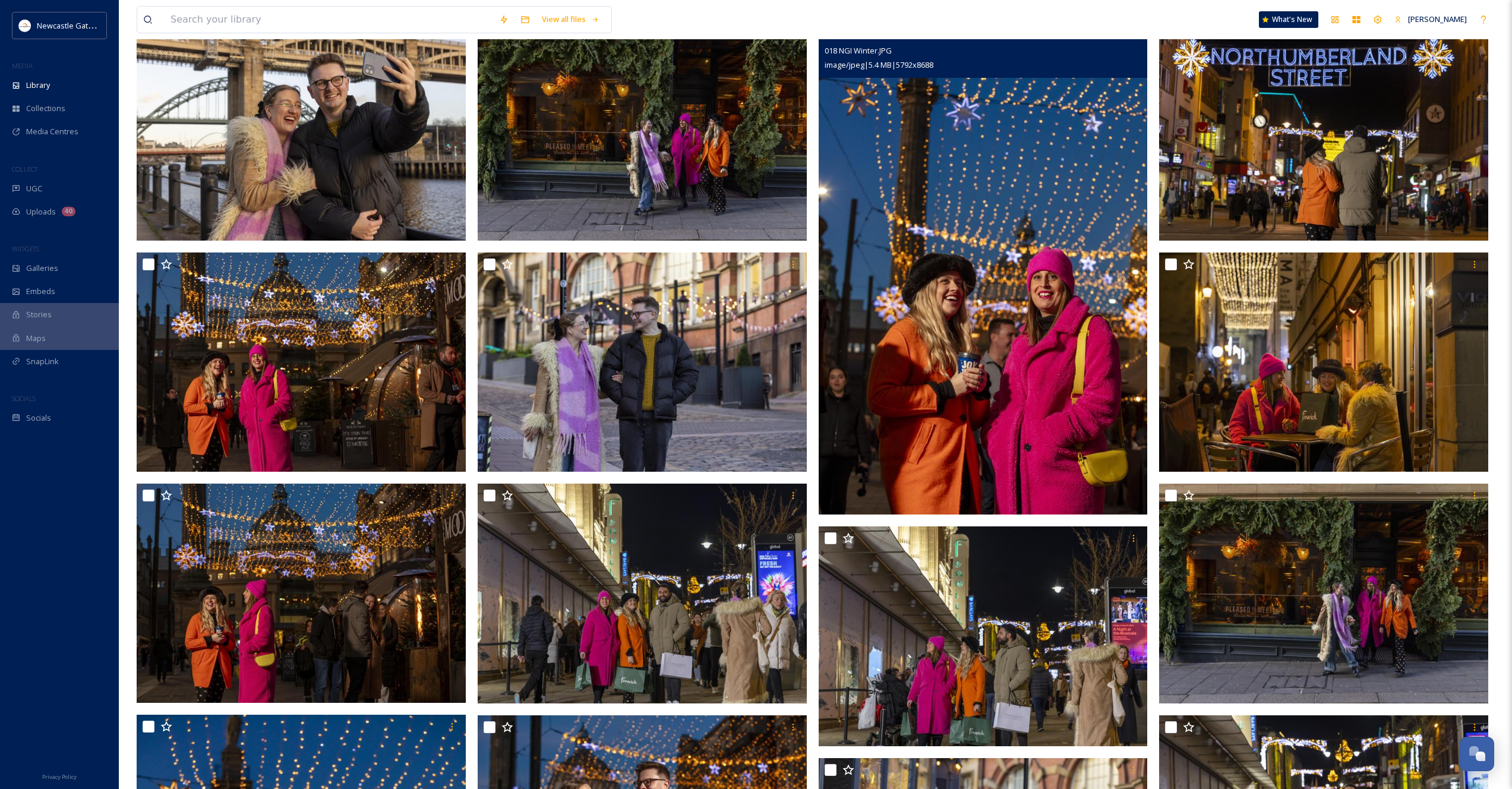
click at [990, 266] on img at bounding box center [982, 267] width 329 height 493
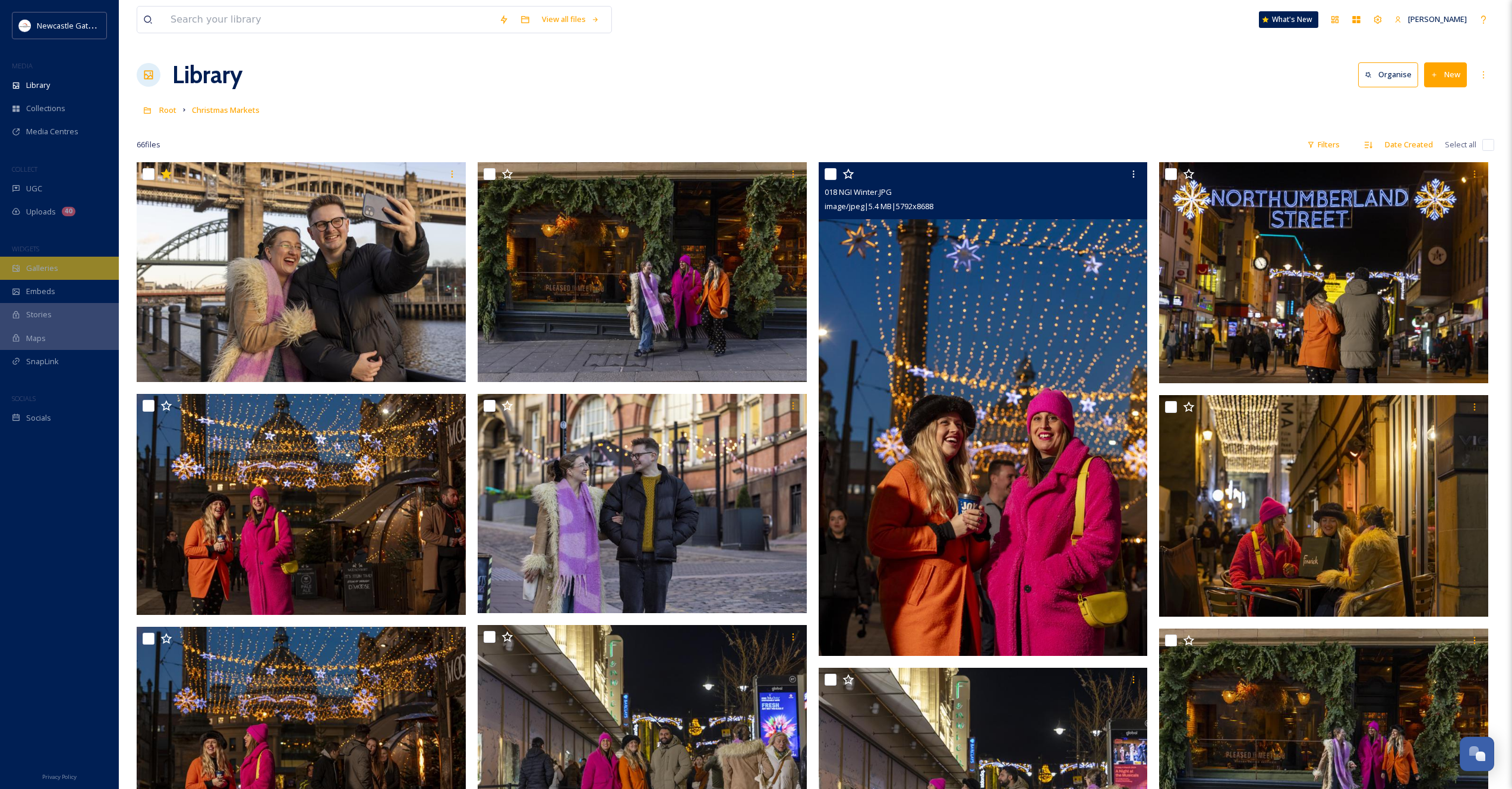
click at [44, 263] on span "Galleries" at bounding box center [42, 267] width 32 height 11
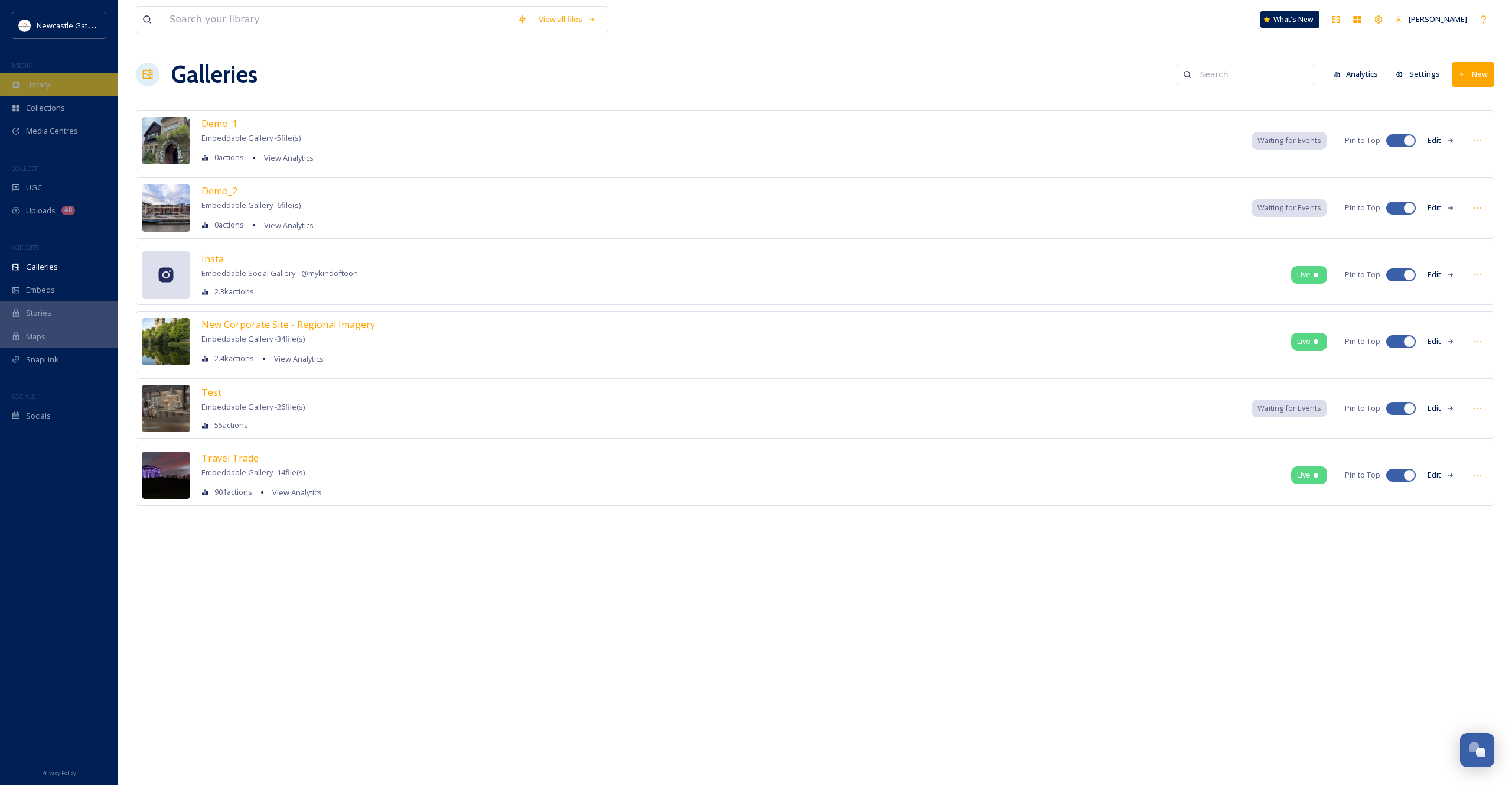
click at [48, 93] on div "Library" at bounding box center [59, 84] width 118 height 23
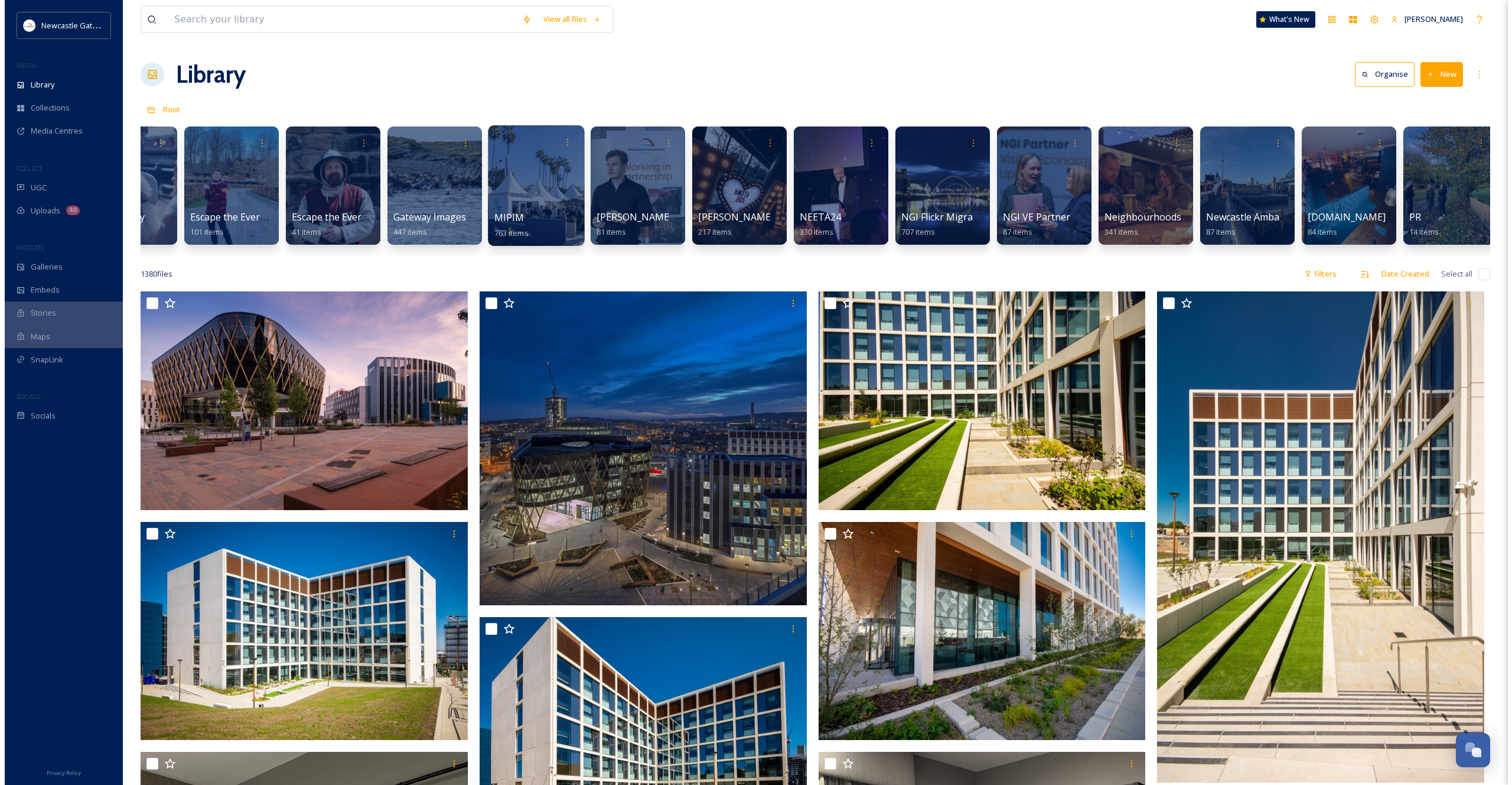
scroll to position [0, 789]
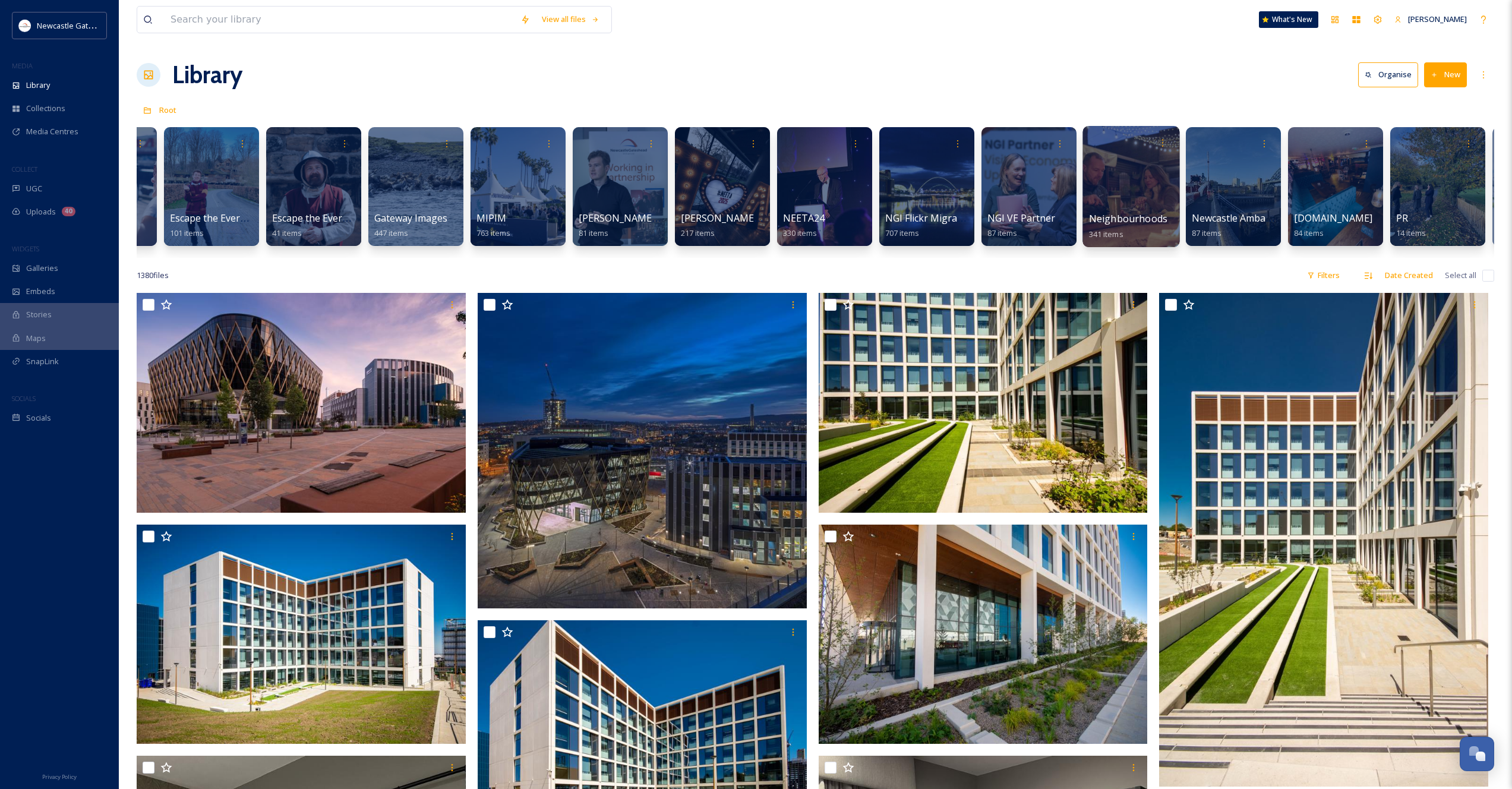
click at [1125, 178] on div at bounding box center [1131, 186] width 97 height 121
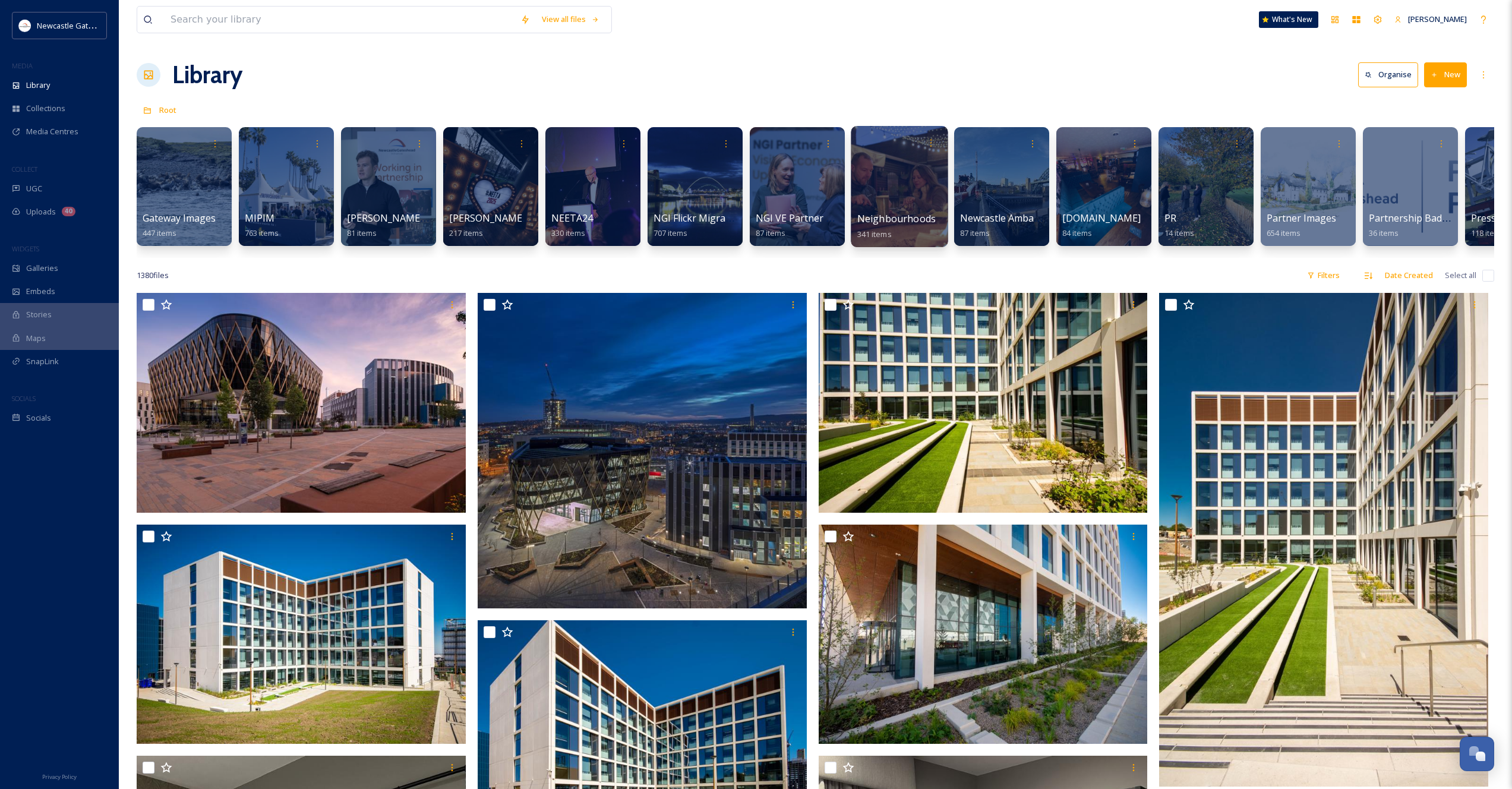
scroll to position [0, 1023]
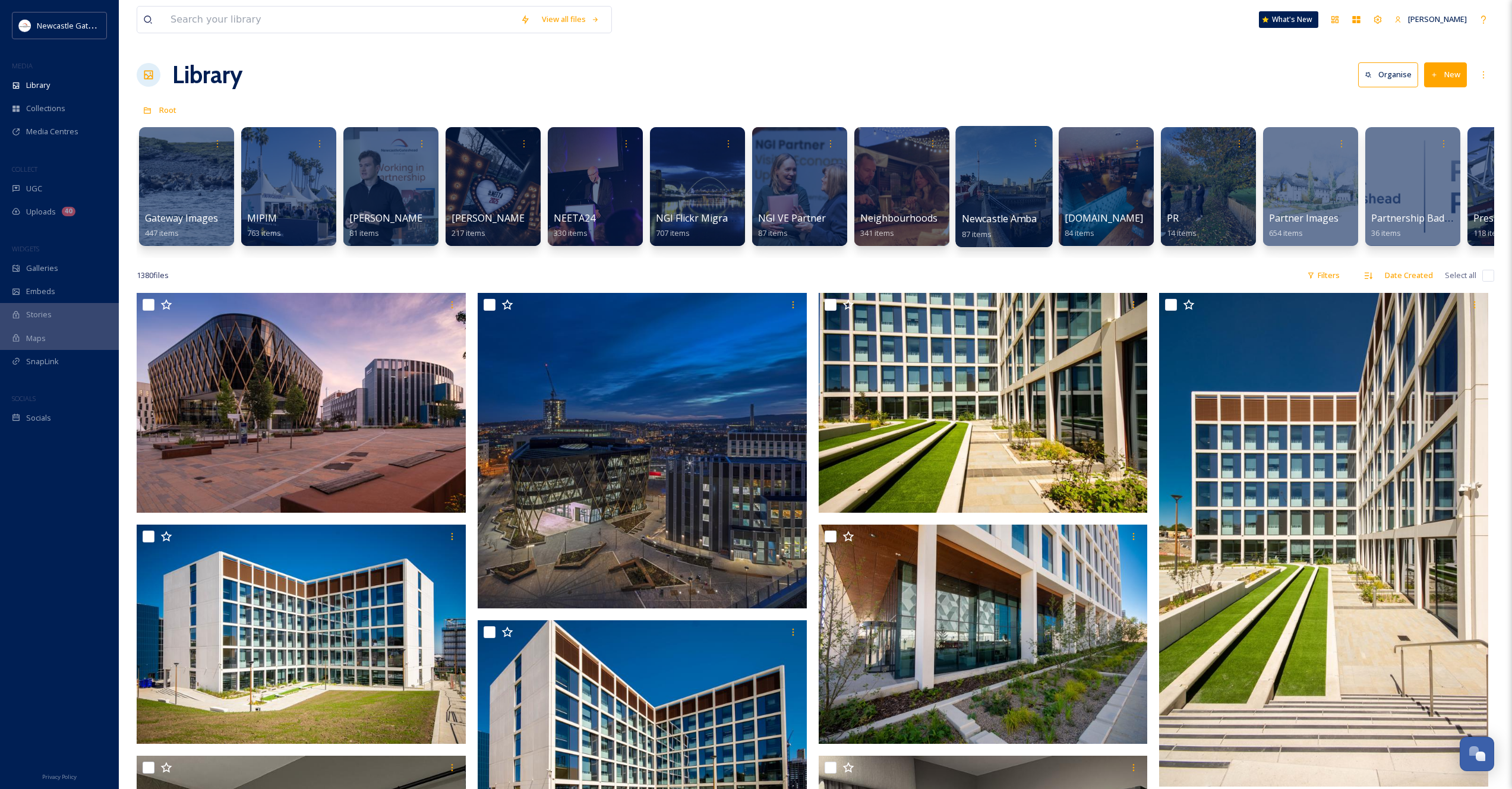
click at [1015, 192] on div at bounding box center [1004, 186] width 97 height 121
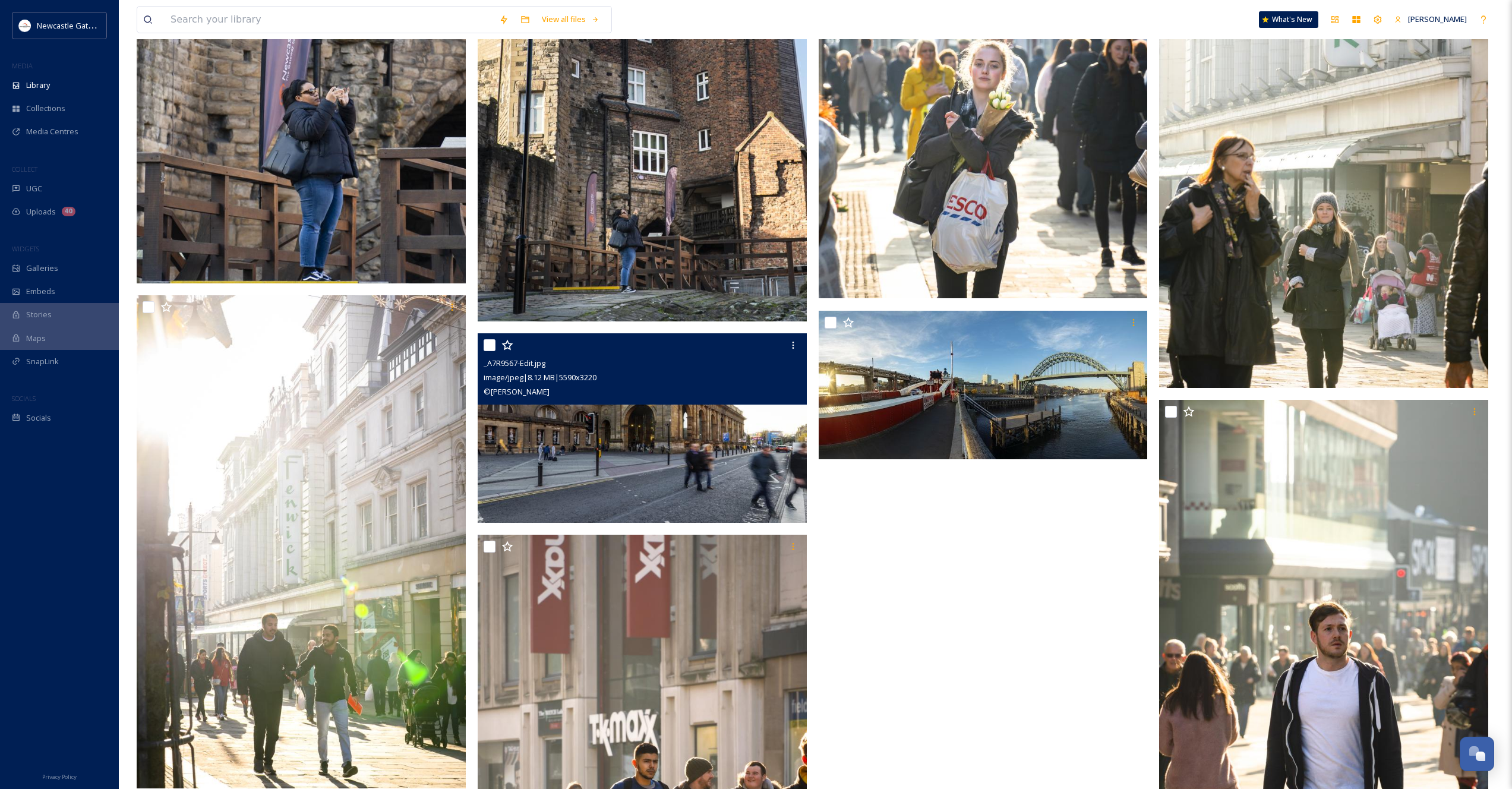
scroll to position [5704, 0]
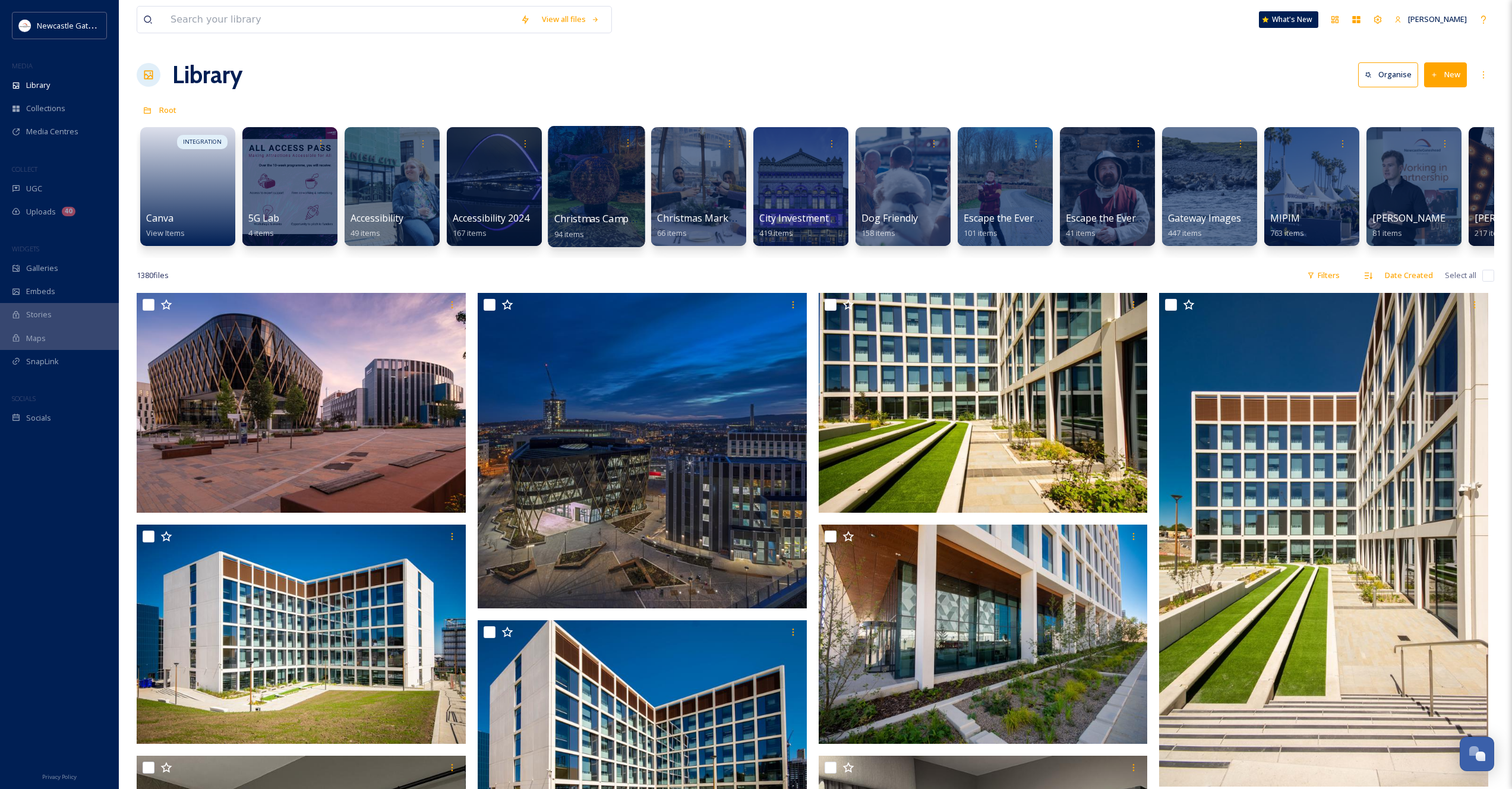
click at [599, 183] on div at bounding box center [597, 186] width 97 height 121
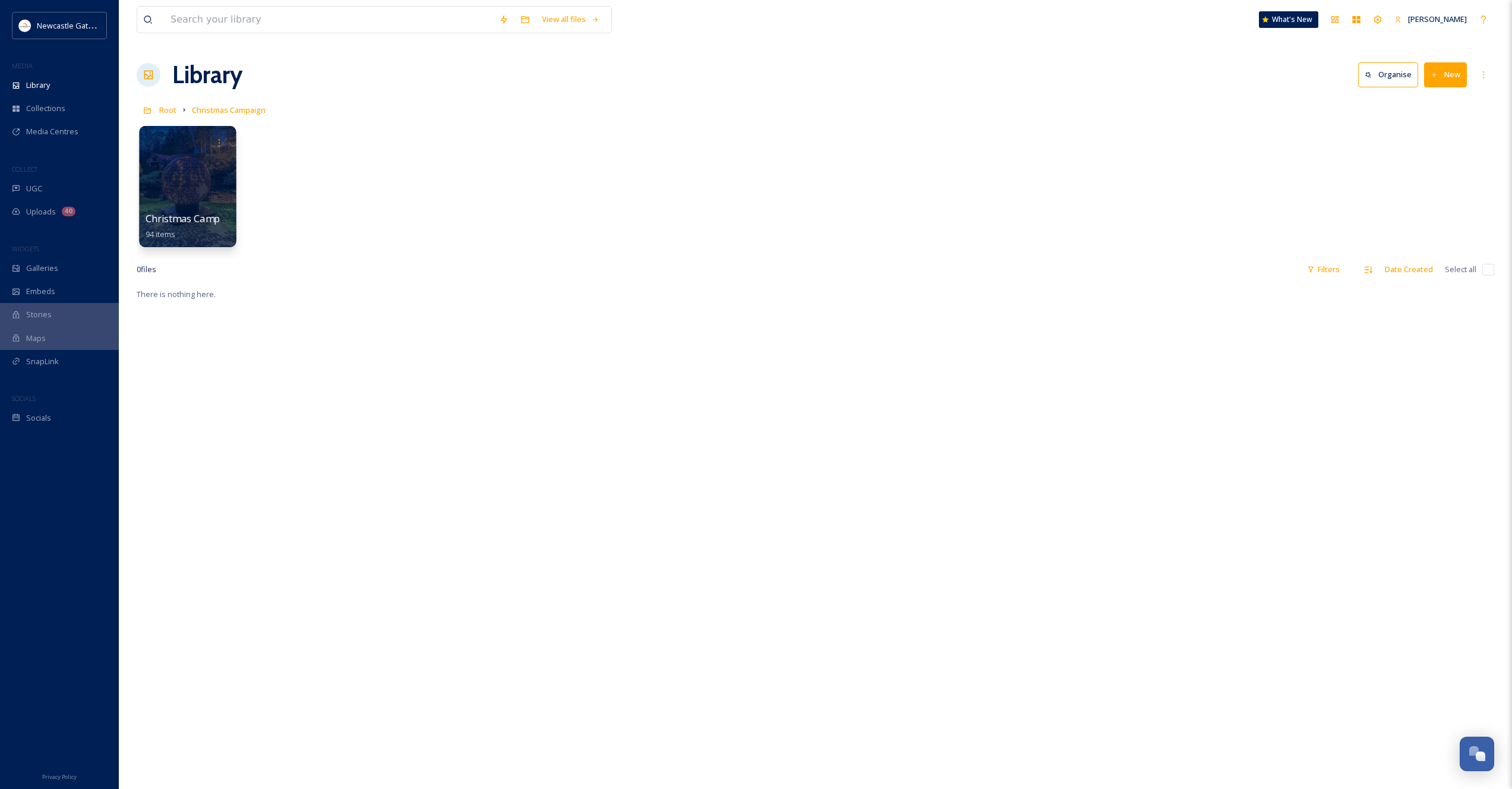
click at [195, 177] on div at bounding box center [187, 186] width 97 height 121
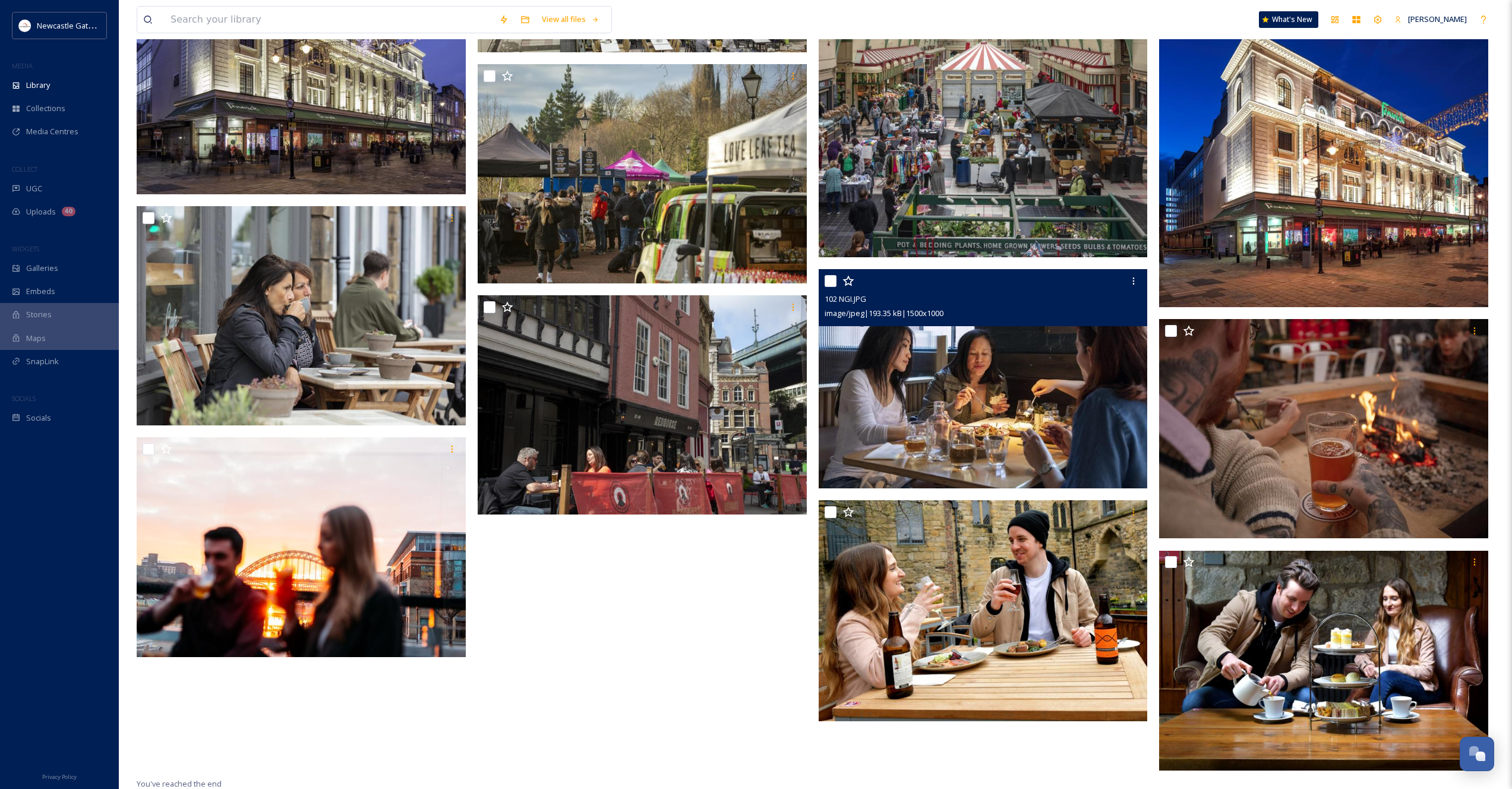
scroll to position [5409, 0]
